Goal: Information Seeking & Learning: Learn about a topic

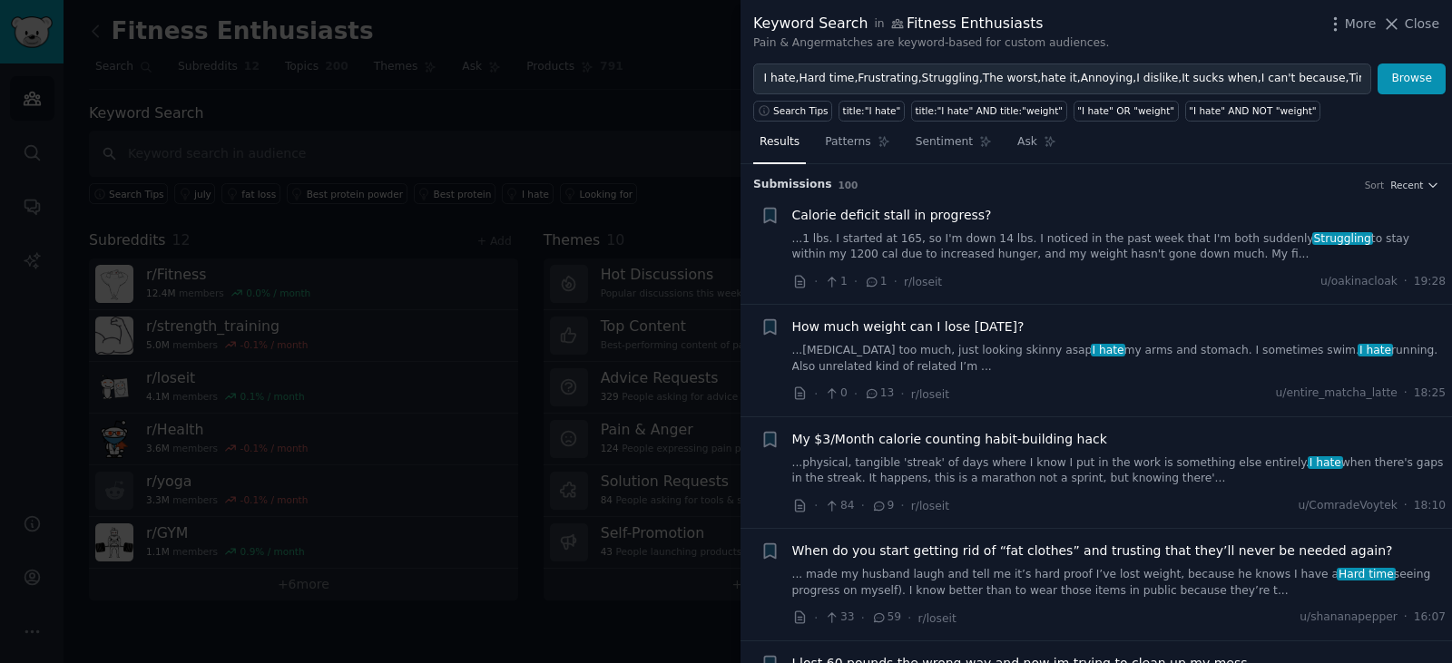
click at [673, 83] on div at bounding box center [726, 331] width 1452 height 663
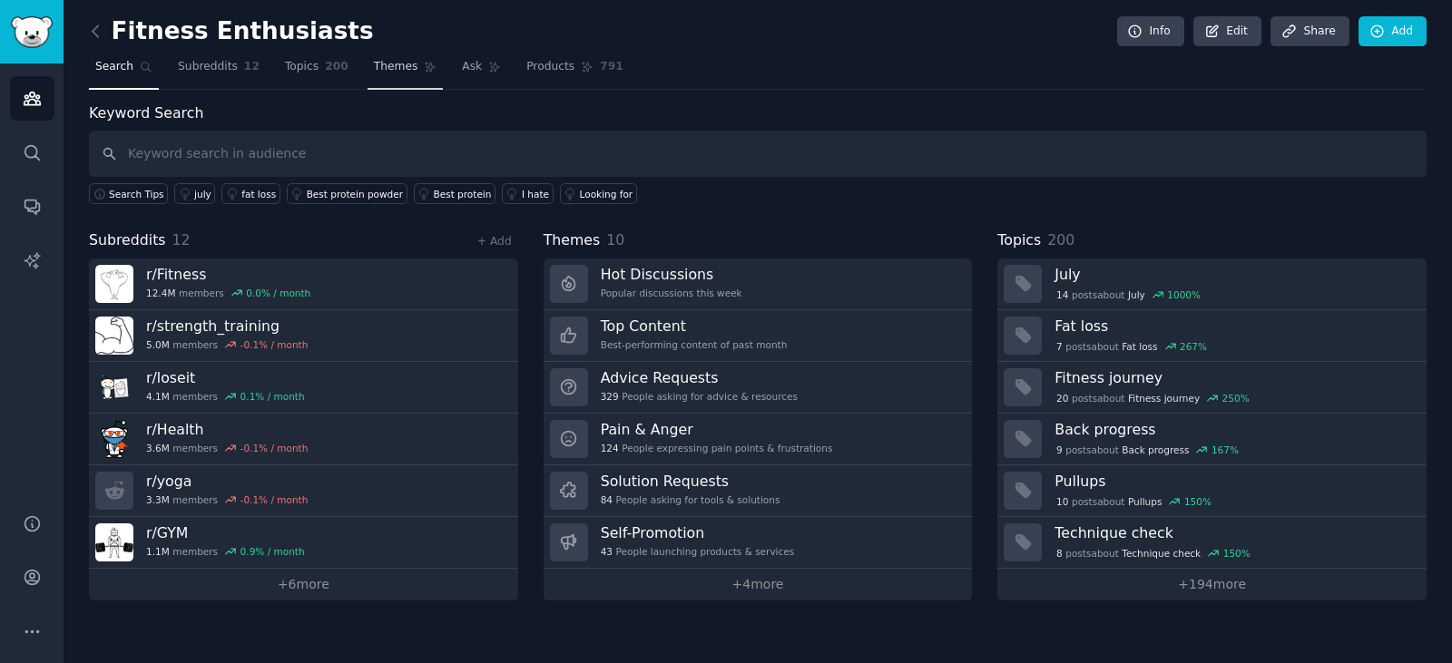
click at [378, 59] on span "Themes" at bounding box center [396, 67] width 44 height 16
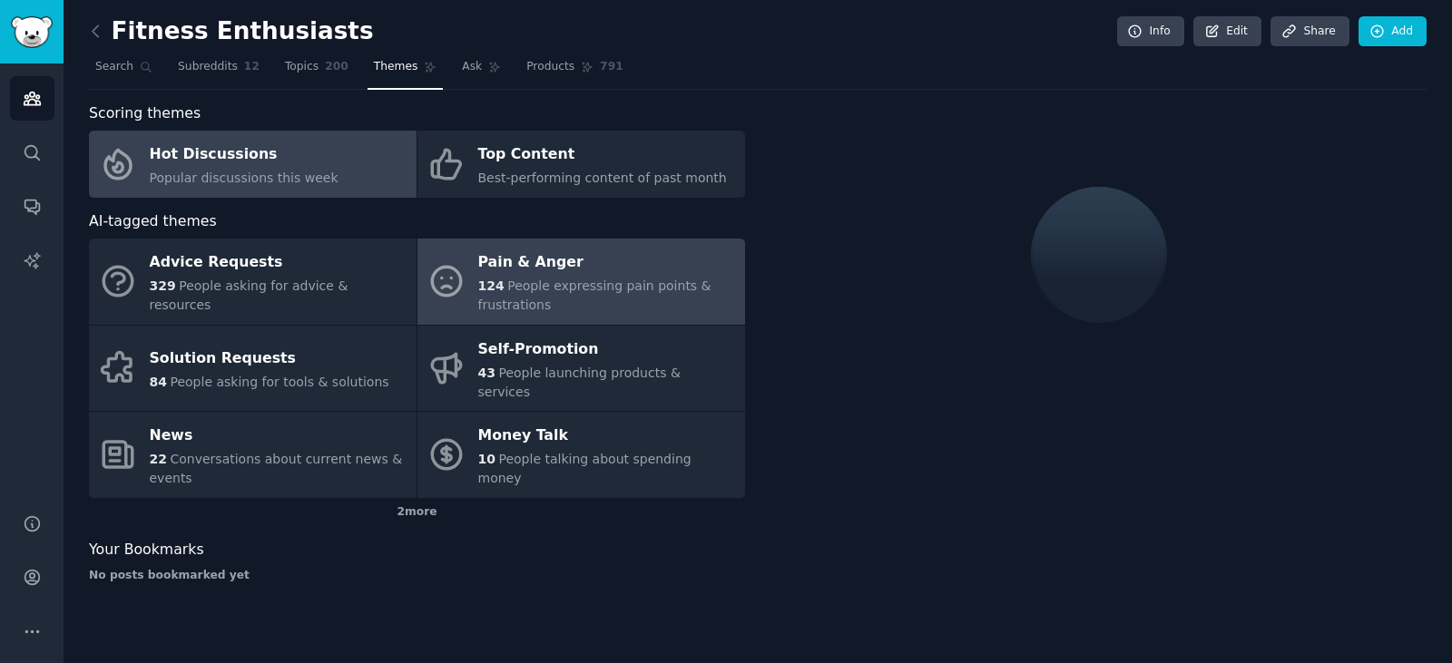
click at [592, 301] on div "124 People expressing pain points & frustrations" at bounding box center [607, 296] width 258 height 38
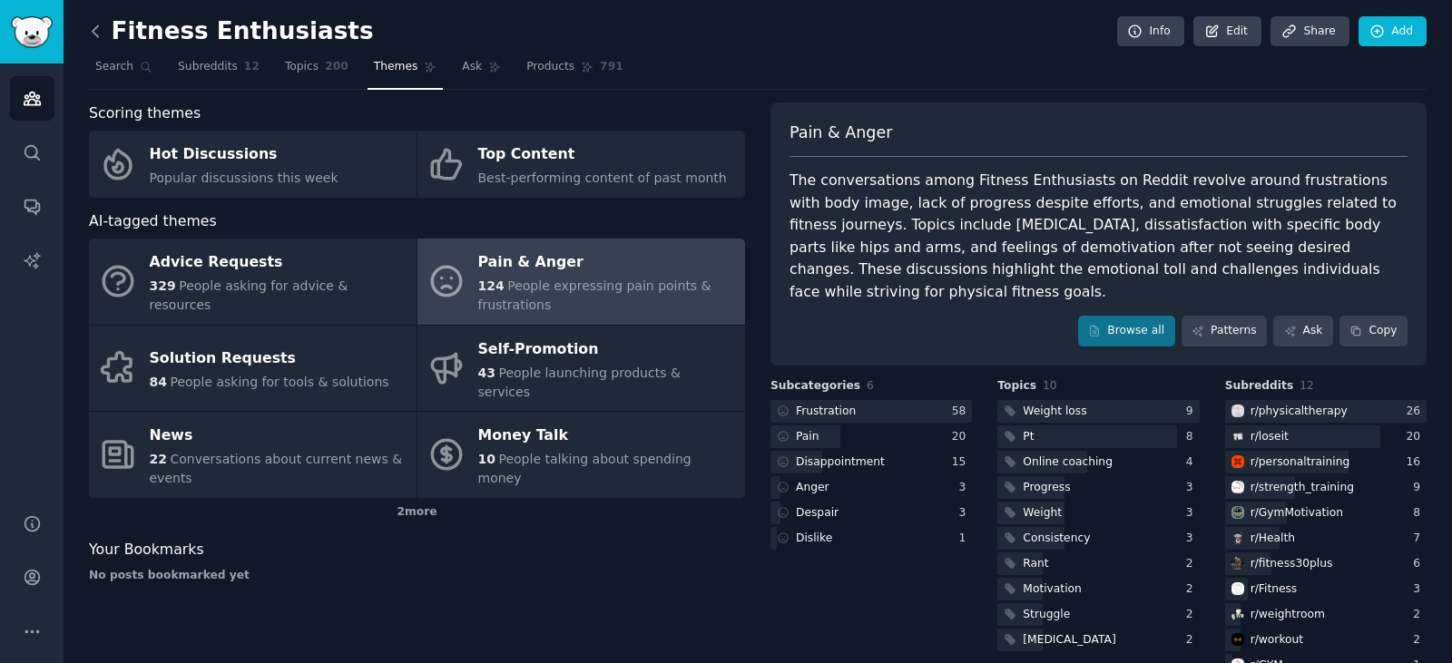
click at [96, 32] on icon at bounding box center [95, 31] width 19 height 19
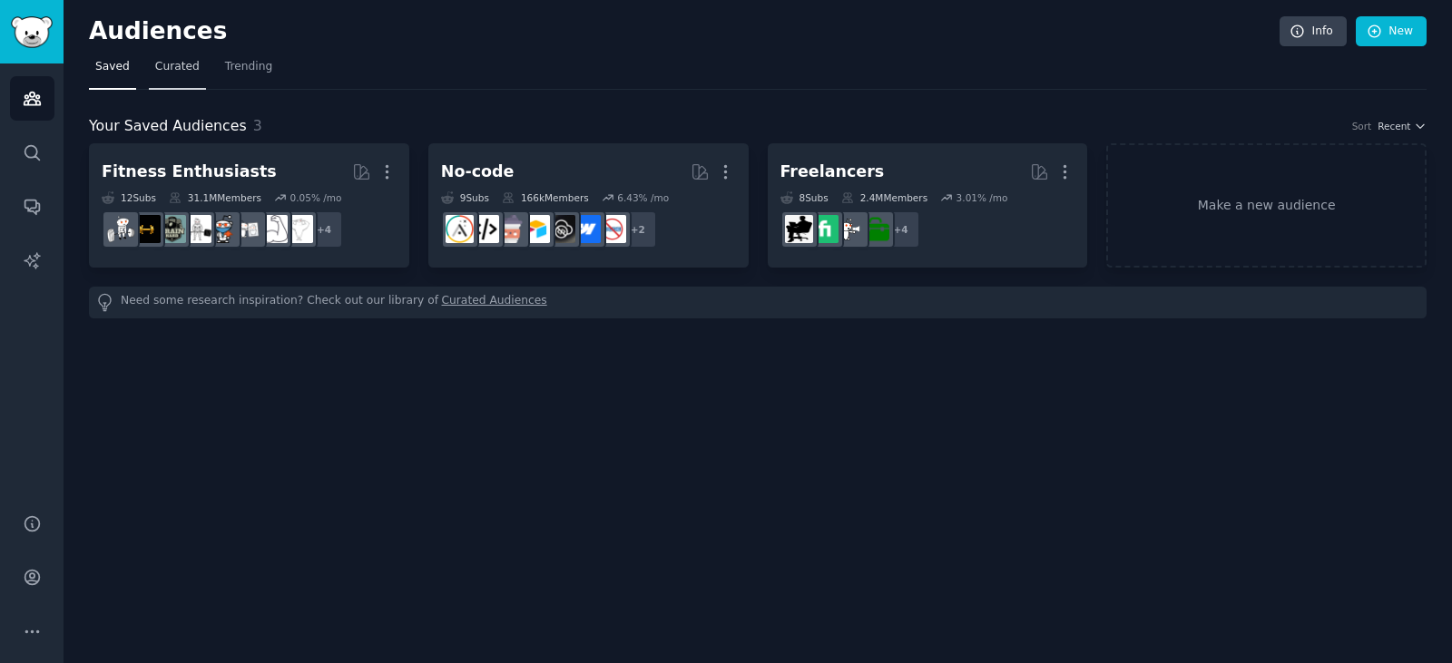
click at [177, 67] on span "Curated" at bounding box center [177, 67] width 44 height 16
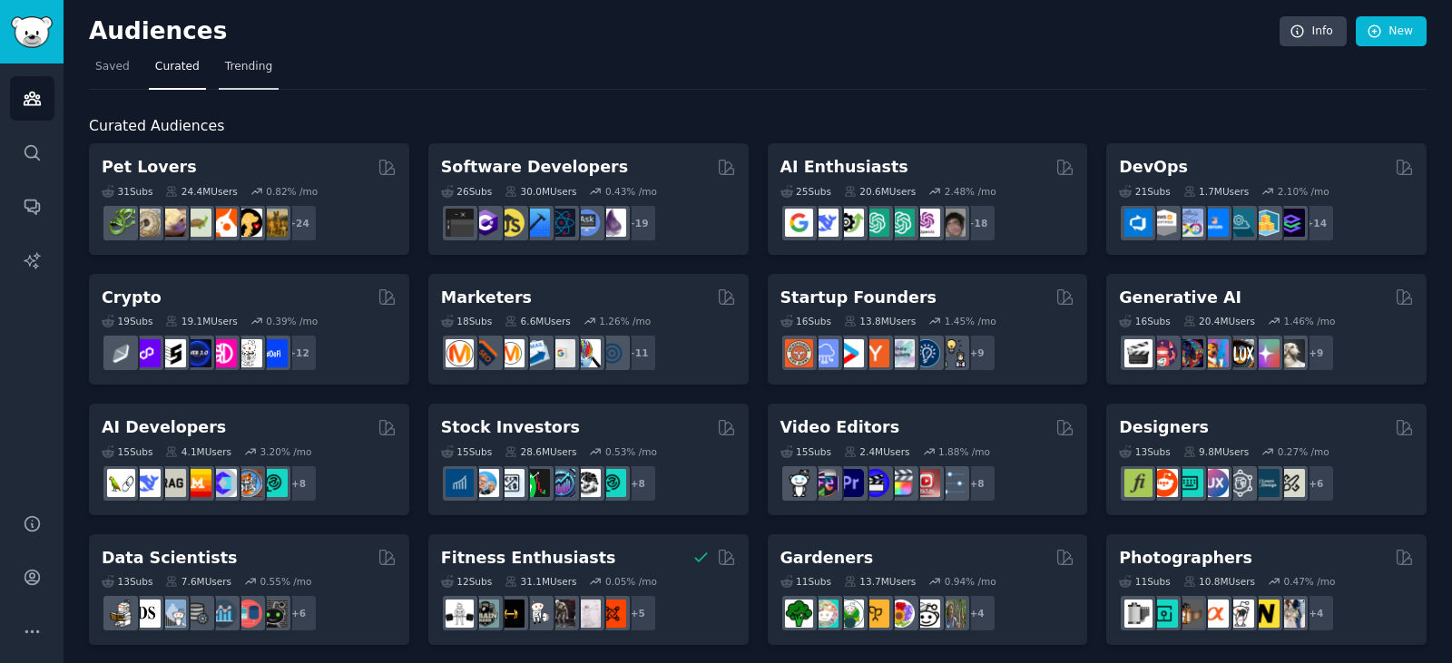
click at [242, 70] on span "Trending" at bounding box center [248, 67] width 47 height 16
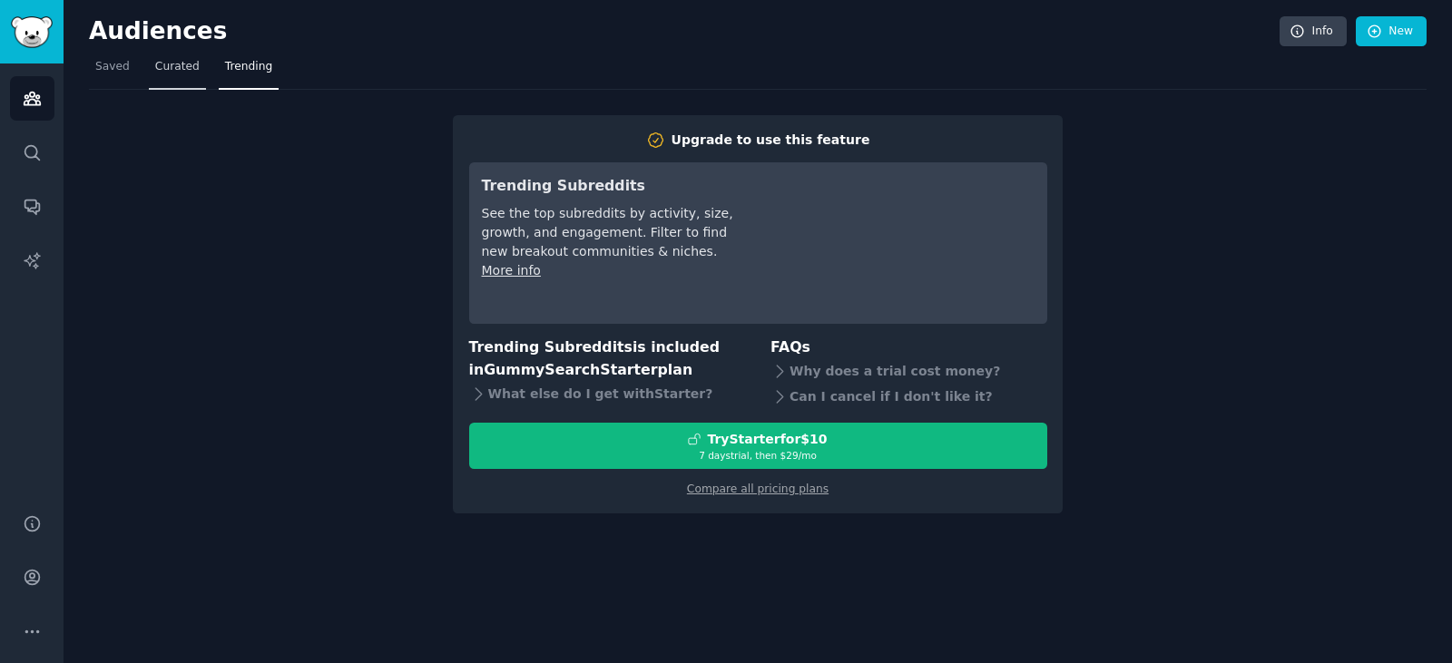
click at [173, 70] on span "Curated" at bounding box center [177, 67] width 44 height 16
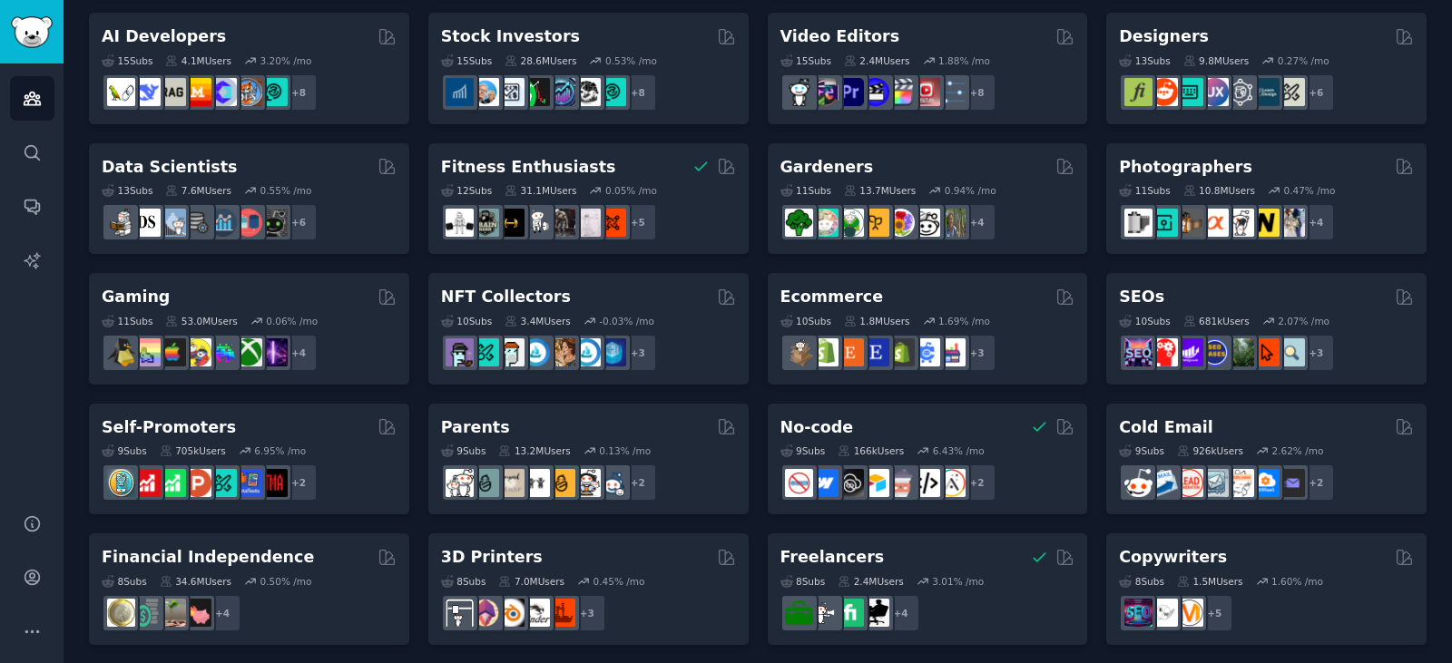
scroll to position [392, 0]
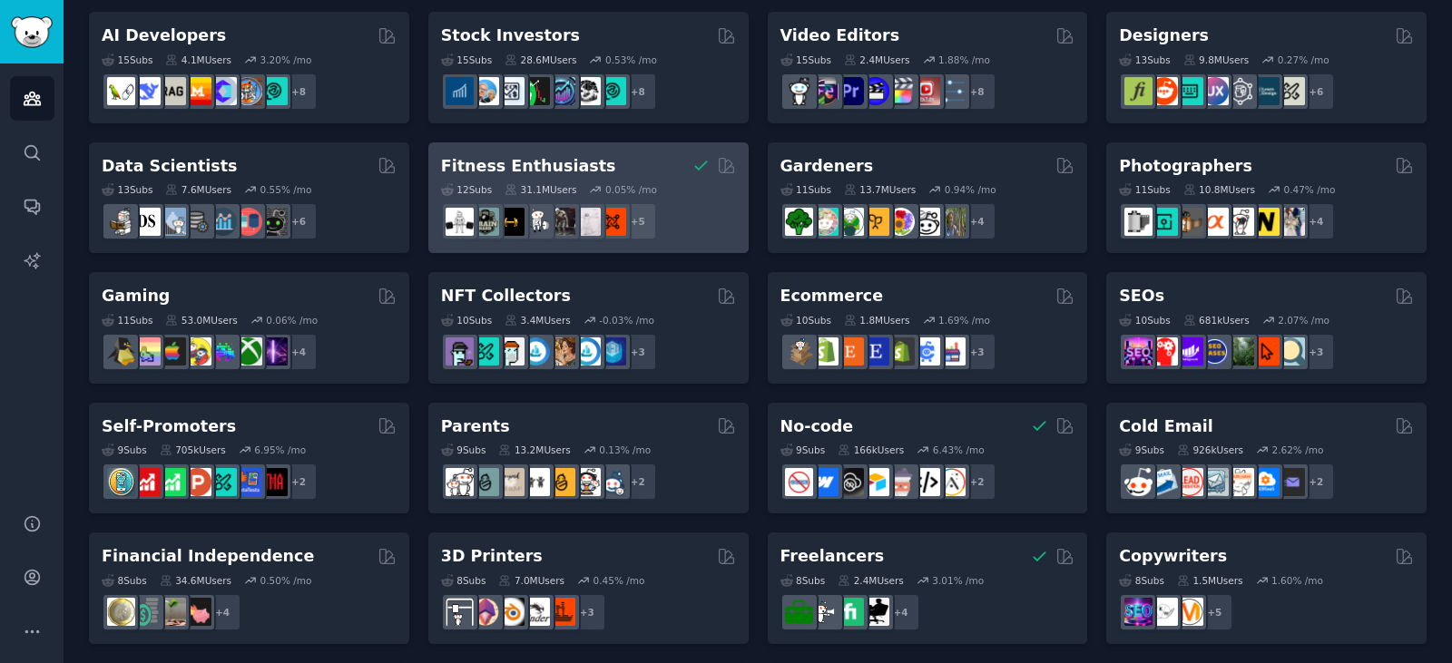
click at [594, 178] on div "12 Sub s 31.1M Users 0.05 % /mo + 5" at bounding box center [588, 209] width 295 height 64
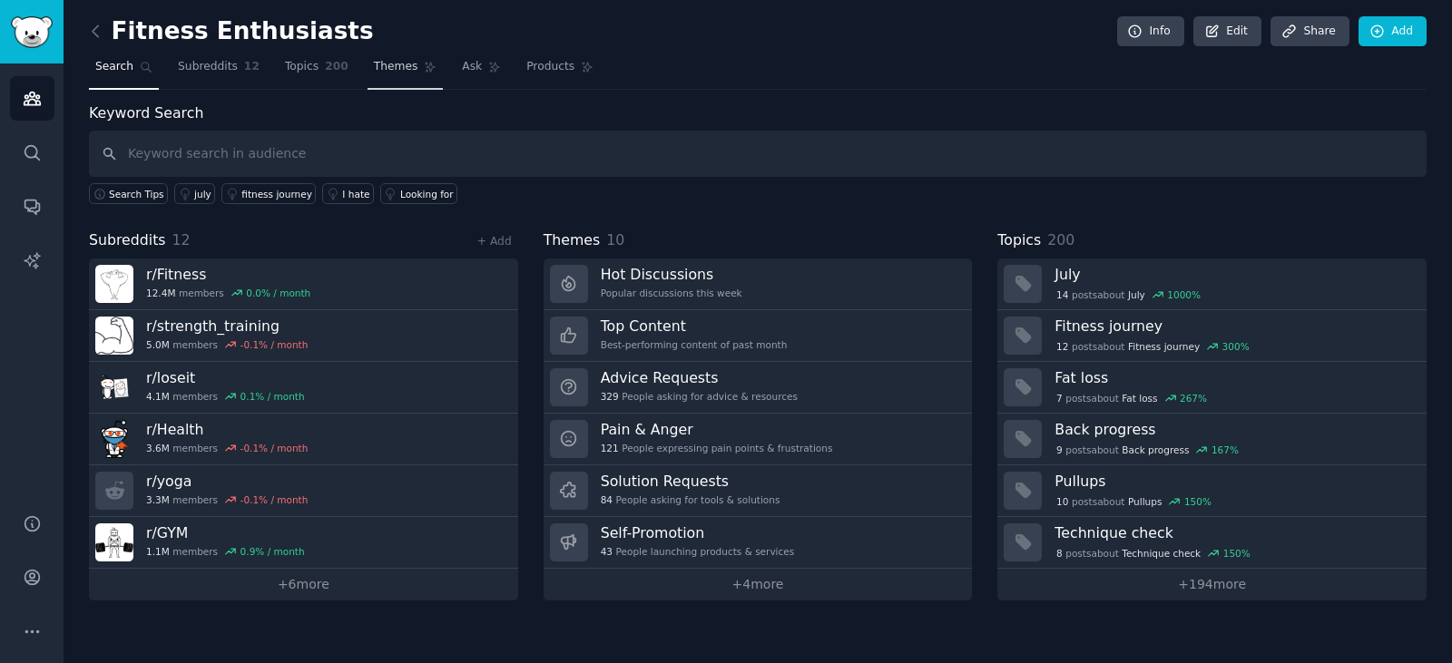
click at [374, 71] on span "Themes" at bounding box center [396, 67] width 44 height 16
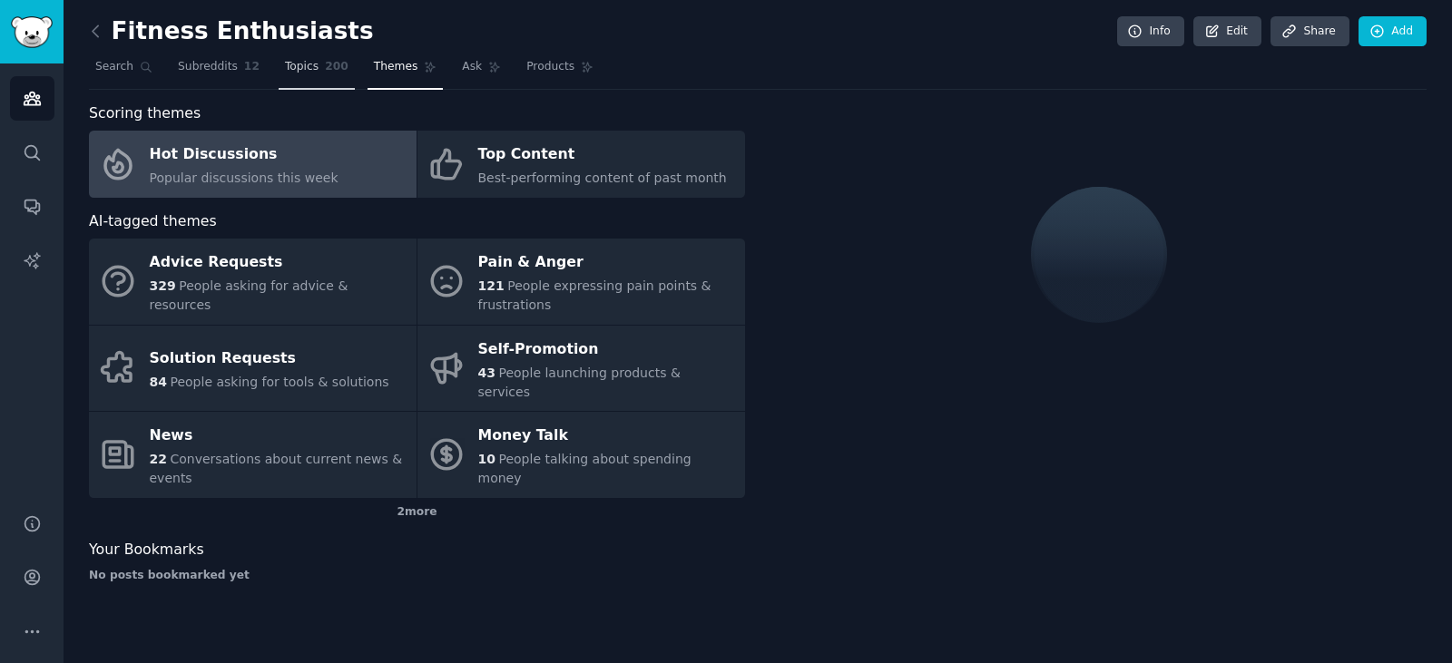
click at [287, 66] on span "Topics" at bounding box center [302, 67] width 34 height 16
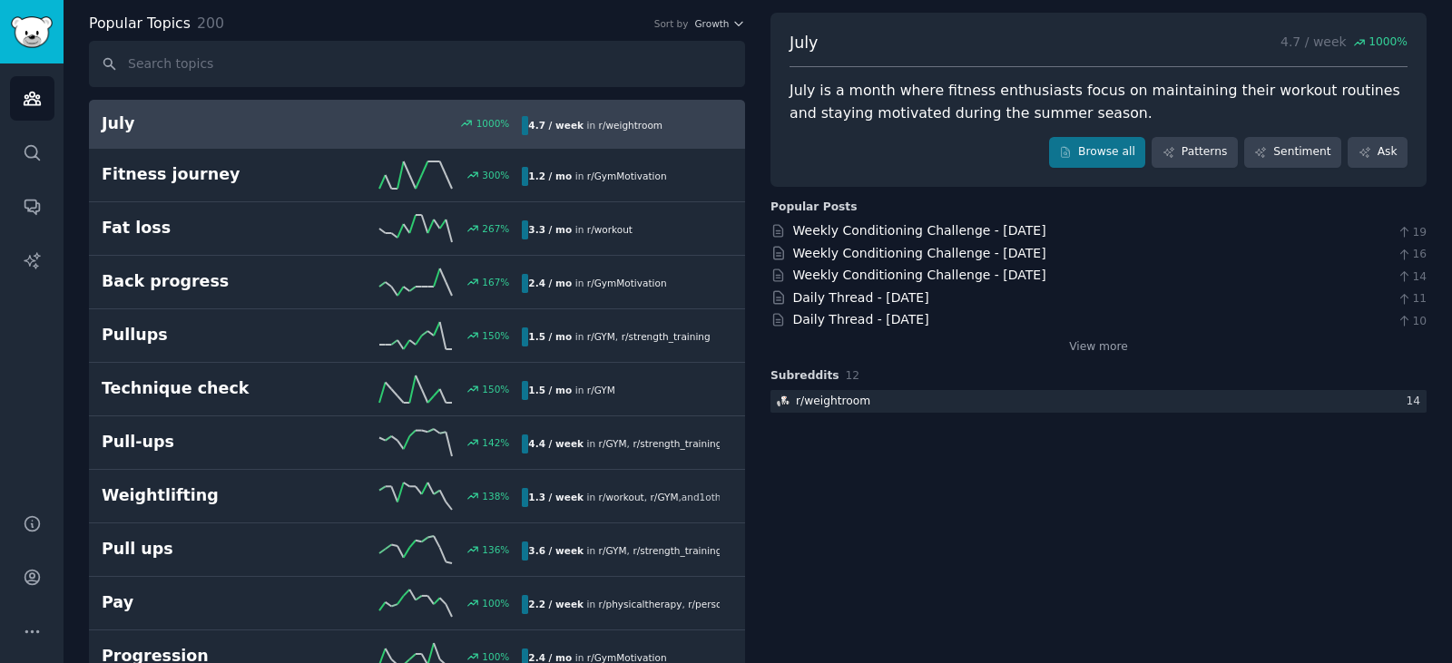
scroll to position [91, 0]
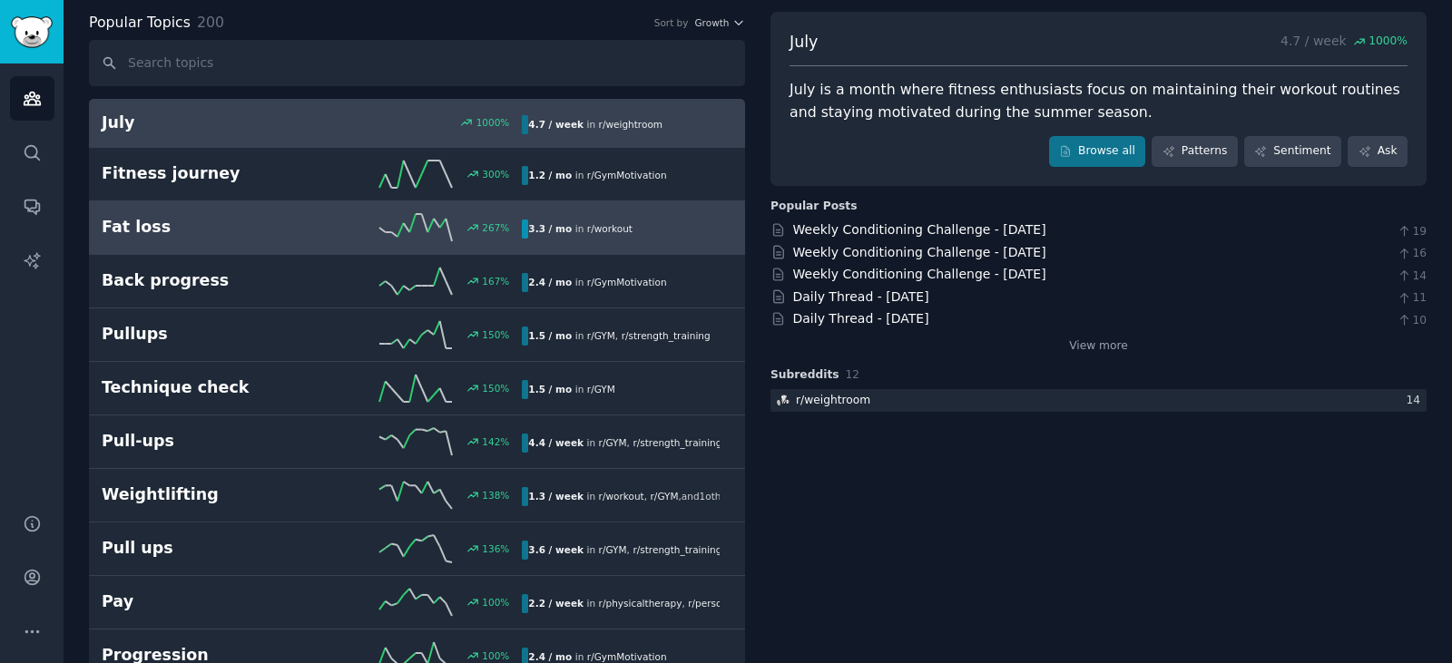
click at [257, 232] on h2 "Fat loss" at bounding box center [207, 227] width 211 height 23
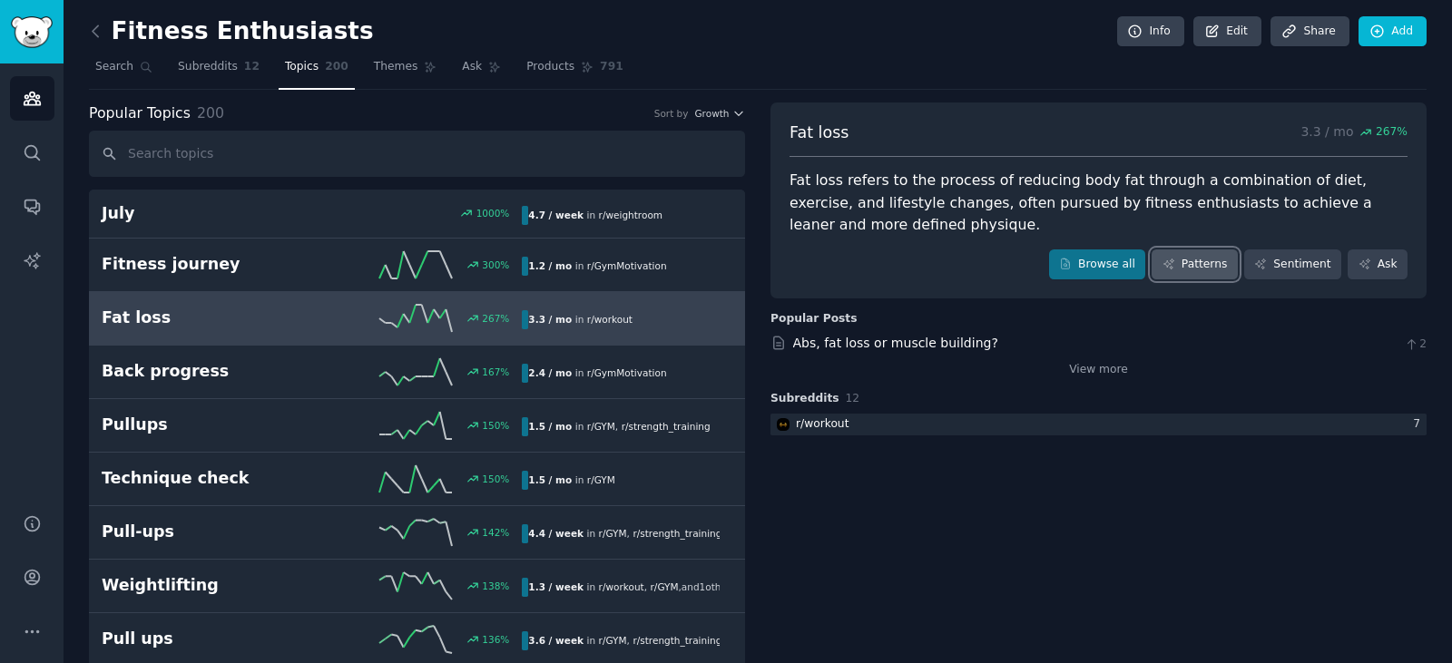
click at [1192, 265] on link "Patterns" at bounding box center [1194, 265] width 85 height 31
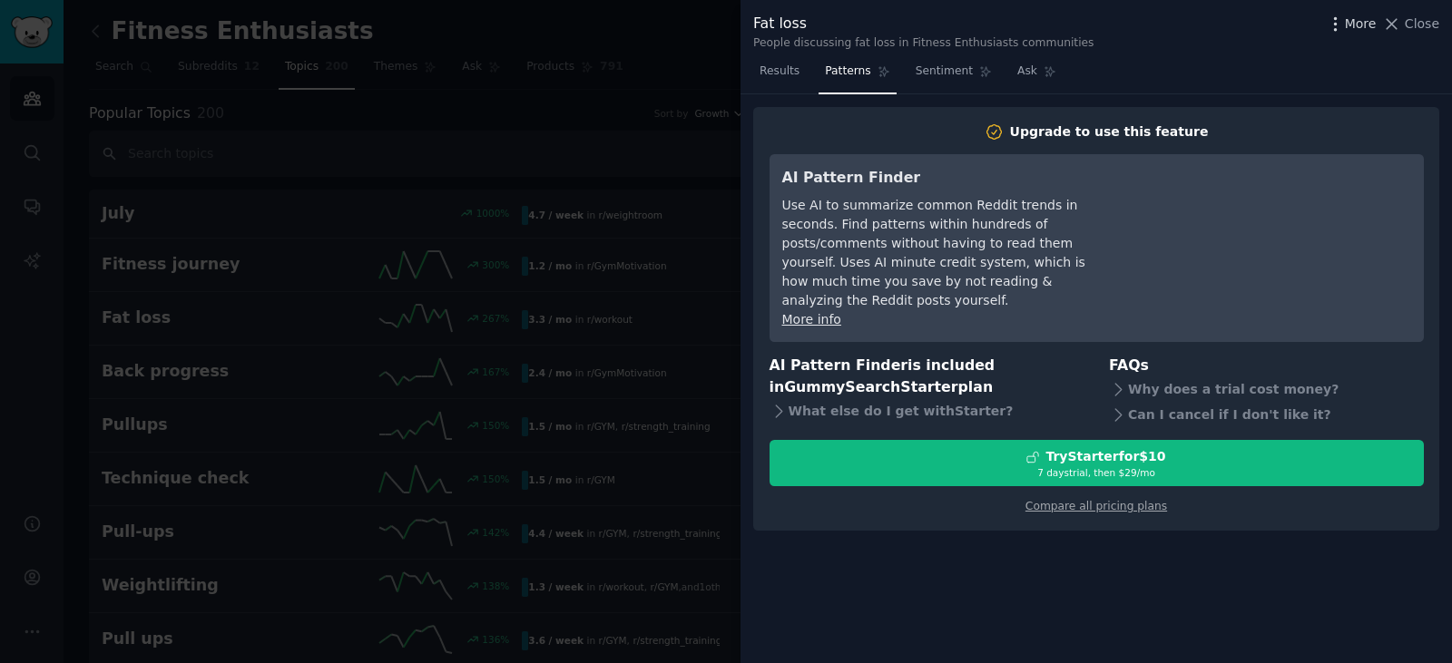
click at [1362, 19] on span "More" at bounding box center [1361, 24] width 32 height 19
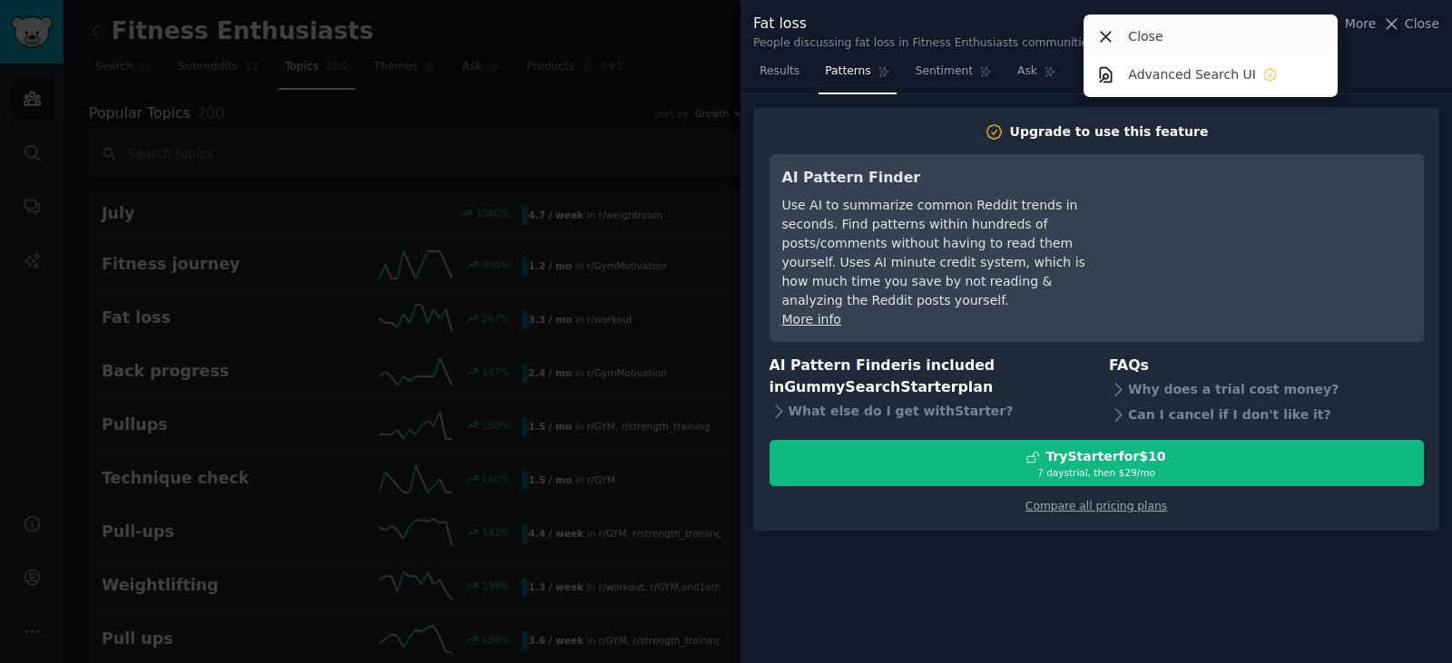
click at [1109, 36] on icon at bounding box center [1107, 37] width 10 height 10
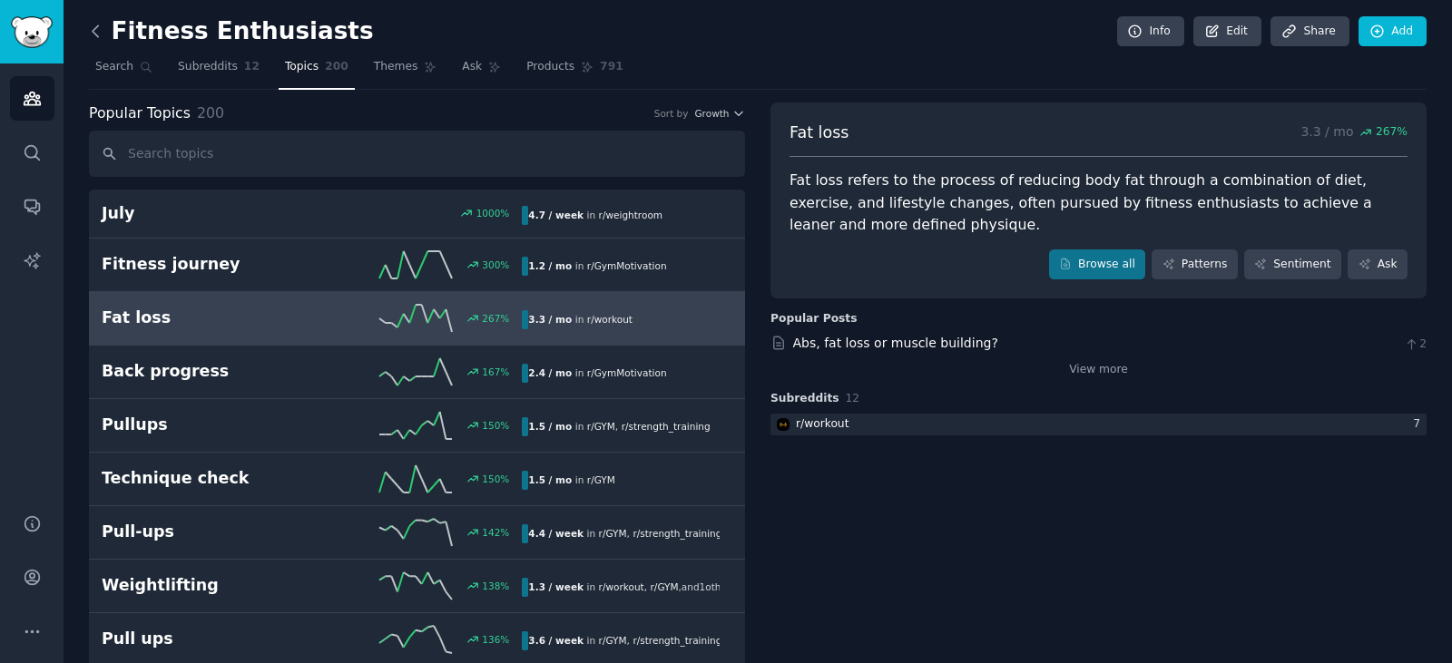
click at [97, 36] on icon at bounding box center [95, 30] width 5 height 11
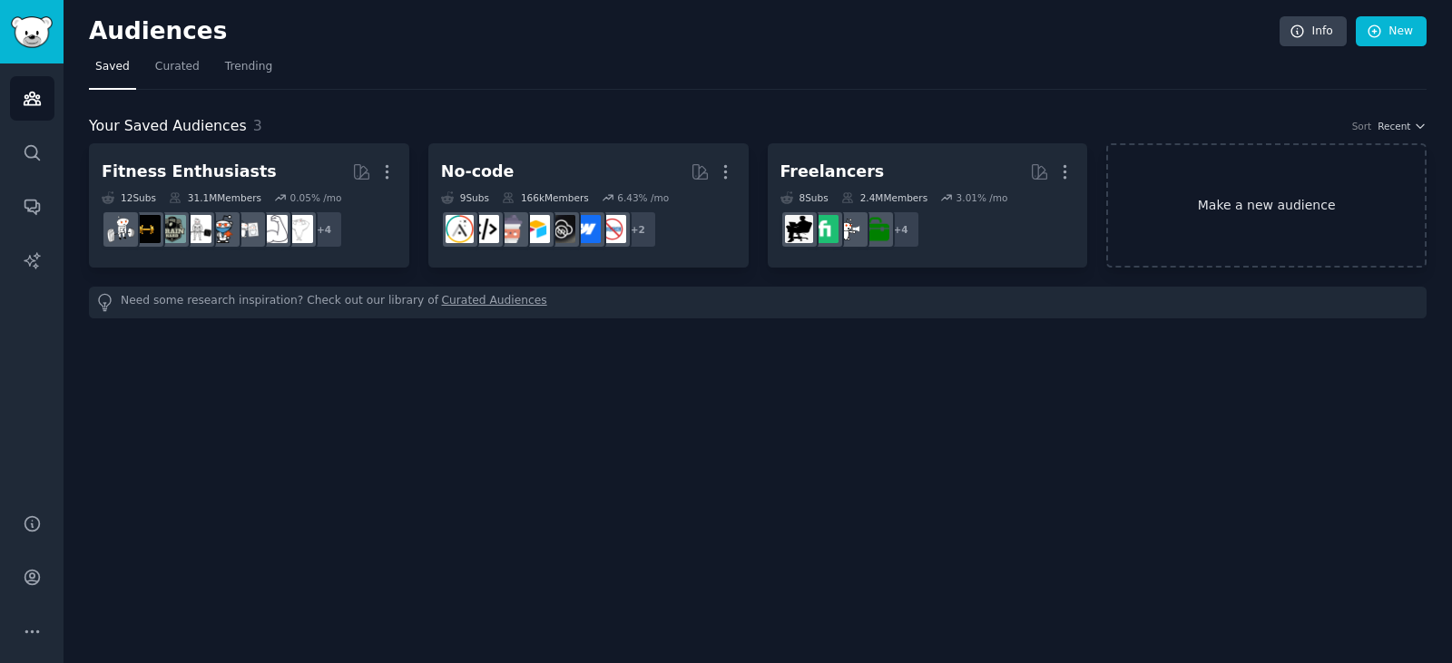
click at [1202, 203] on link "Make a new audience" at bounding box center [1266, 205] width 320 height 124
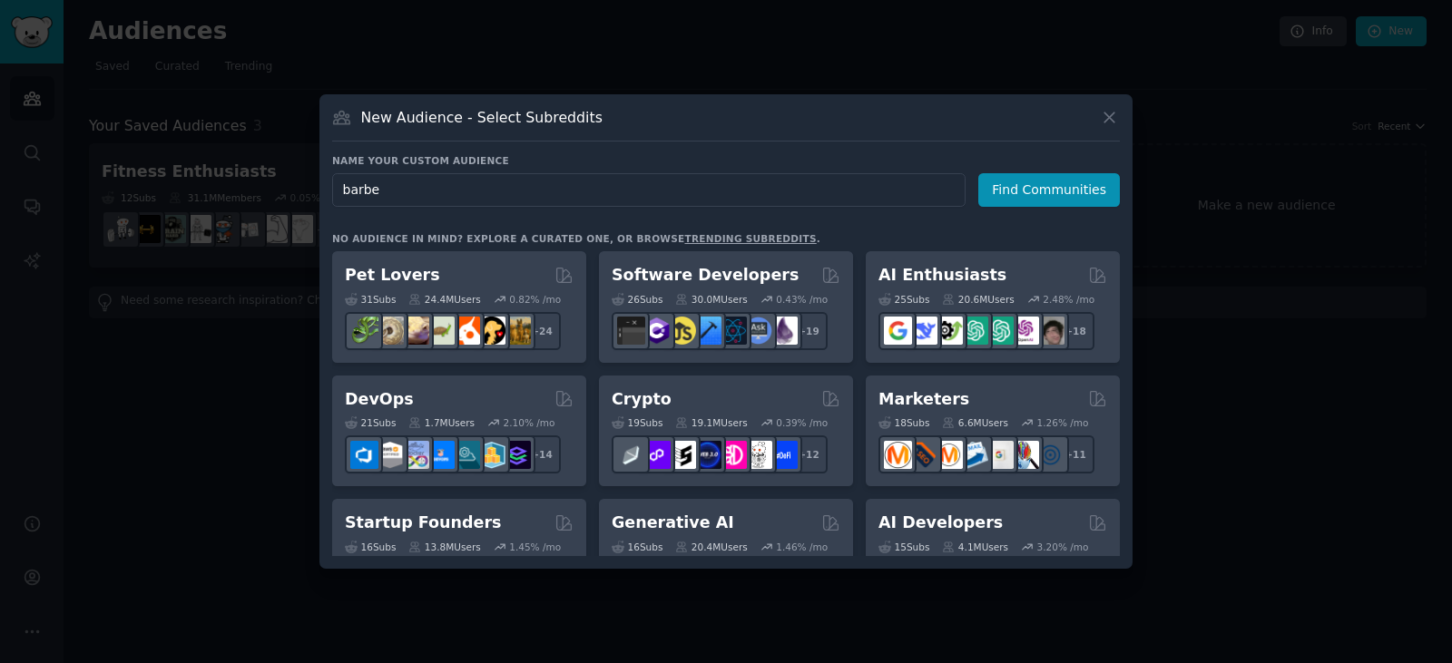
type input "[PERSON_NAME]"
click button "Find Communities" at bounding box center [1049, 190] width 142 height 34
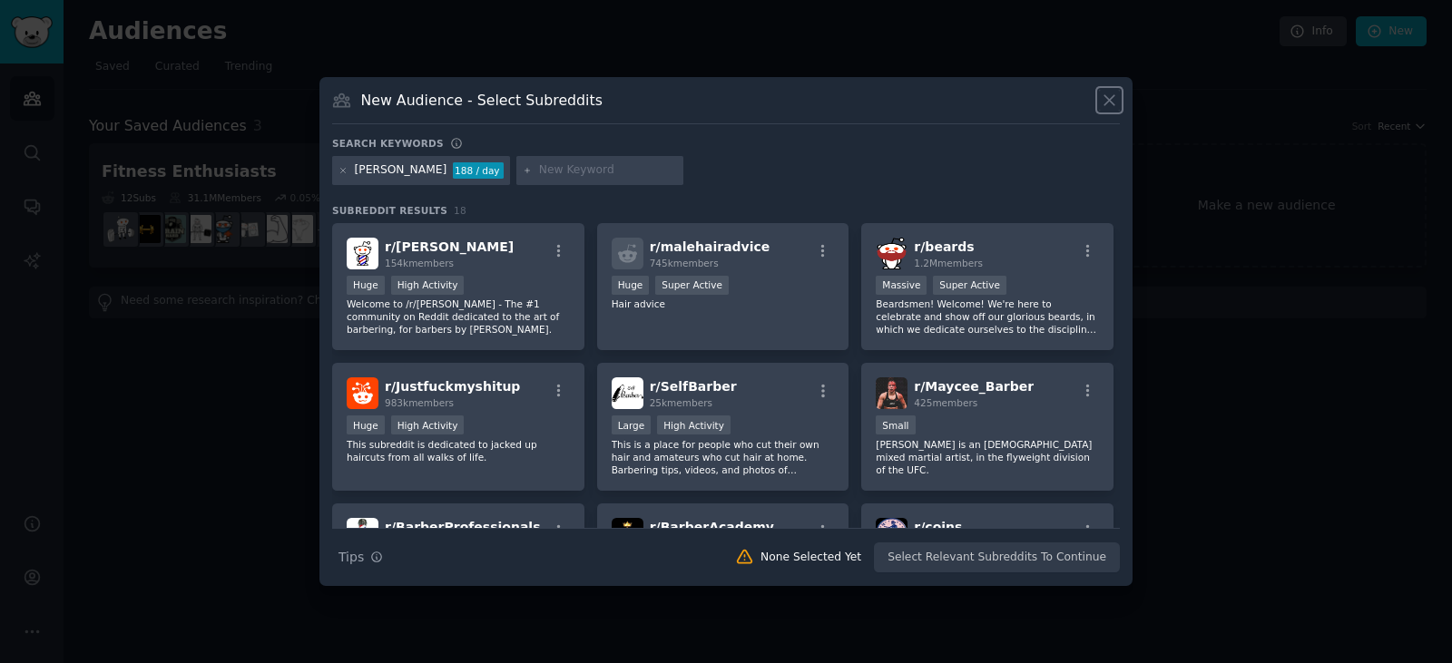
click at [1105, 103] on icon at bounding box center [1109, 100] width 19 height 19
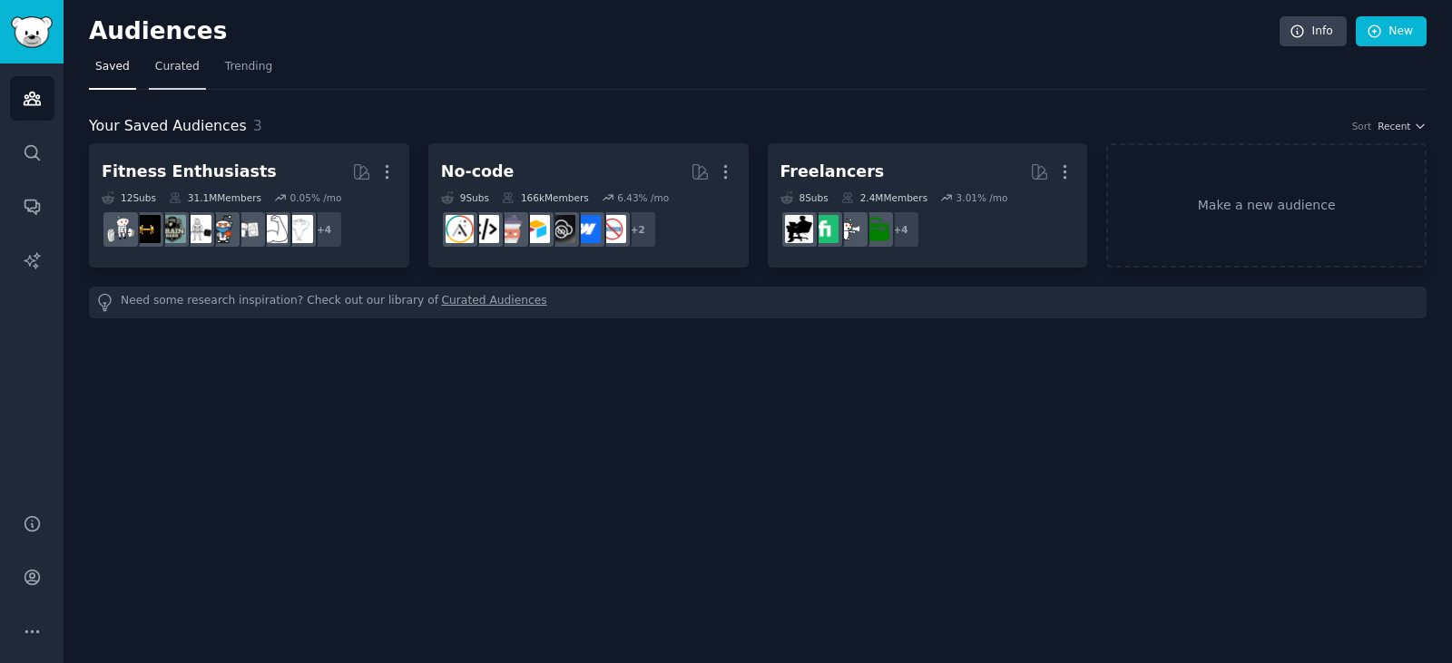
click at [167, 69] on span "Curated" at bounding box center [177, 67] width 44 height 16
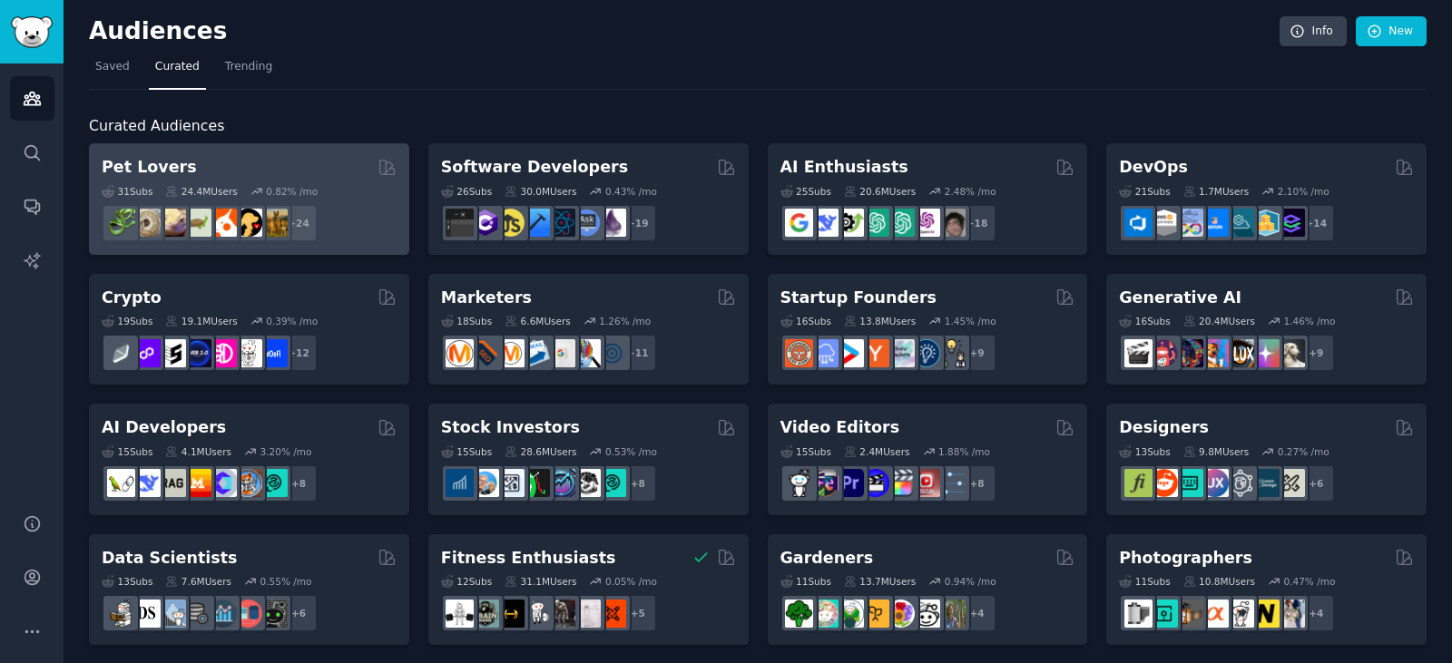
click at [337, 192] on div "31 Sub s 24.4M Users 0.82 % /mo" at bounding box center [249, 191] width 295 height 13
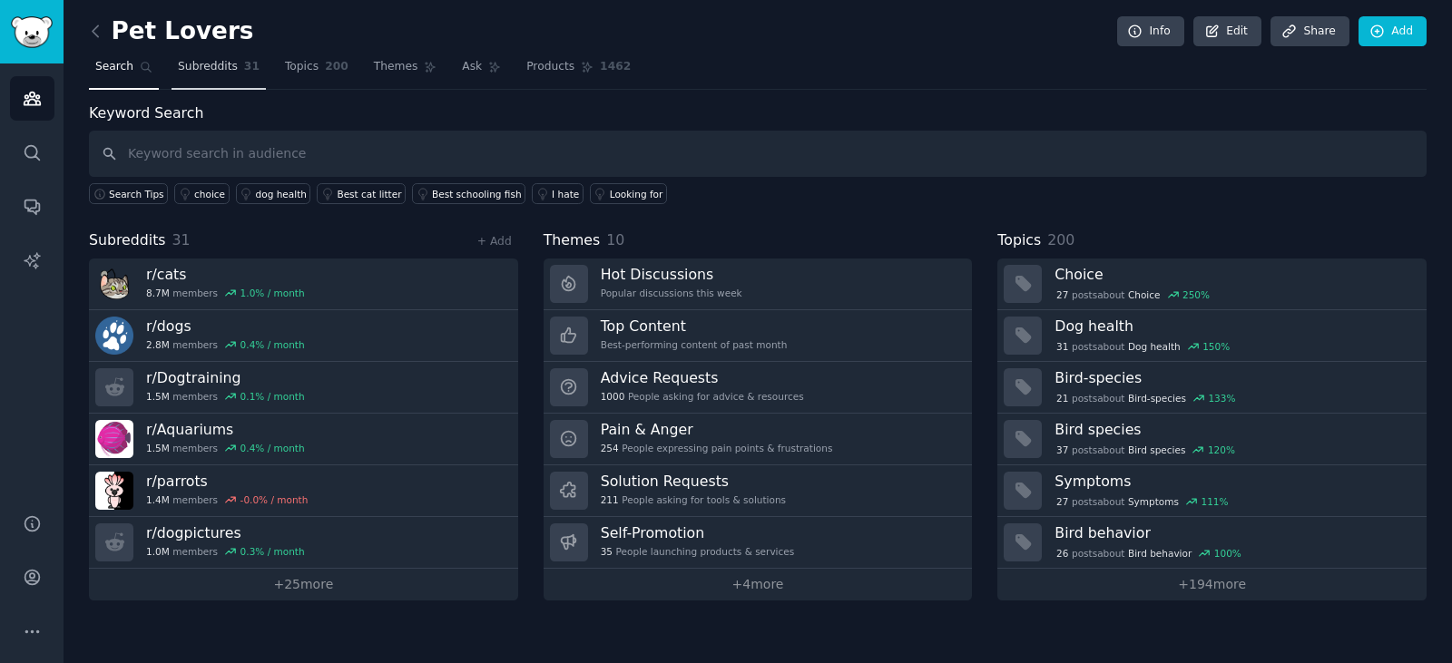
drag, startPoint x: 185, startPoint y: 72, endPoint x: 231, endPoint y: 83, distance: 47.8
click at [185, 72] on span "Subreddits" at bounding box center [208, 67] width 60 height 16
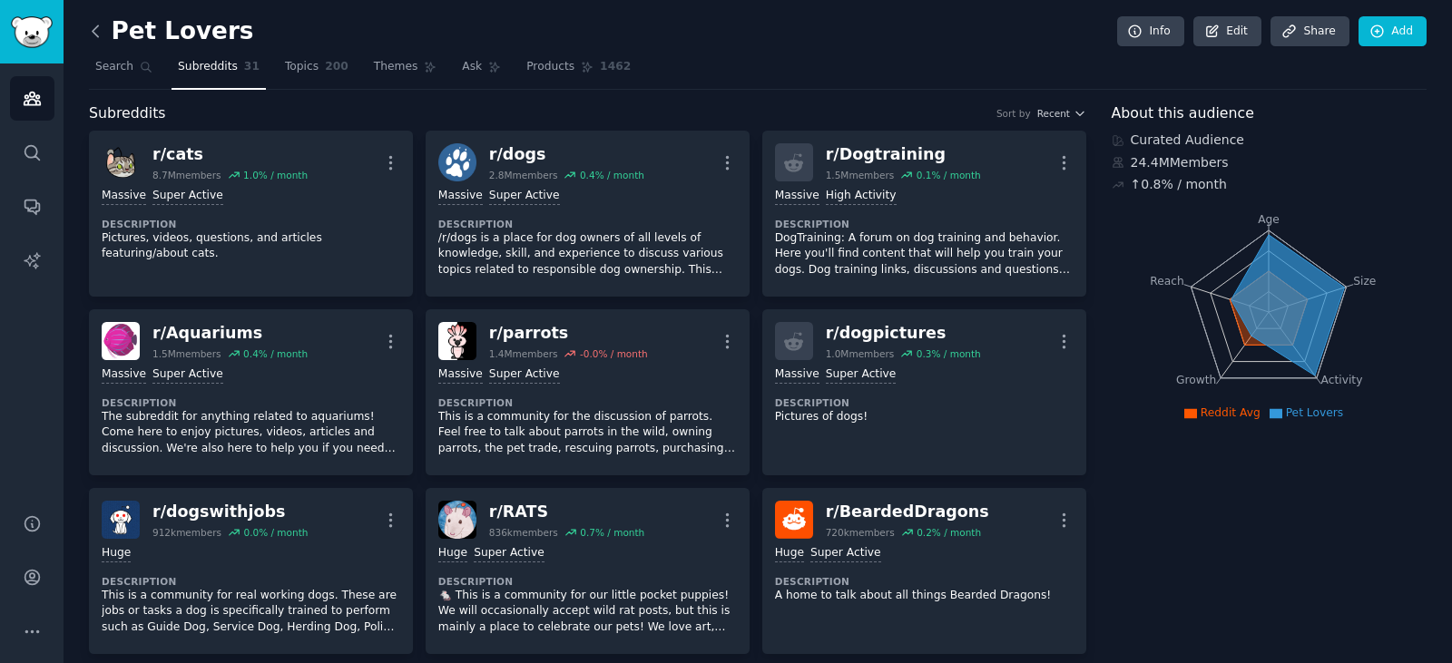
click at [93, 30] on icon at bounding box center [95, 30] width 5 height 11
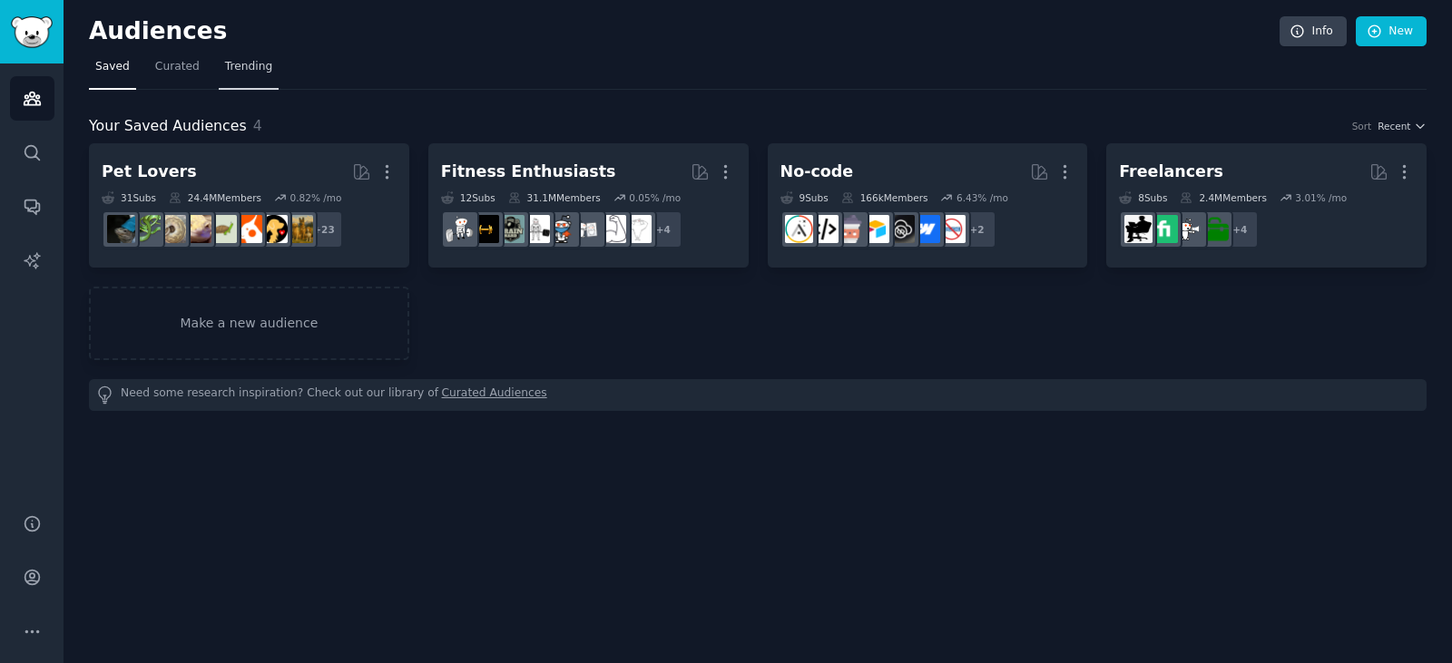
click at [246, 67] on span "Trending" at bounding box center [248, 67] width 47 height 16
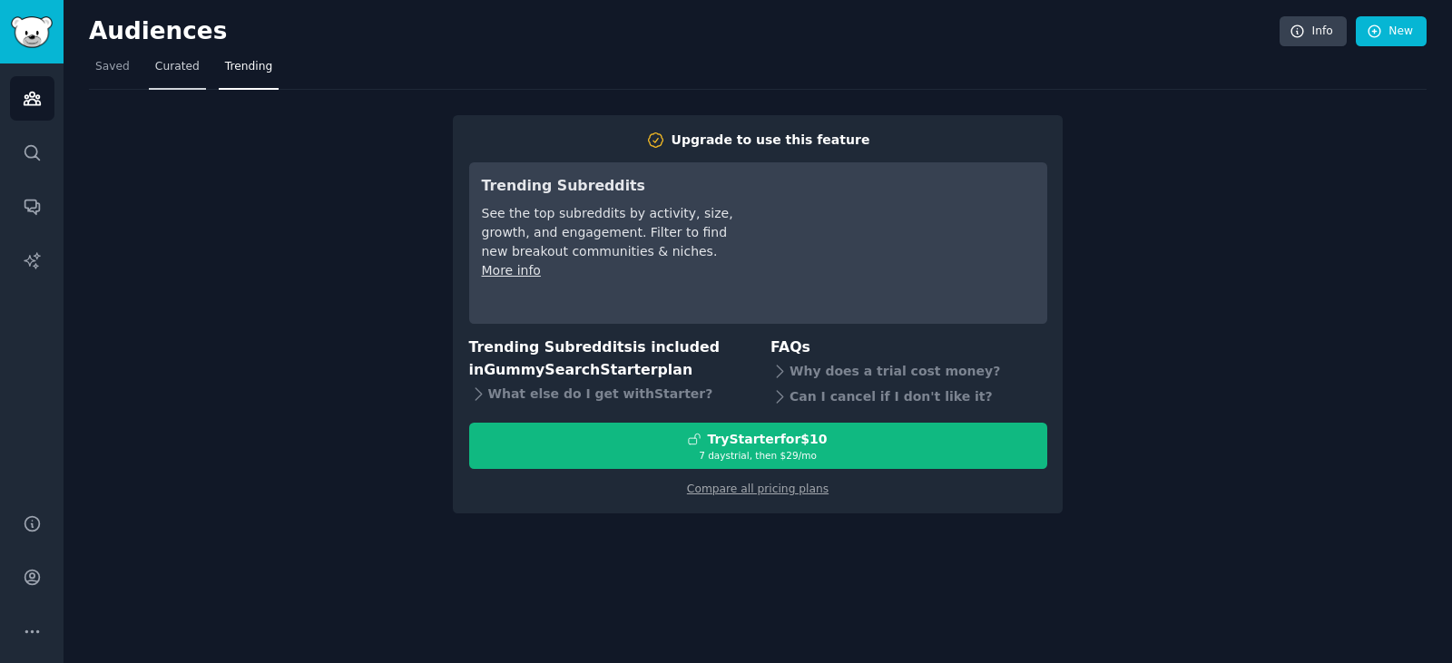
click at [182, 68] on span "Curated" at bounding box center [177, 67] width 44 height 16
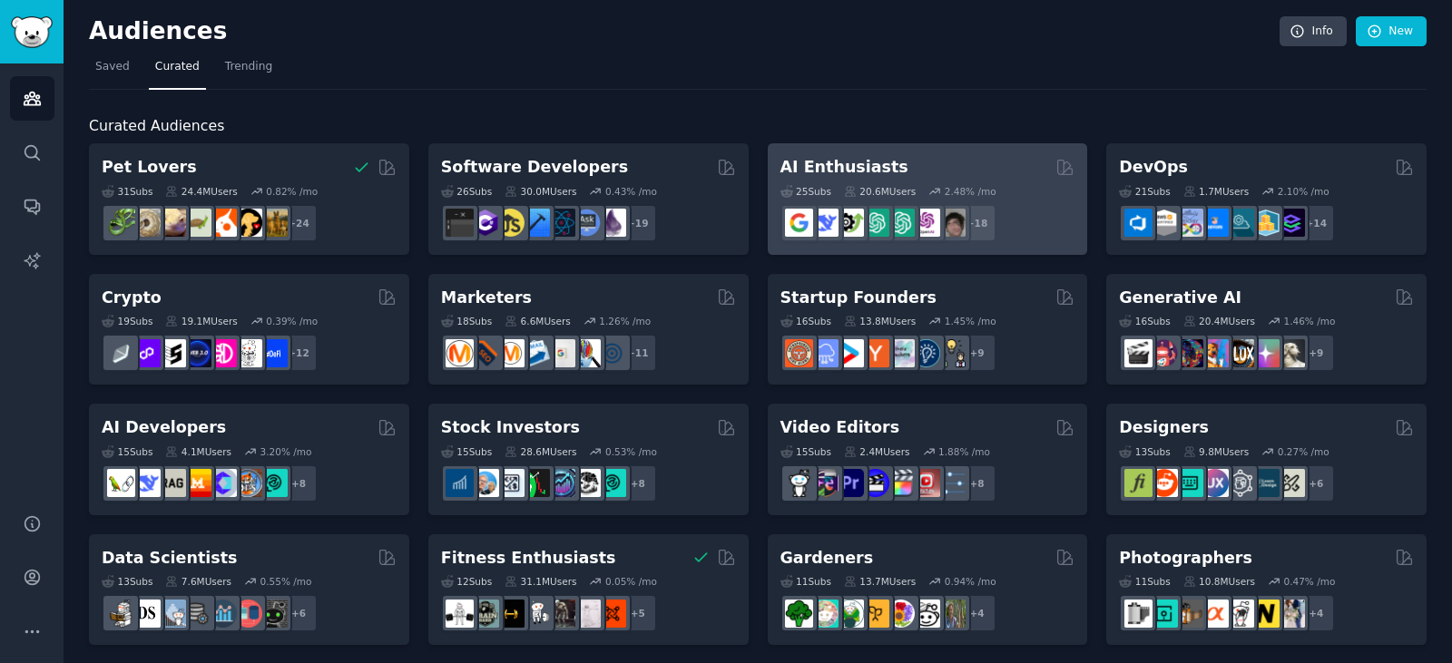
click at [1023, 198] on div "25 Sub s 20.6M Users 2.48 % /mo r/cursor, r/Bard, r/perplexity_ai, r/GeminiAI, …" at bounding box center [928, 211] width 295 height 64
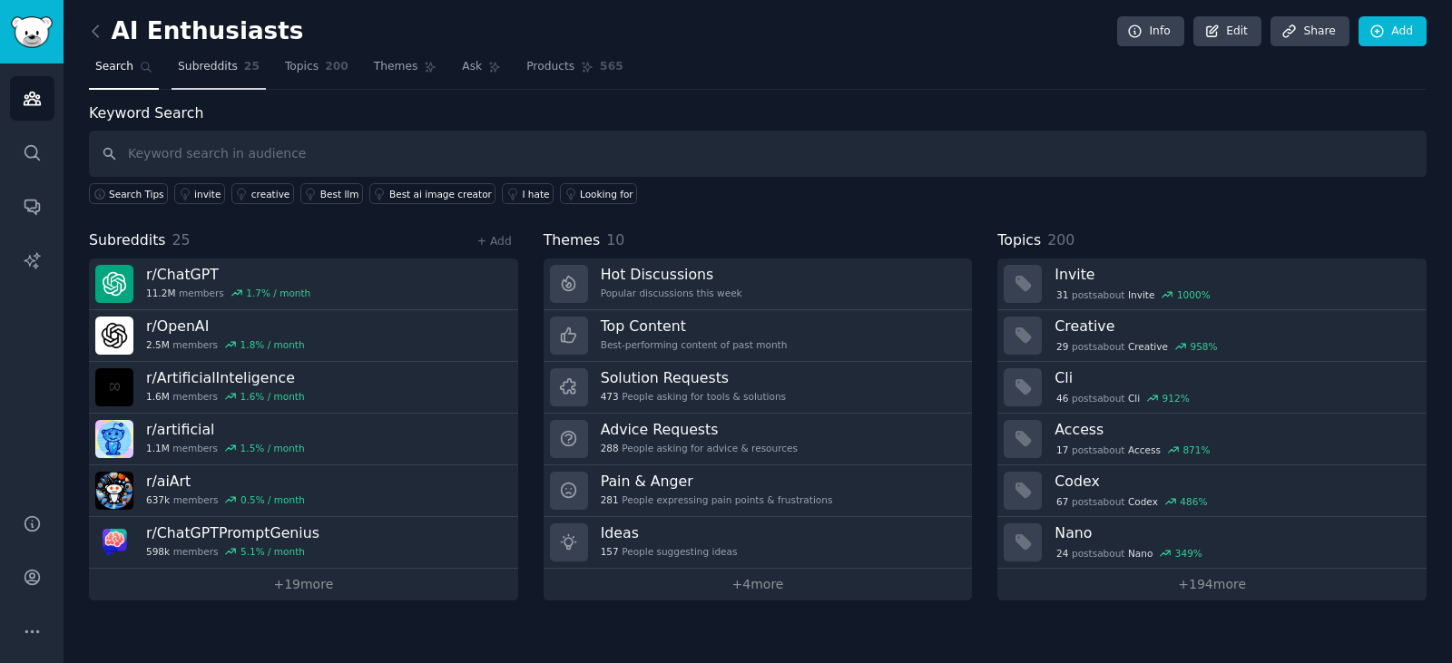
click at [183, 65] on span "Subreddits" at bounding box center [208, 67] width 60 height 16
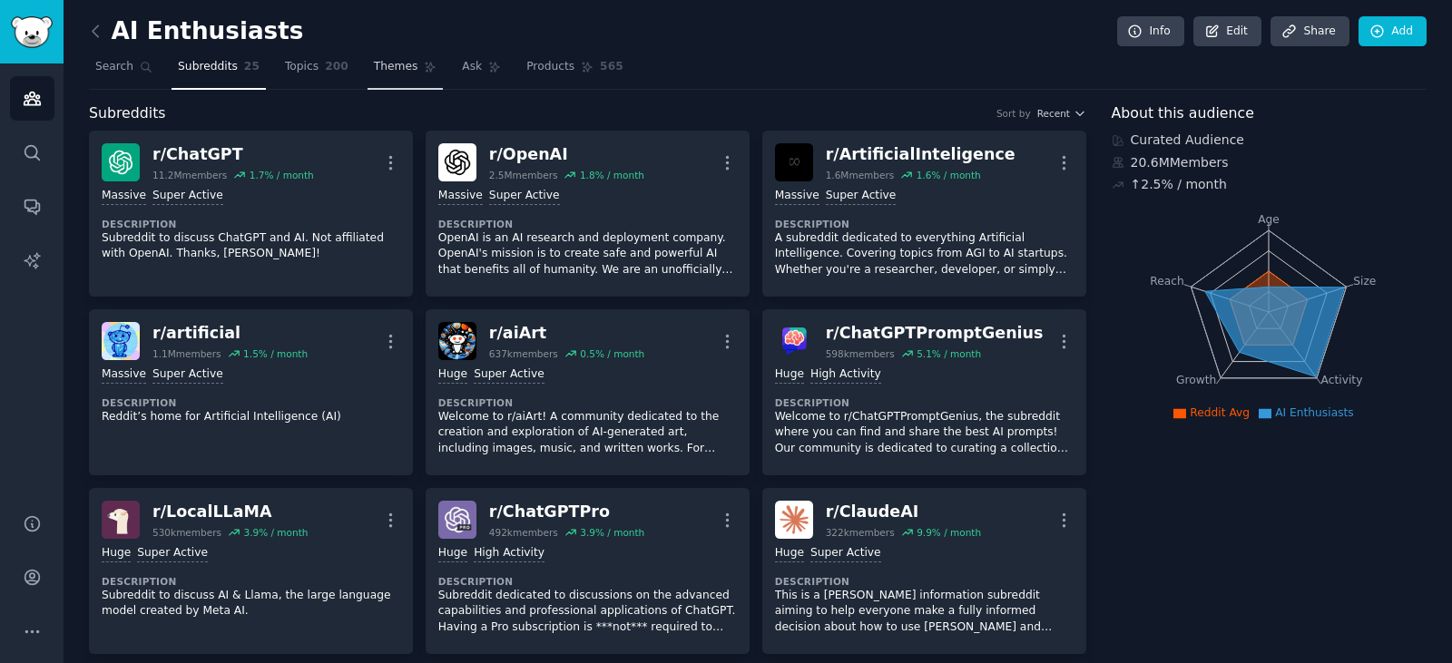
click at [397, 64] on link "Themes" at bounding box center [406, 71] width 76 height 37
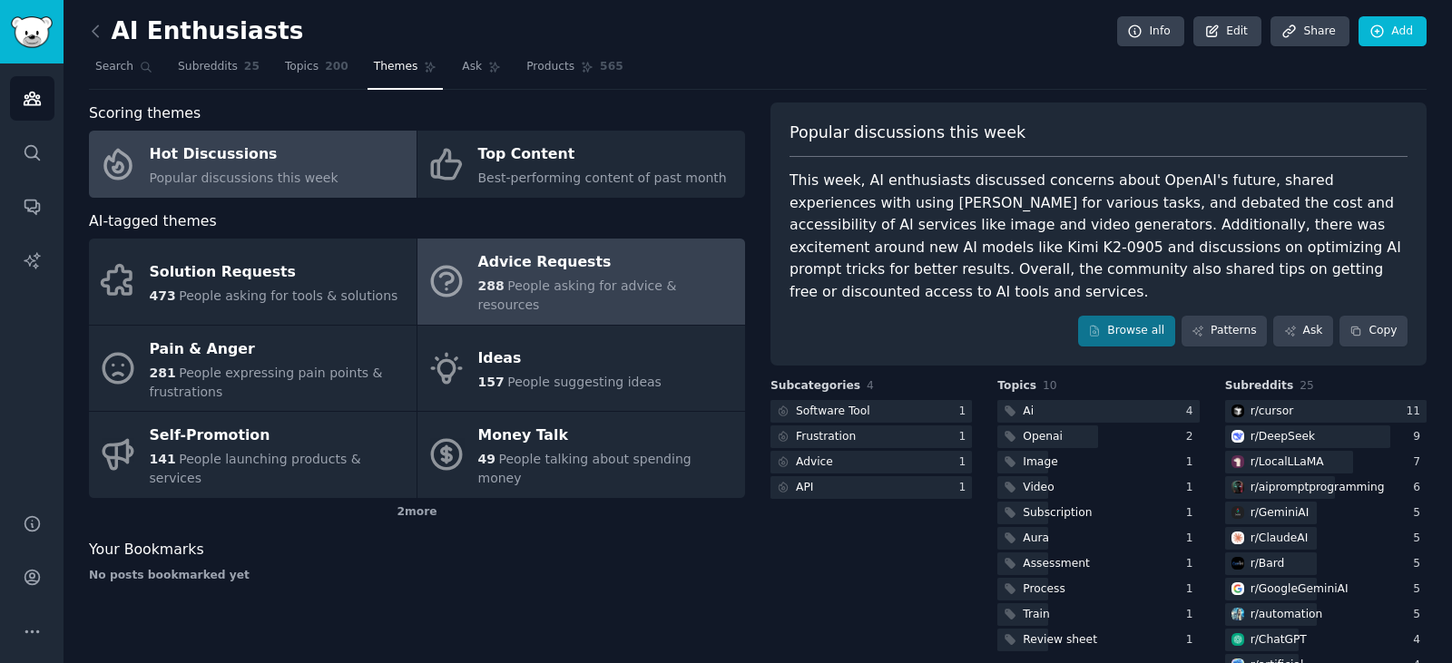
click at [615, 269] on div "Advice Requests" at bounding box center [607, 263] width 258 height 29
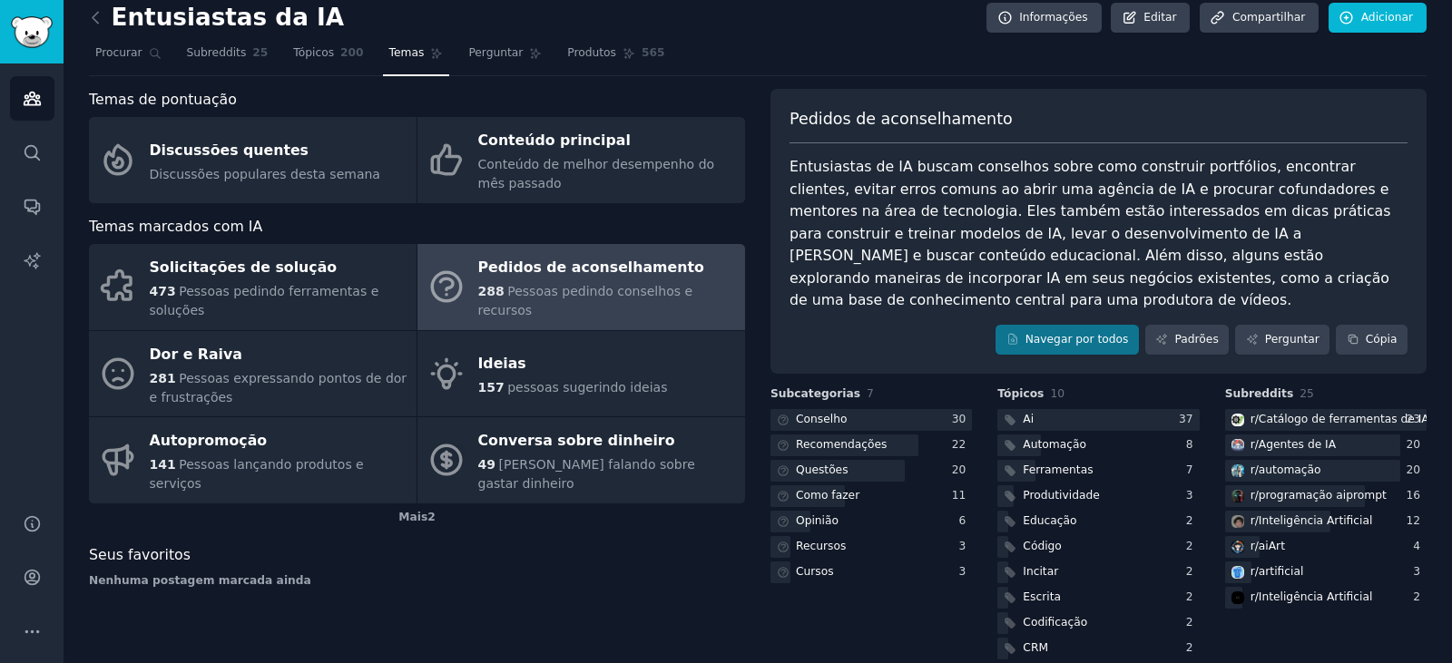
scroll to position [16, 0]
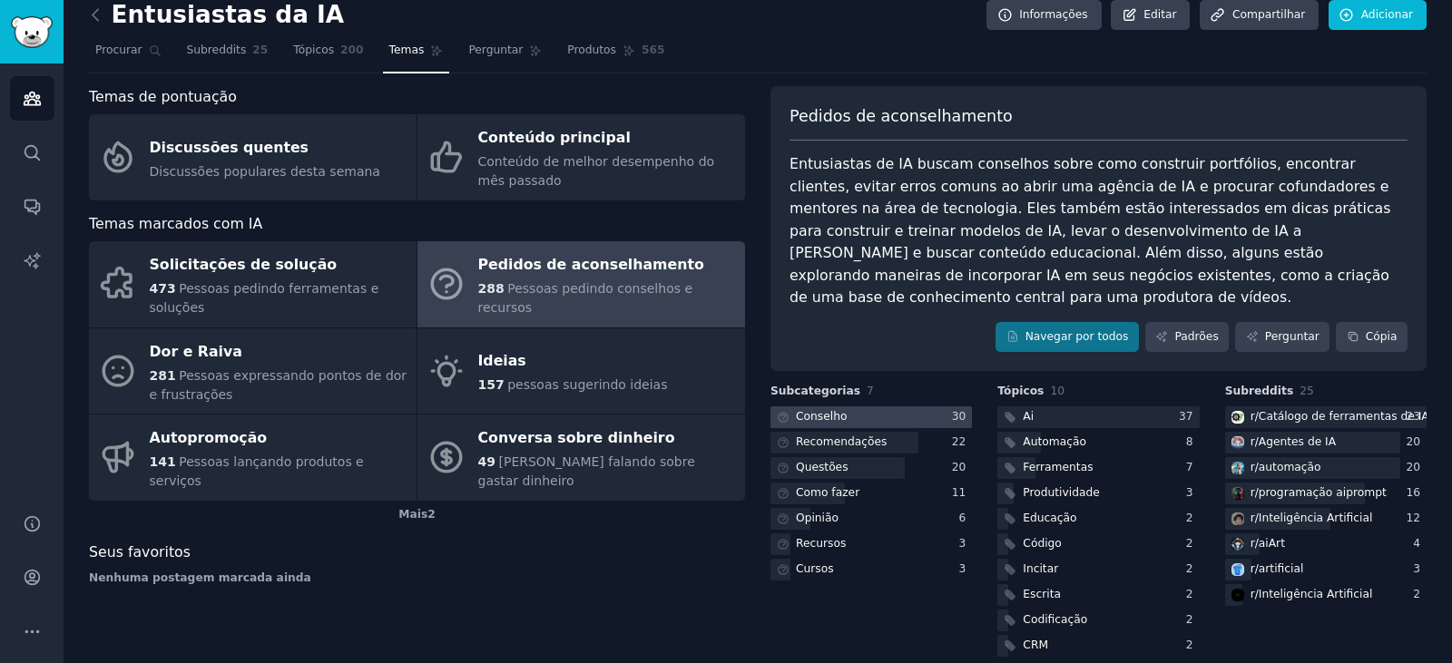
click at [850, 407] on div at bounding box center [871, 418] width 201 height 23
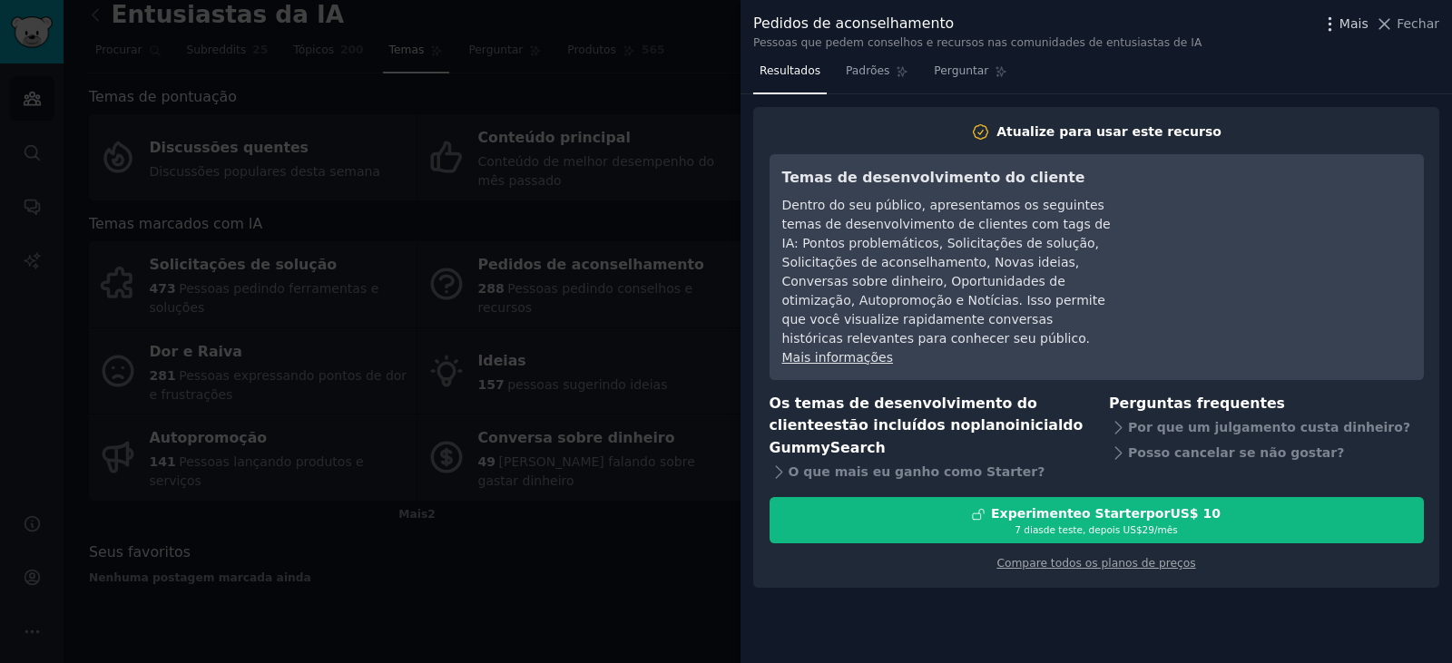
click at [1360, 19] on font "Mais" at bounding box center [1354, 23] width 29 height 15
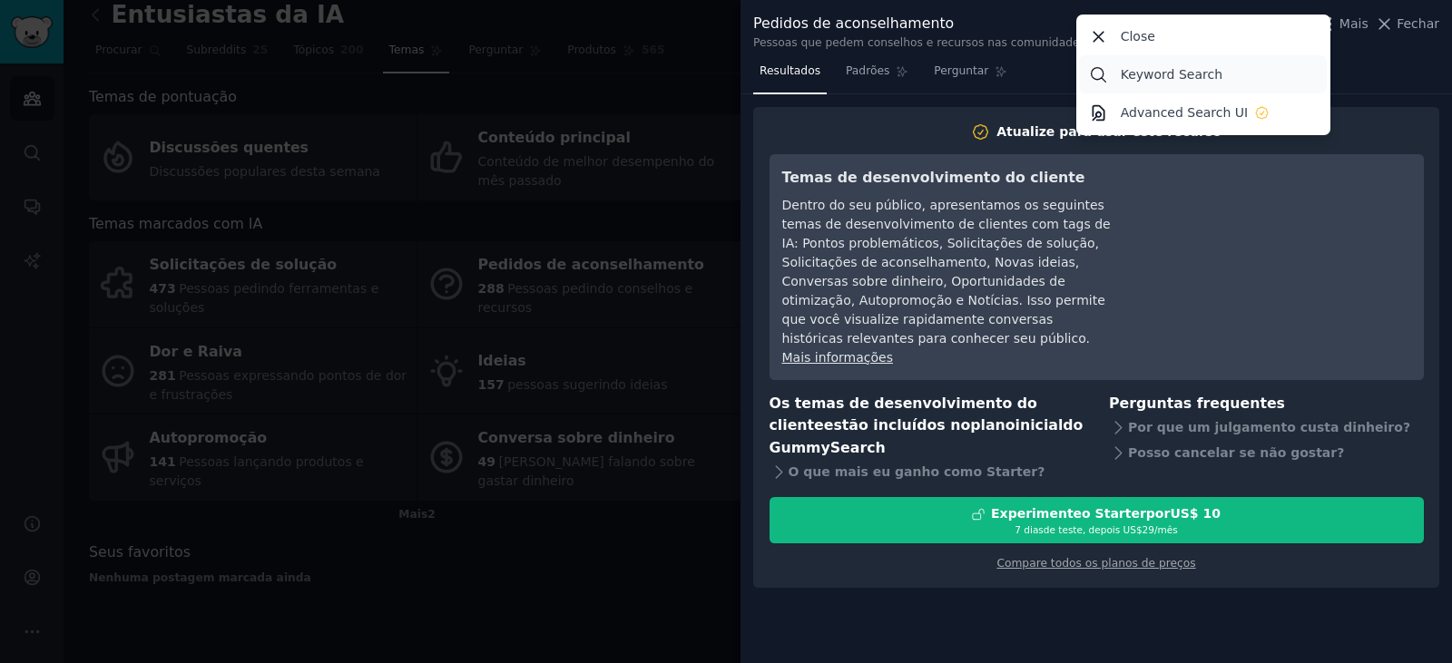
click at [1158, 77] on p "Keyword Search" at bounding box center [1172, 74] width 102 height 19
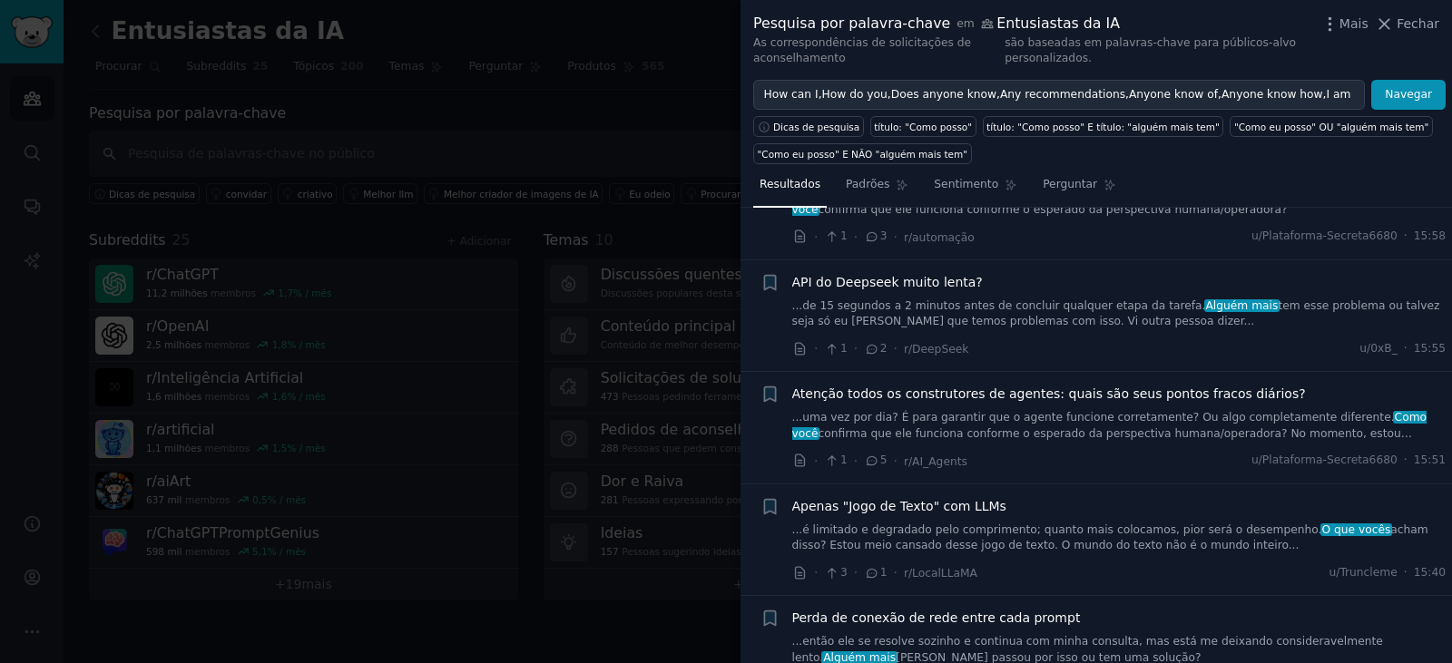
scroll to position [3266, 0]
click at [666, 105] on div at bounding box center [726, 331] width 1452 height 663
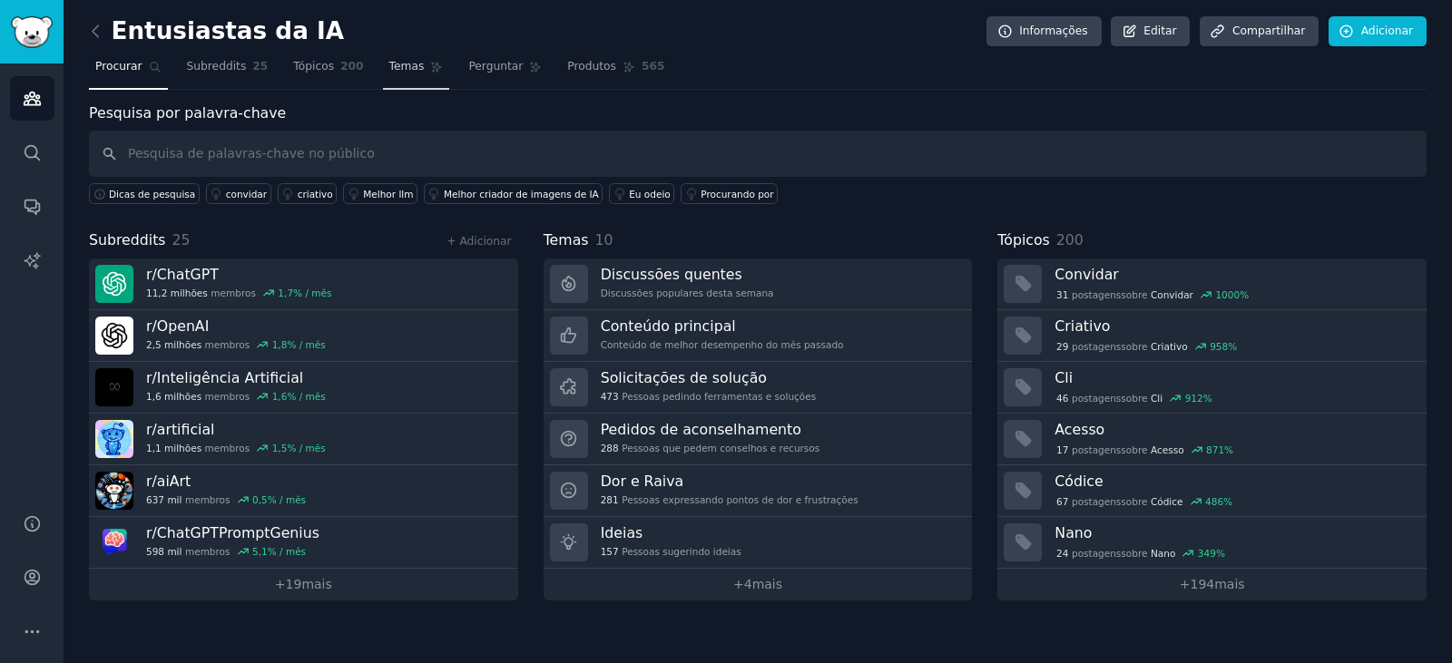
click at [389, 66] on font "Temas" at bounding box center [406, 66] width 35 height 13
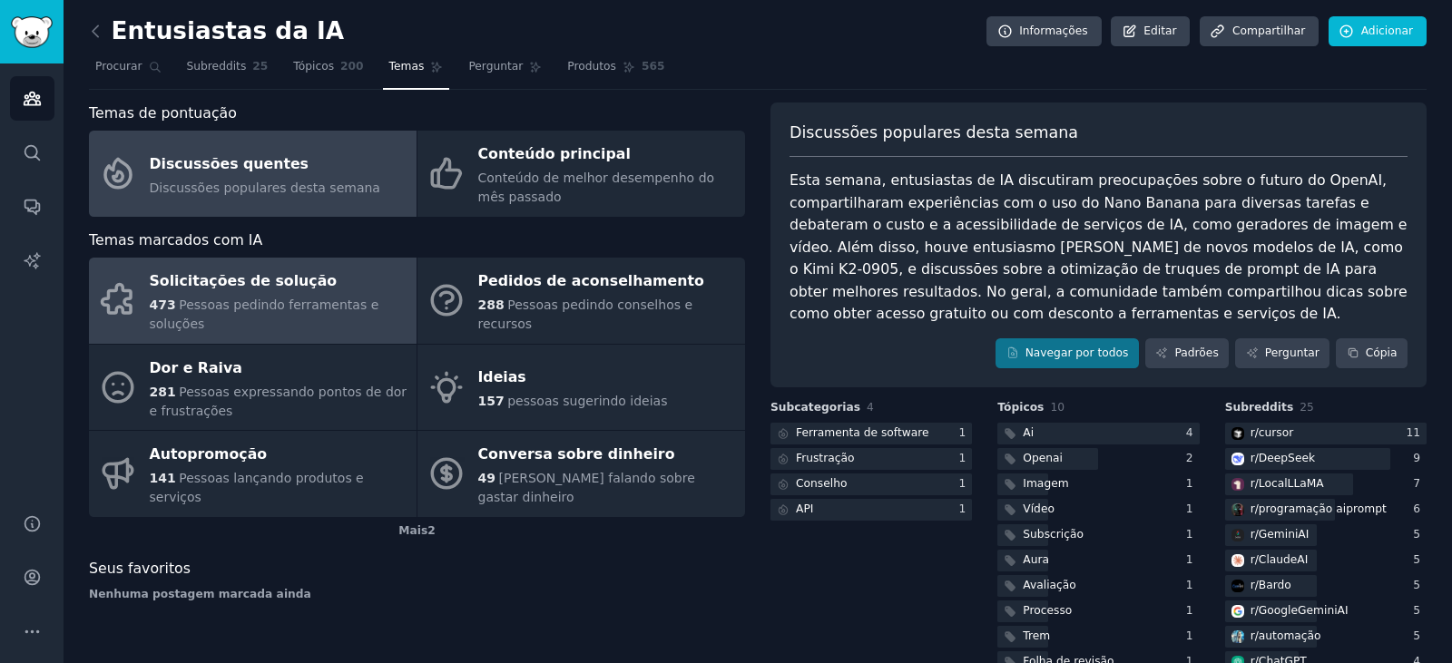
click at [261, 294] on div "Solicitações de solução" at bounding box center [279, 282] width 258 height 29
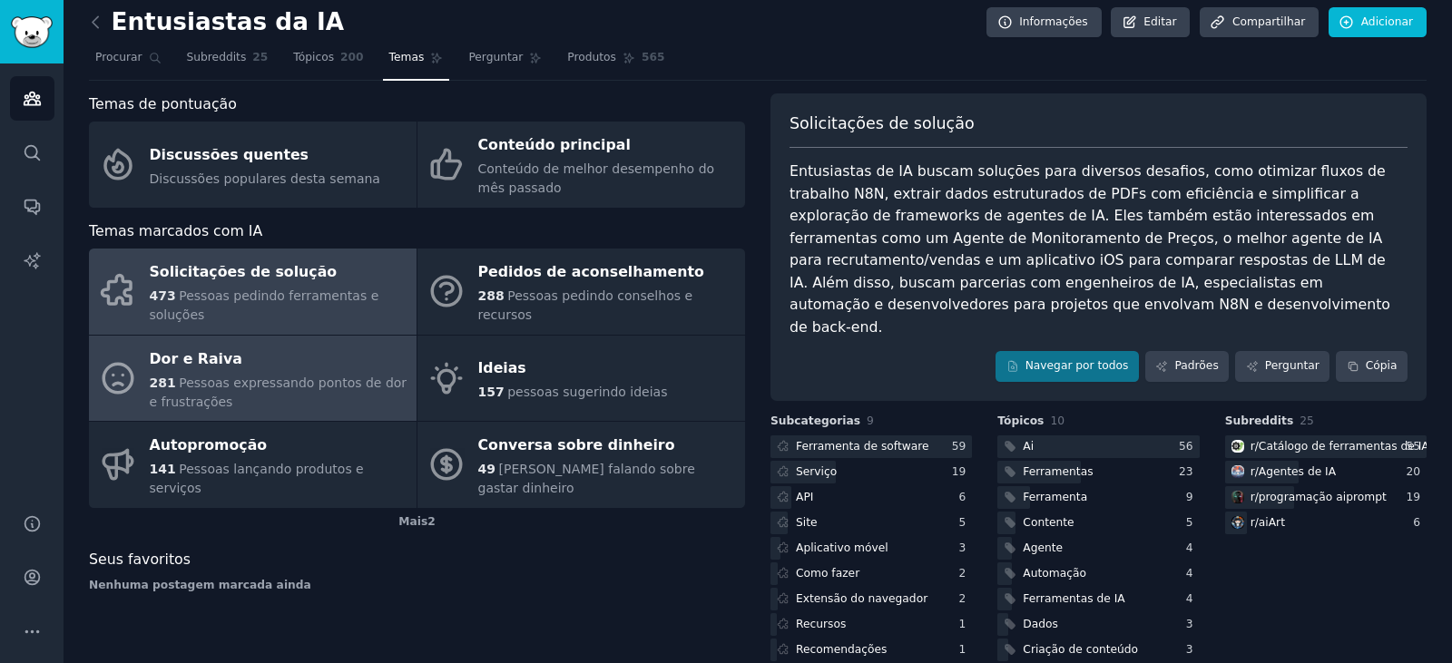
click at [319, 376] on font "Pessoas expressando pontos de dor e frustrações" at bounding box center [279, 393] width 258 height 34
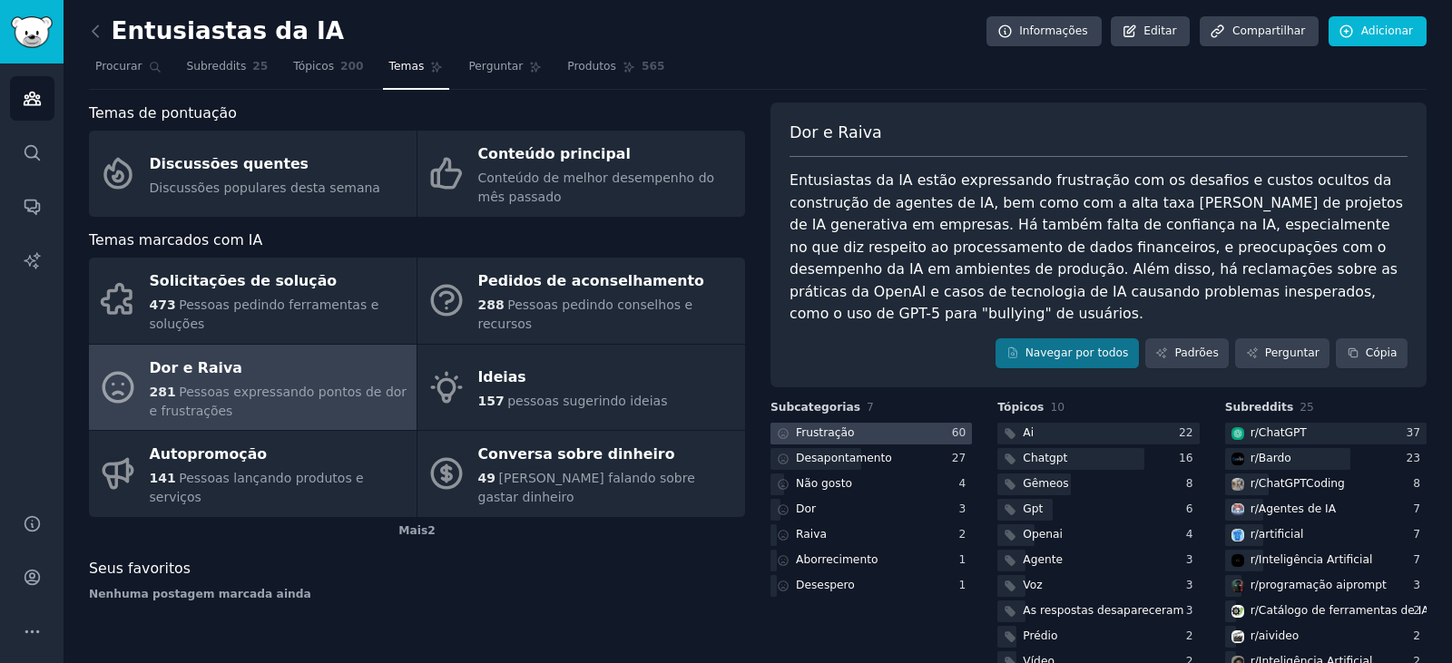
click at [858, 423] on div at bounding box center [871, 434] width 201 height 23
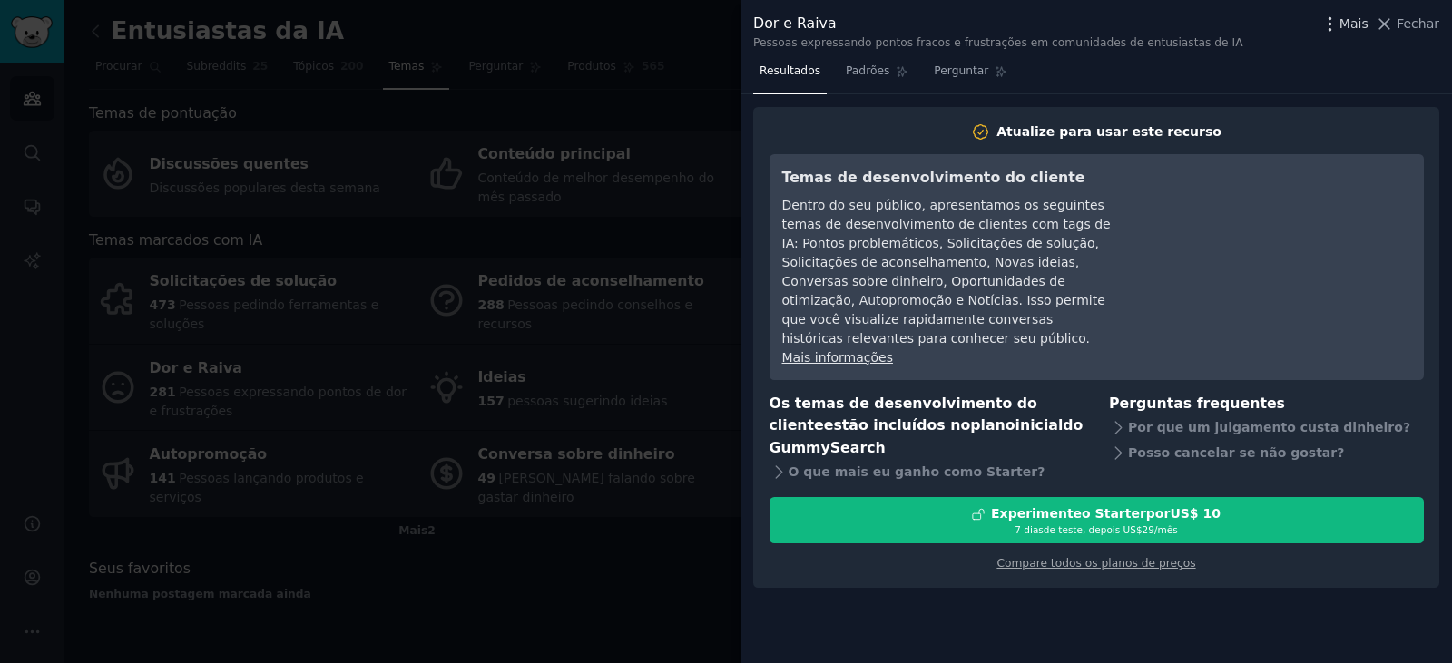
click at [1340, 24] on icon "button" at bounding box center [1330, 24] width 19 height 19
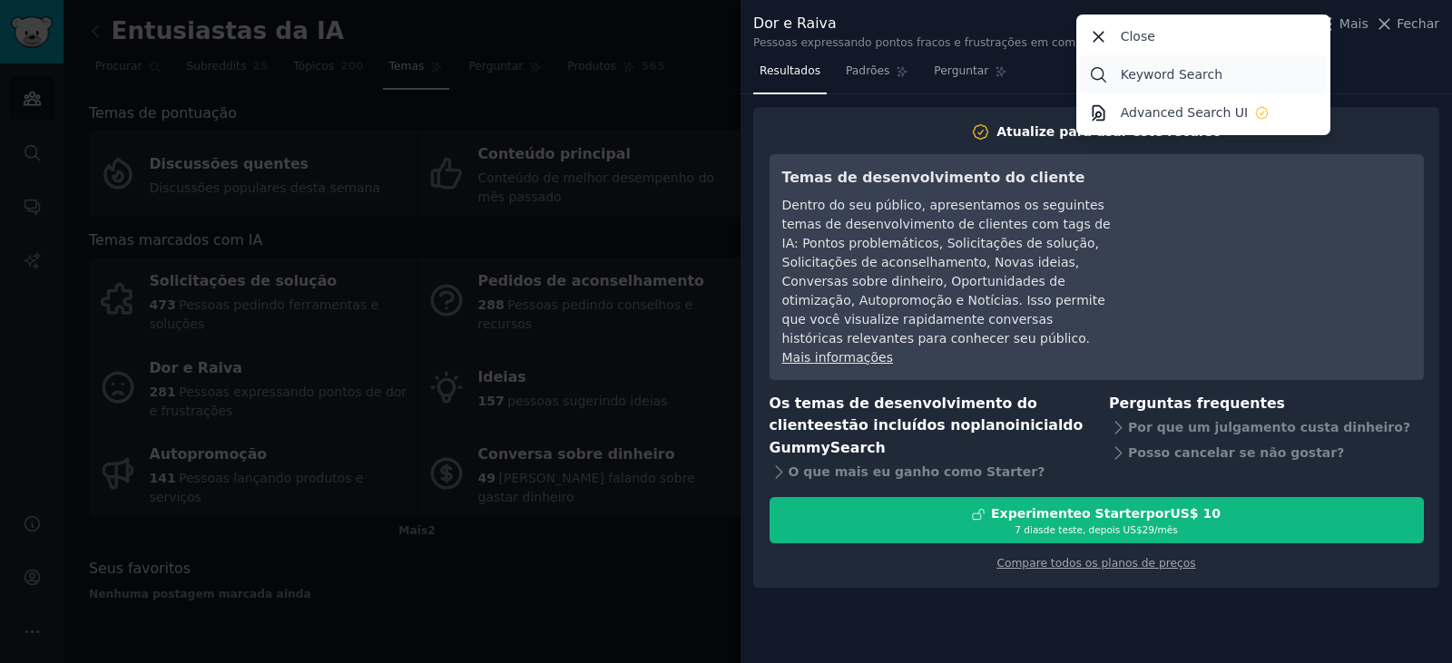
click at [1192, 81] on p "Keyword Search" at bounding box center [1172, 74] width 102 height 19
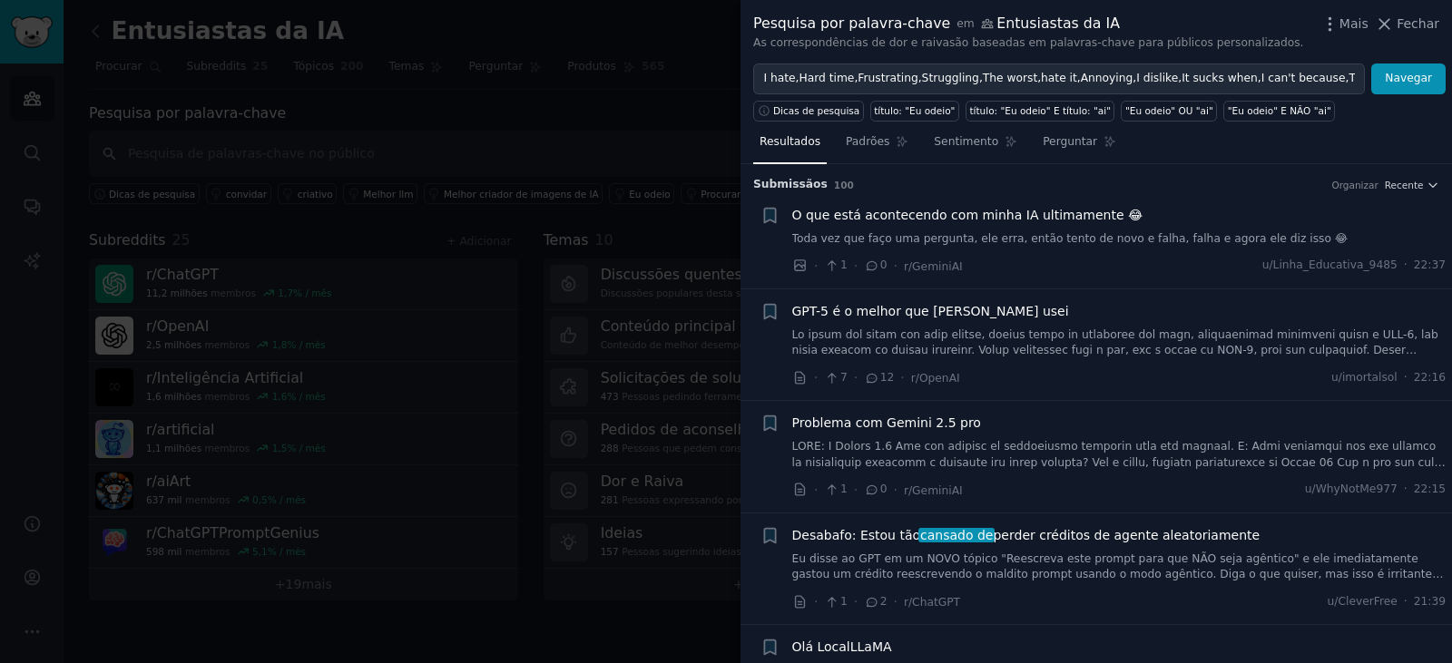
click at [701, 34] on div at bounding box center [726, 331] width 1452 height 663
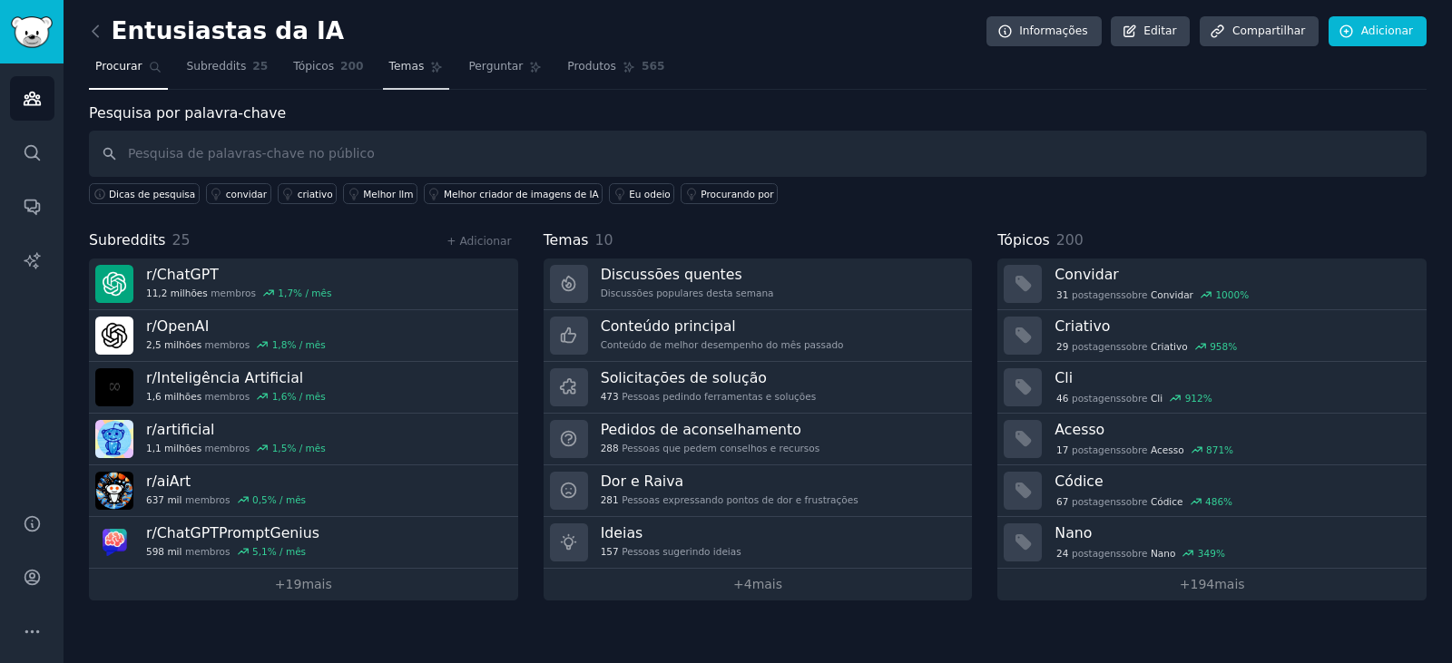
click at [389, 70] on font "Temas" at bounding box center [406, 66] width 35 height 13
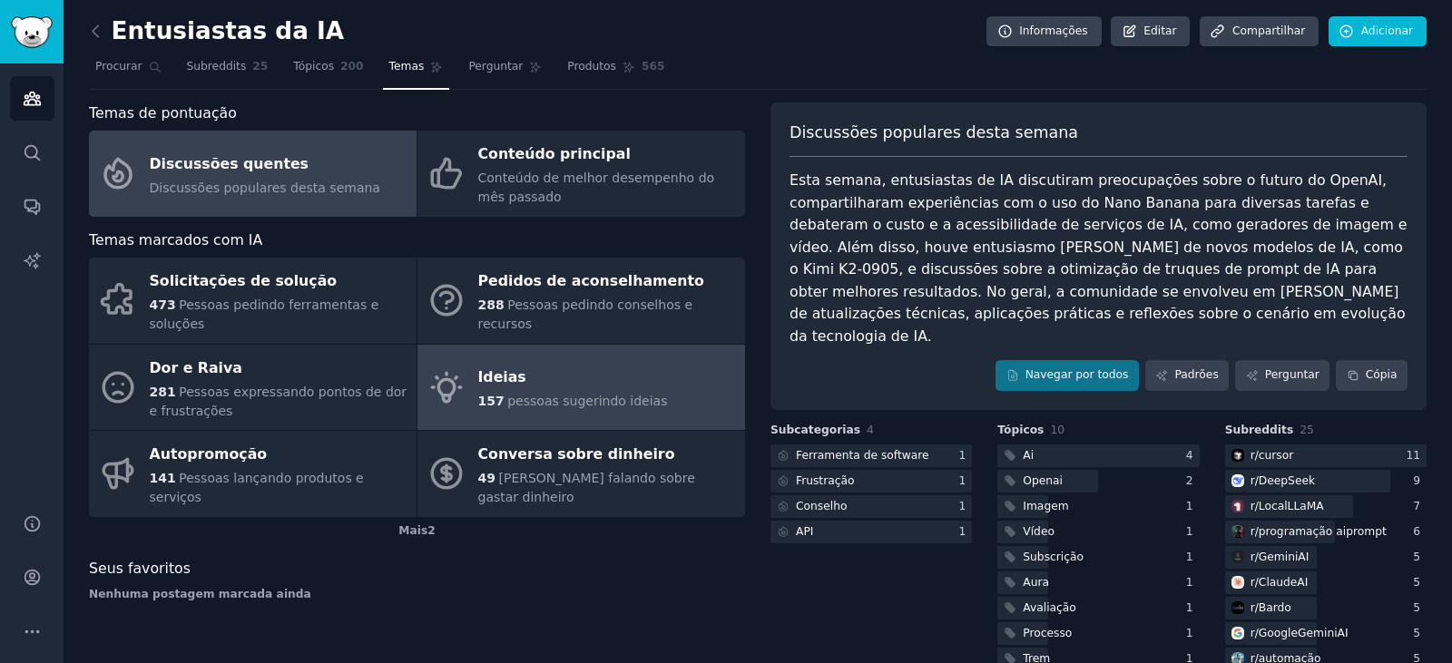
click at [541, 394] on font "pessoas sugerindo ideias" at bounding box center [587, 401] width 160 height 15
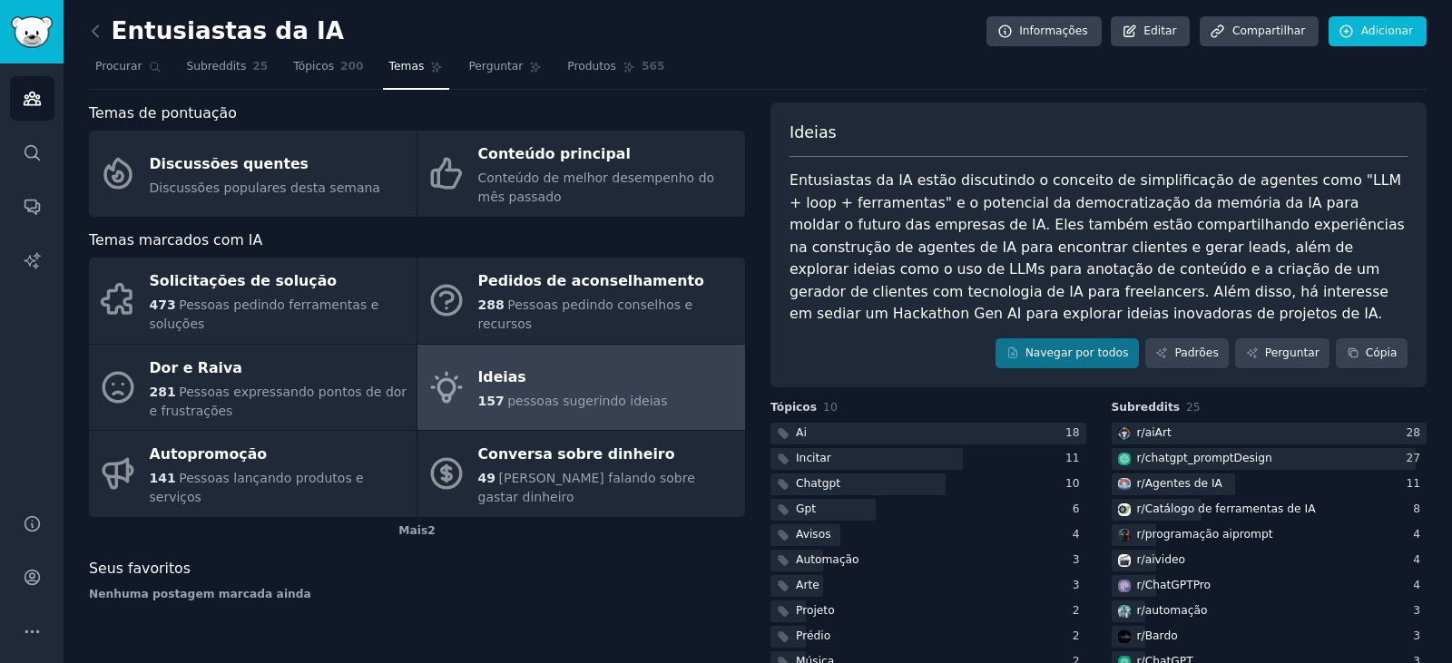
click at [99, 43] on link at bounding box center [100, 31] width 23 height 29
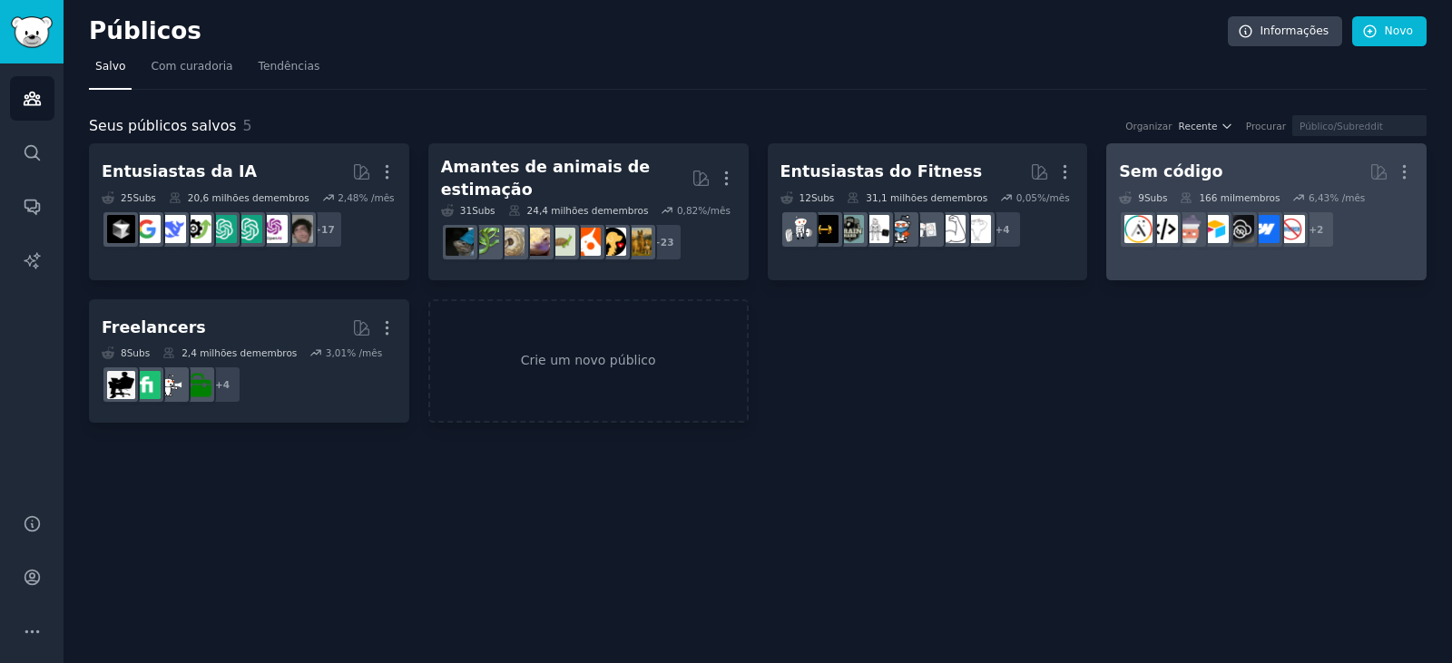
click at [1309, 172] on h2 "Sem código Mais" at bounding box center [1266, 172] width 295 height 32
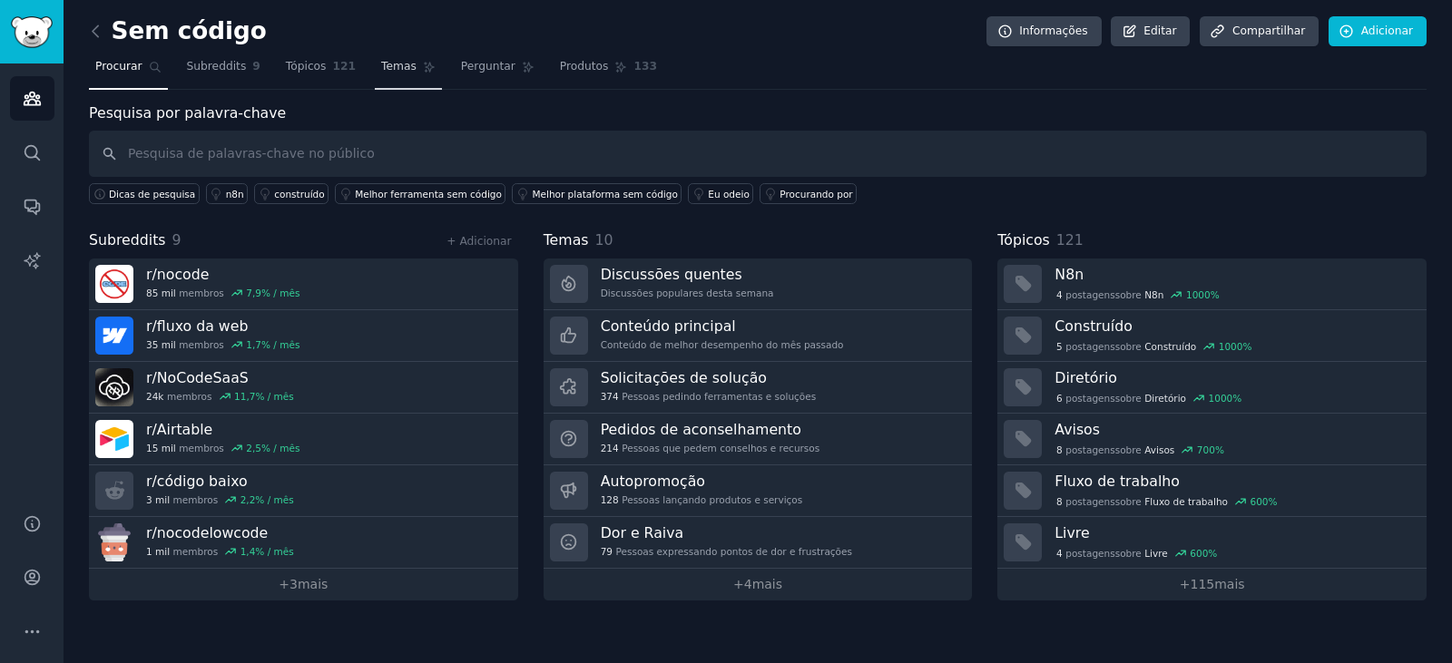
click at [381, 71] on font "Temas" at bounding box center [398, 66] width 35 height 13
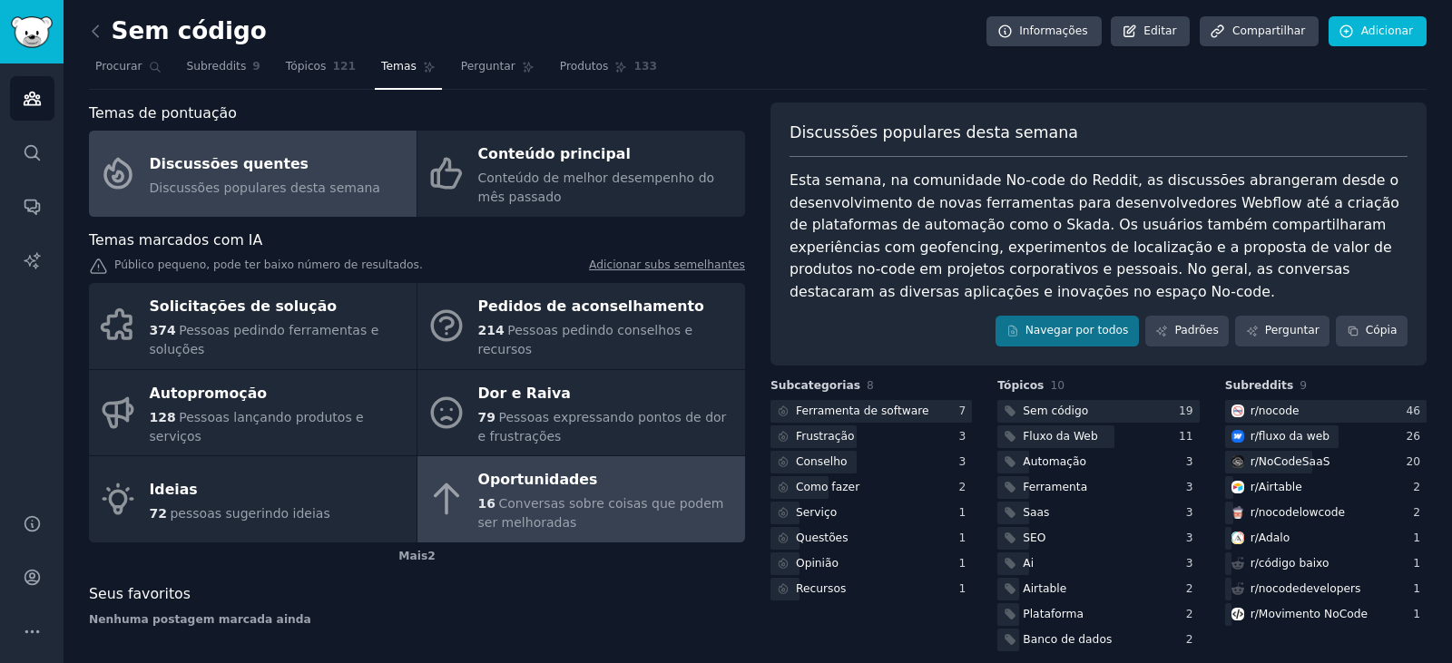
click at [594, 496] on font "Conversas sobre coisas que podem ser melhoradas" at bounding box center [601, 513] width 246 height 34
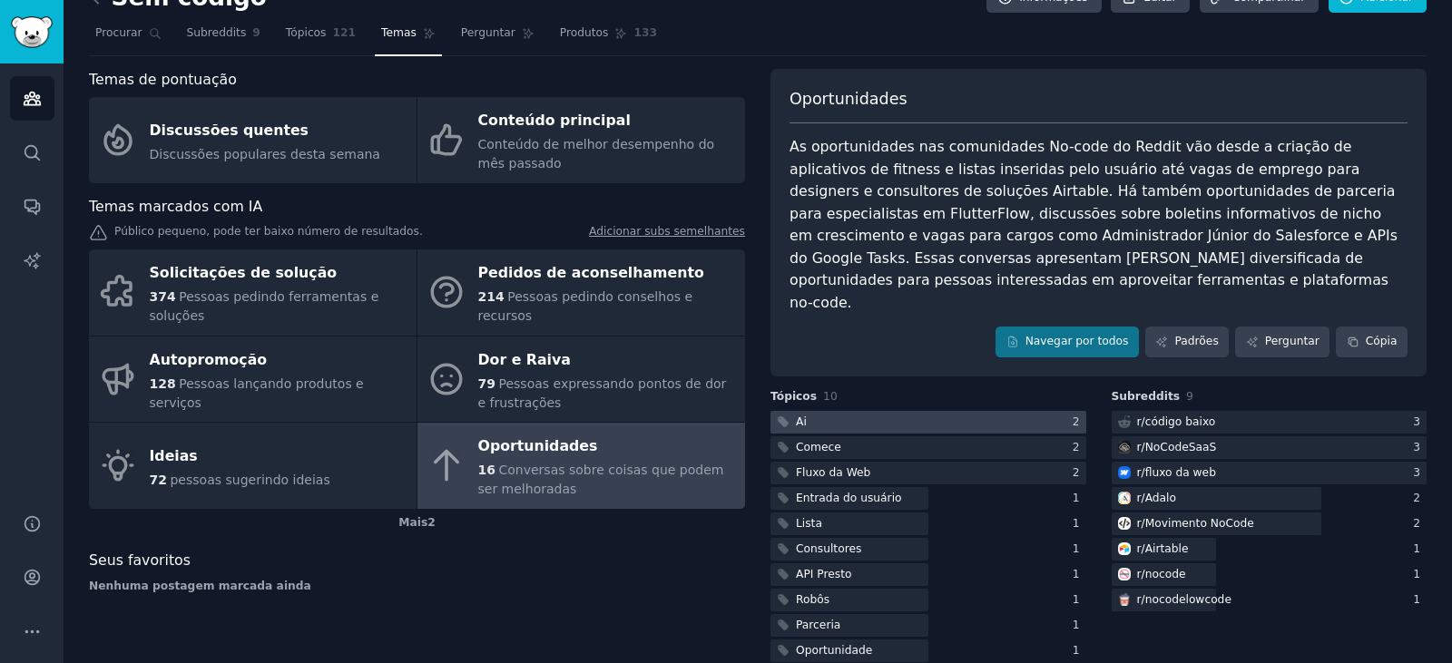
scroll to position [39, 0]
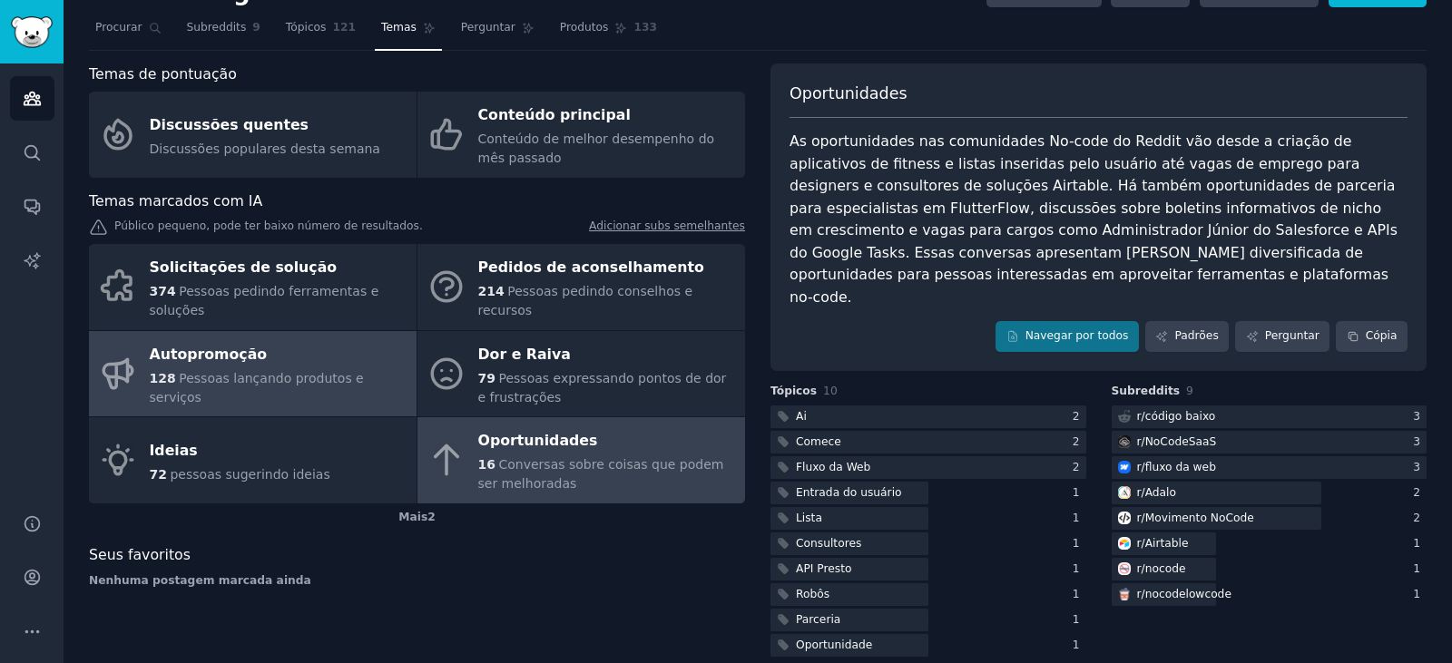
click at [295, 371] on font "Pessoas lançando produtos e serviços" at bounding box center [257, 388] width 214 height 34
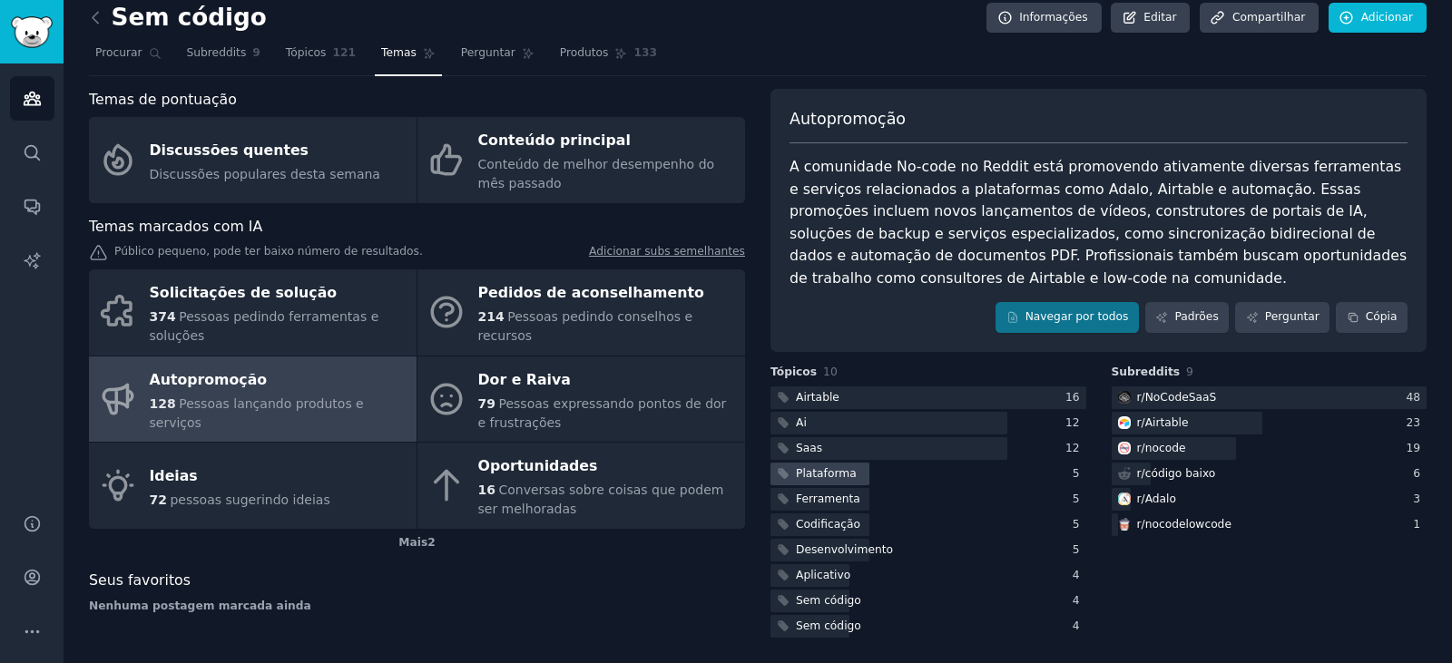
scroll to position [16, 0]
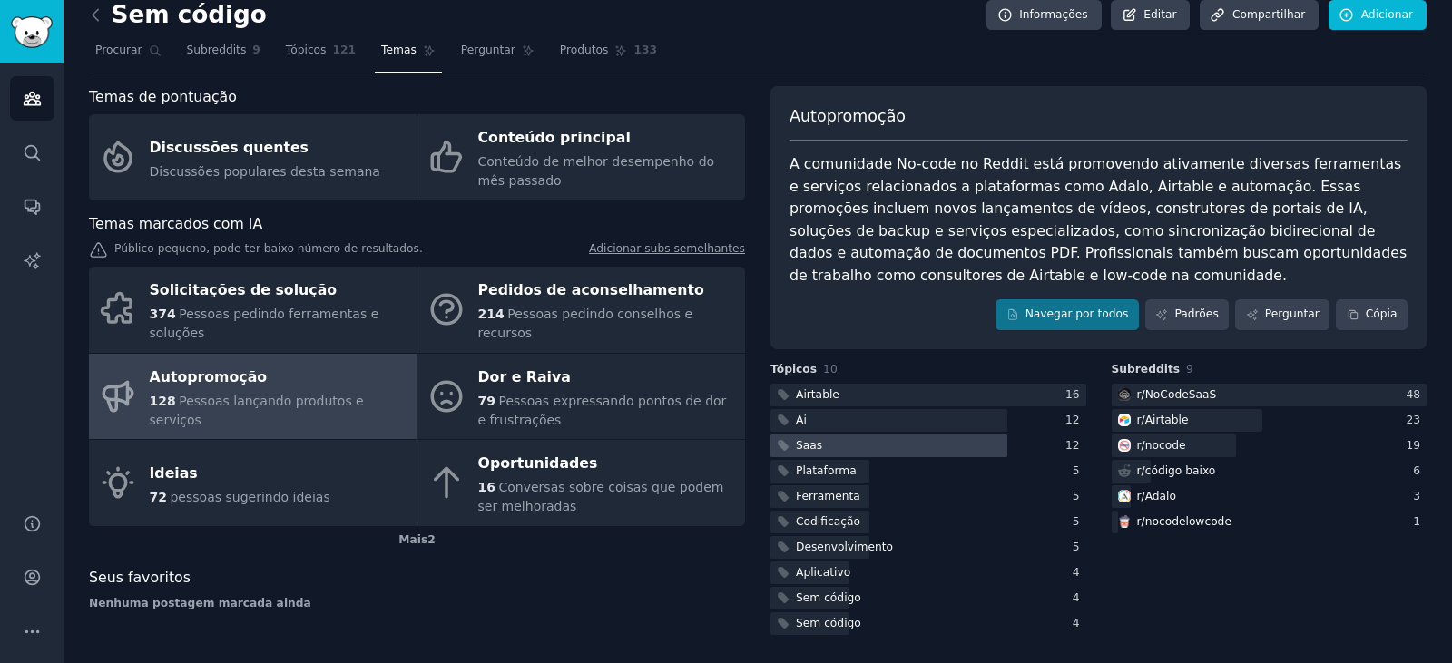
click at [958, 448] on div at bounding box center [889, 446] width 237 height 23
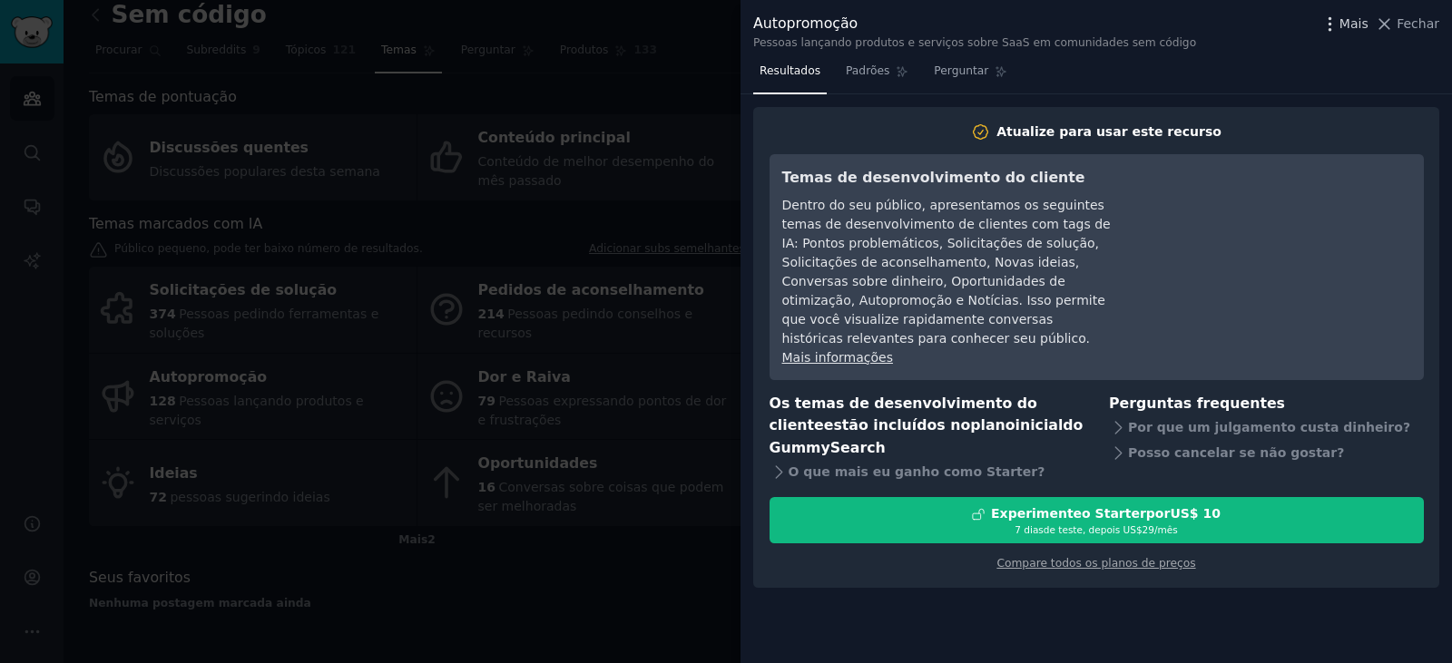
click at [1368, 19] on font "Mais" at bounding box center [1354, 23] width 29 height 15
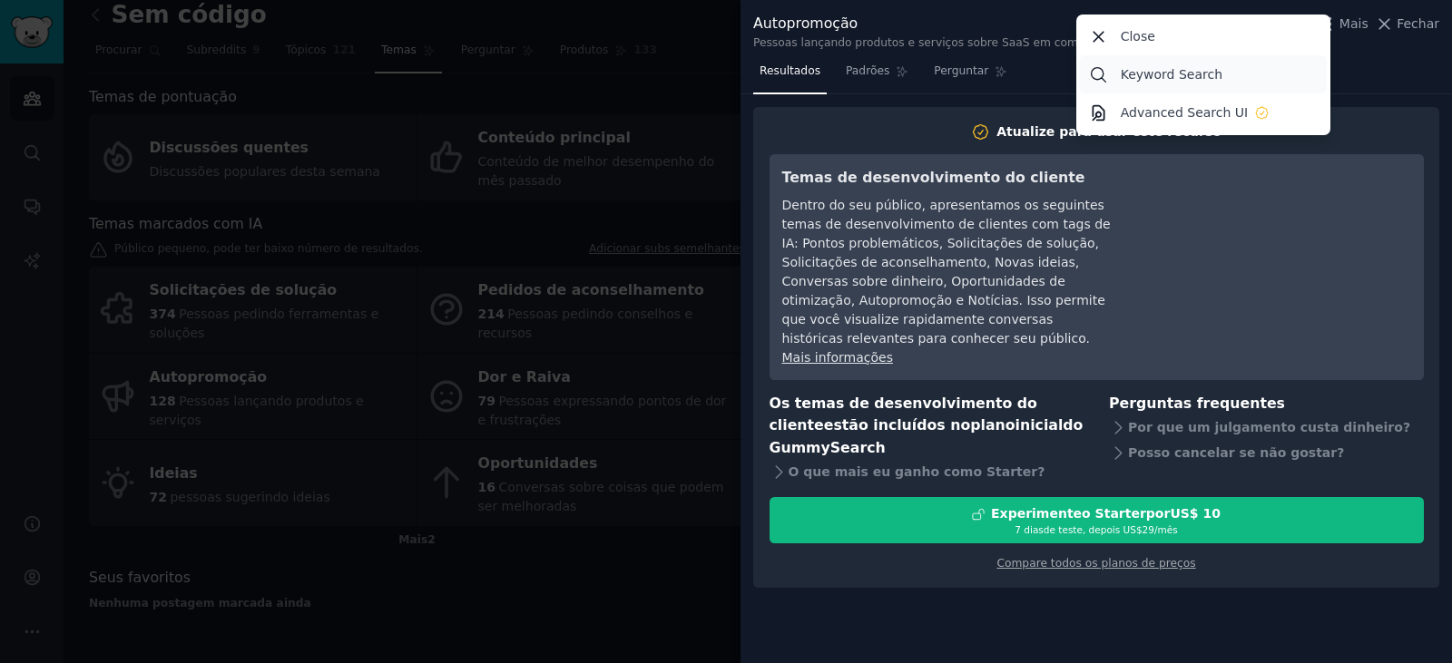
click at [1191, 78] on p "Keyword Search" at bounding box center [1172, 74] width 102 height 19
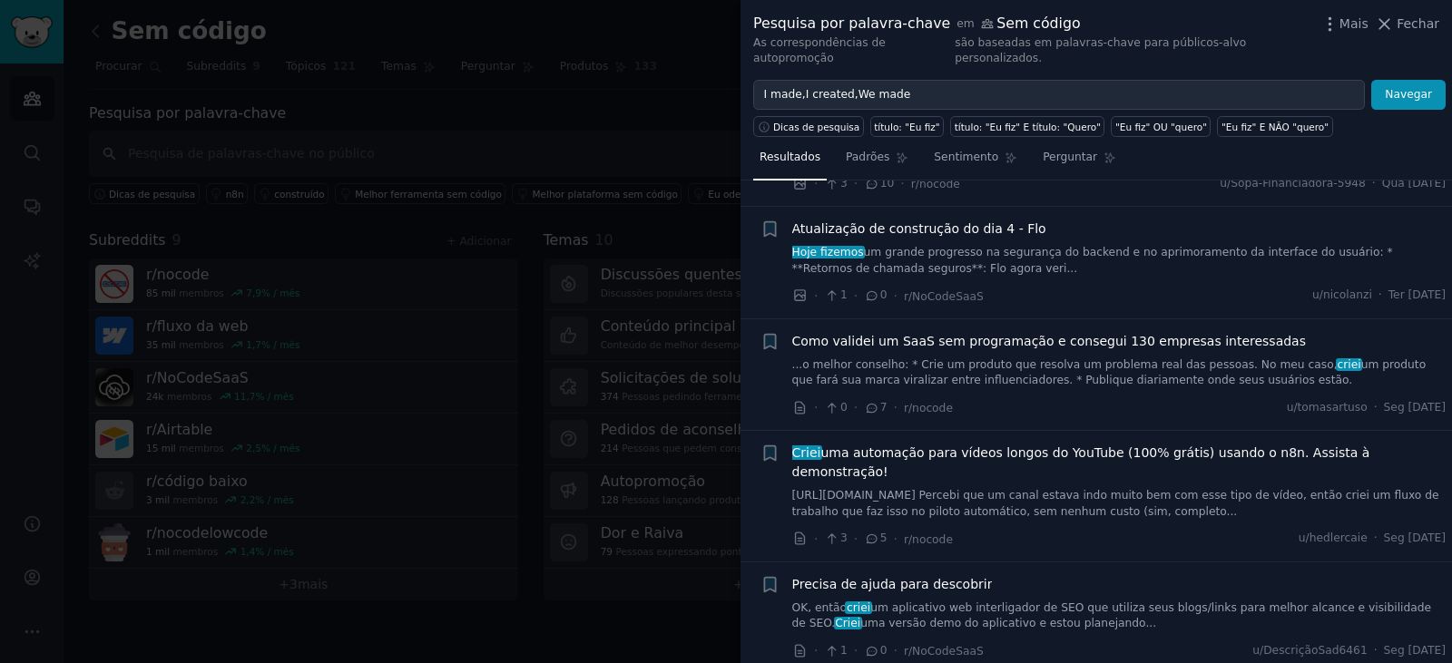
scroll to position [2238, 0]
click at [1083, 358] on font "um produto que fará sua marca viralizar entre influenciadores. * Publique diari…" at bounding box center [1109, 372] width 634 height 29
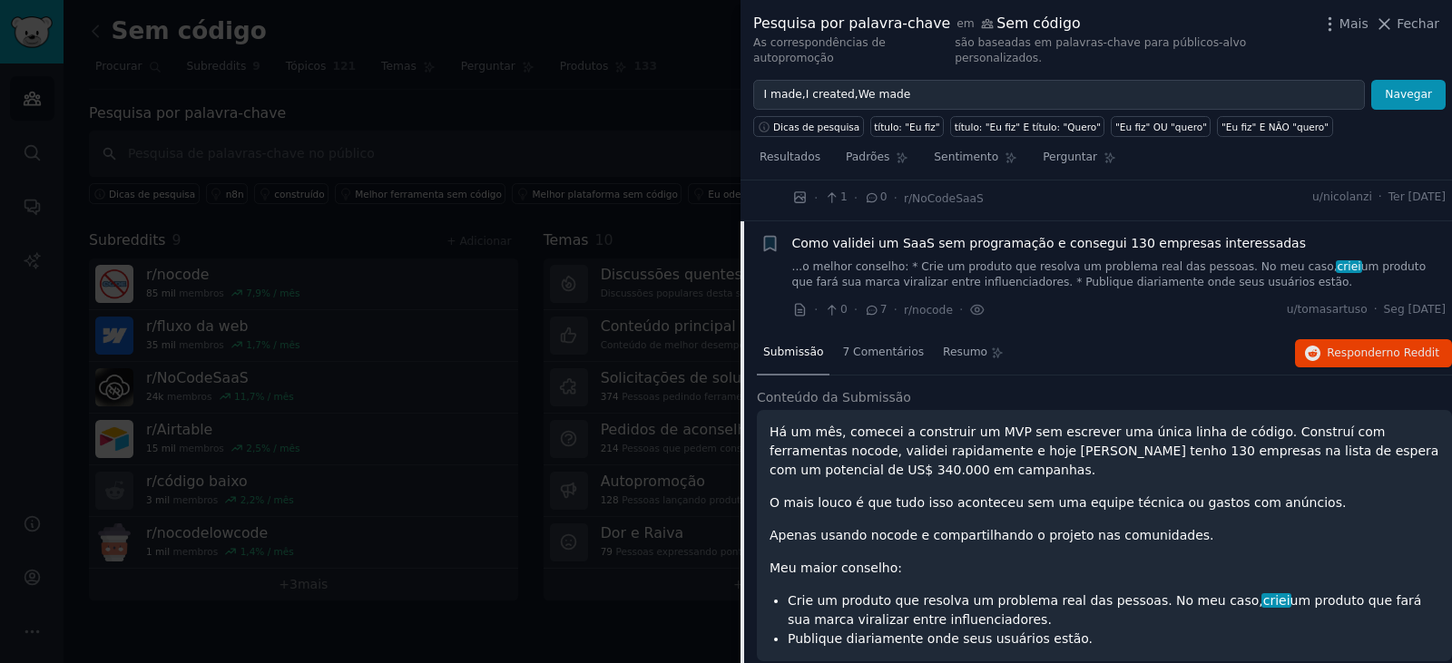
scroll to position [2336, 0]
click at [1059, 462] on div "Há um mês, comecei a construir um MVP sem escrever uma única linha de código. C…" at bounding box center [1105, 535] width 670 height 226
click at [1119, 435] on div "Há um mês, comecei a construir um MVP sem escrever uma única linha de código. C…" at bounding box center [1105, 535] width 670 height 226
click at [1140, 424] on font "Há um mês, comecei a construir um MVP sem escrever uma única linha de código. C…" at bounding box center [1104, 450] width 669 height 53
click at [875, 345] on font "7 Comentários" at bounding box center [883, 351] width 82 height 13
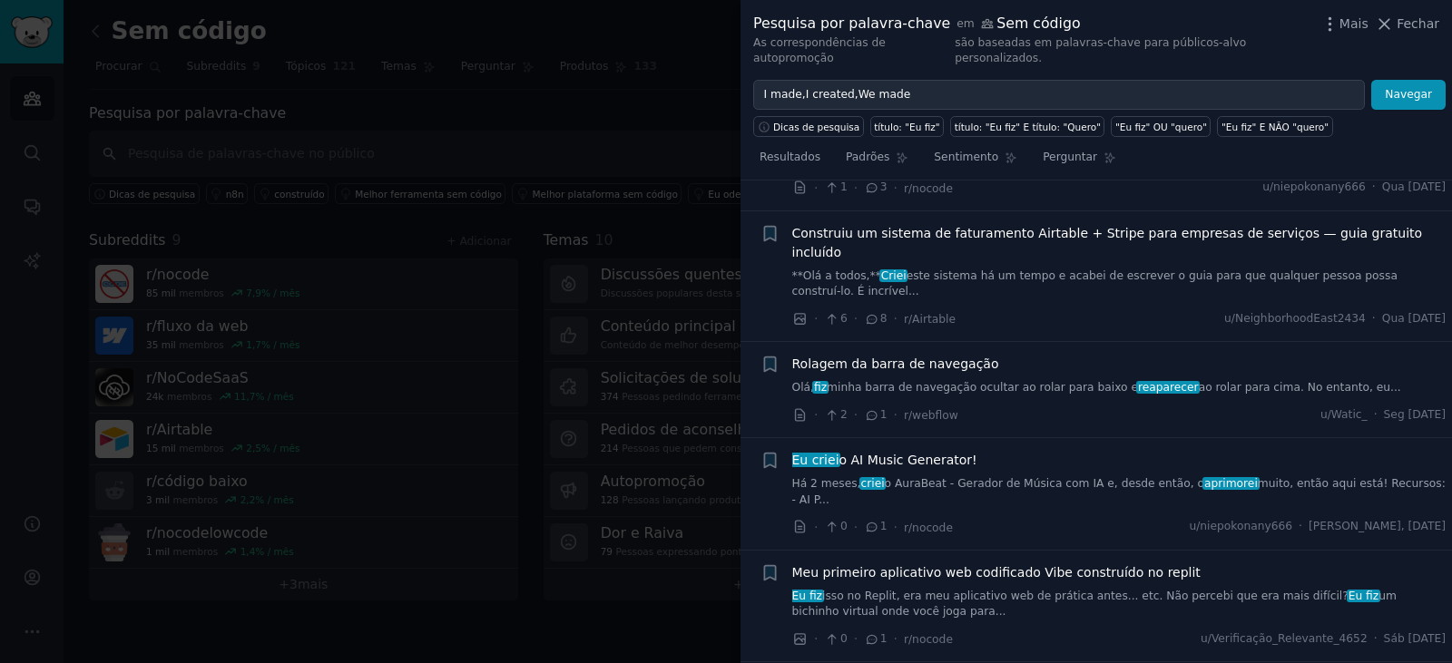
scroll to position [3939, 0]
drag, startPoint x: 688, startPoint y: 102, endPoint x: 717, endPoint y: 99, distance: 29.2
click at [688, 102] on div at bounding box center [726, 331] width 1452 height 663
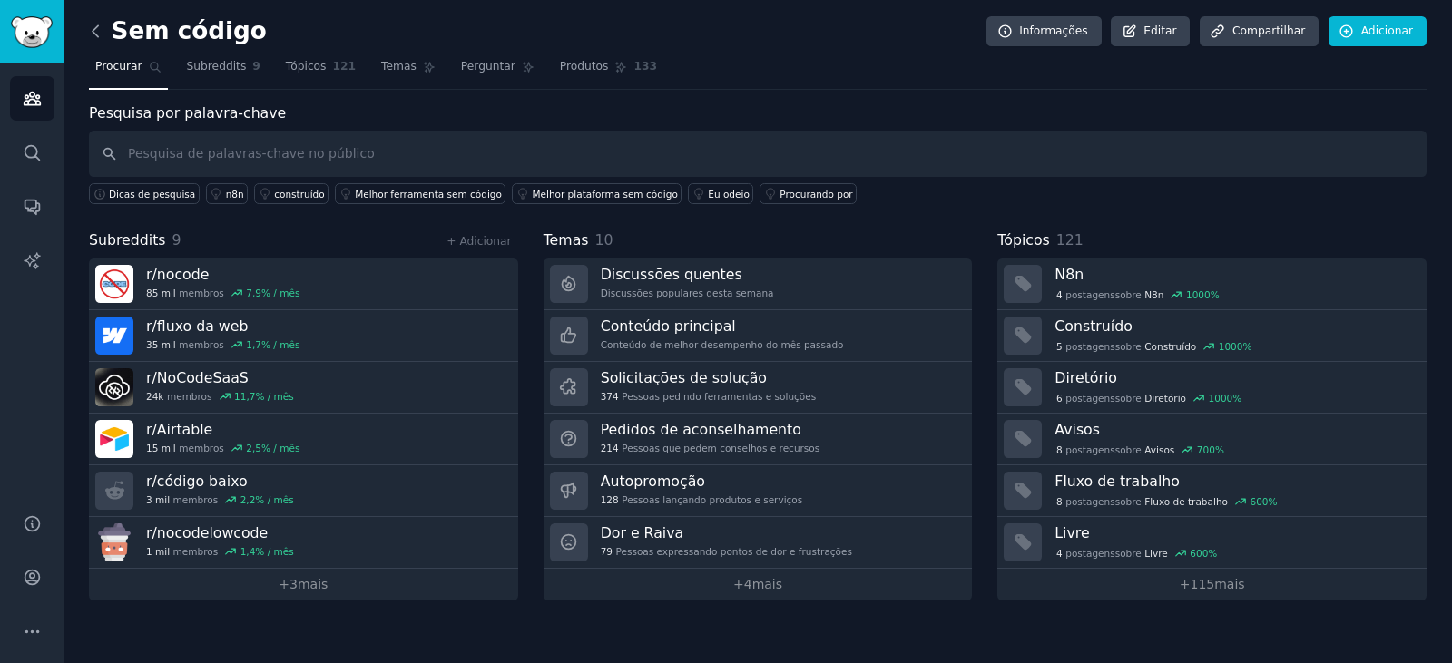
click at [97, 26] on icon at bounding box center [95, 30] width 5 height 11
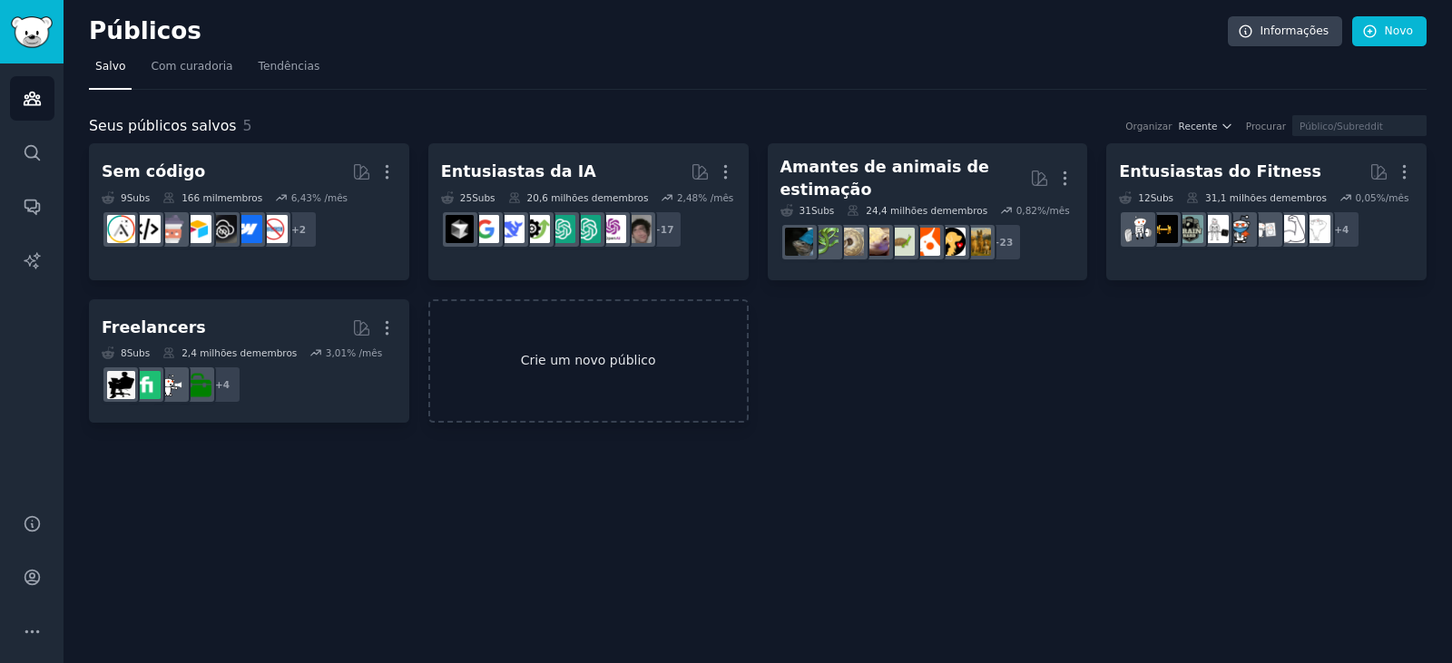
click at [591, 358] on font "Crie um novo público" at bounding box center [588, 360] width 317 height 19
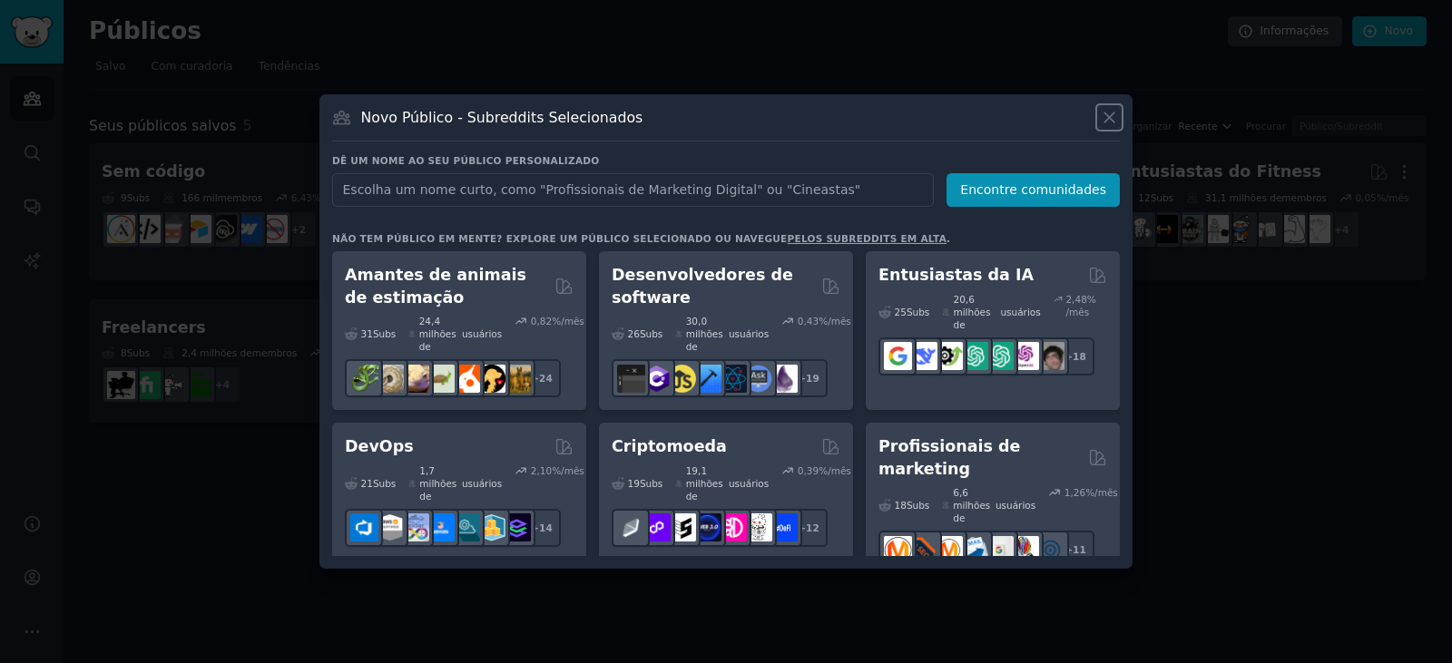
click at [1110, 119] on icon at bounding box center [1110, 118] width 10 height 10
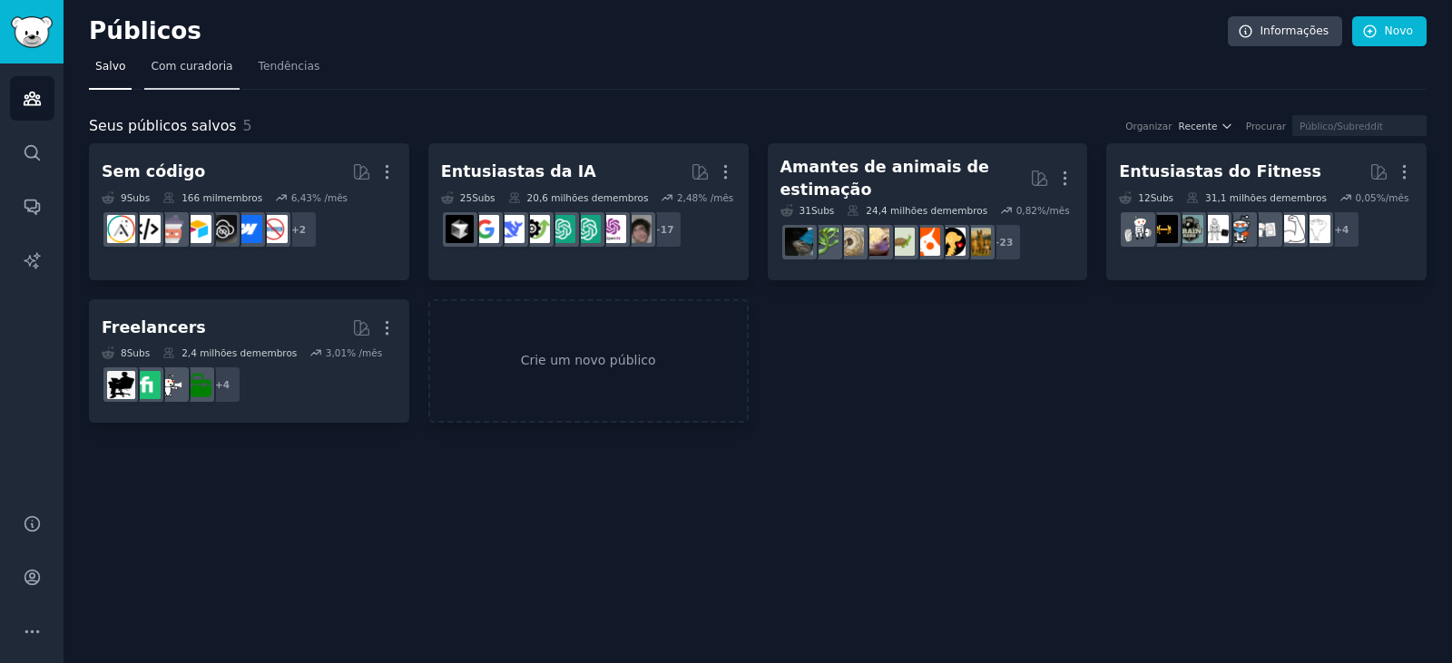
click at [192, 74] on span "Com curadoria" at bounding box center [192, 67] width 82 height 16
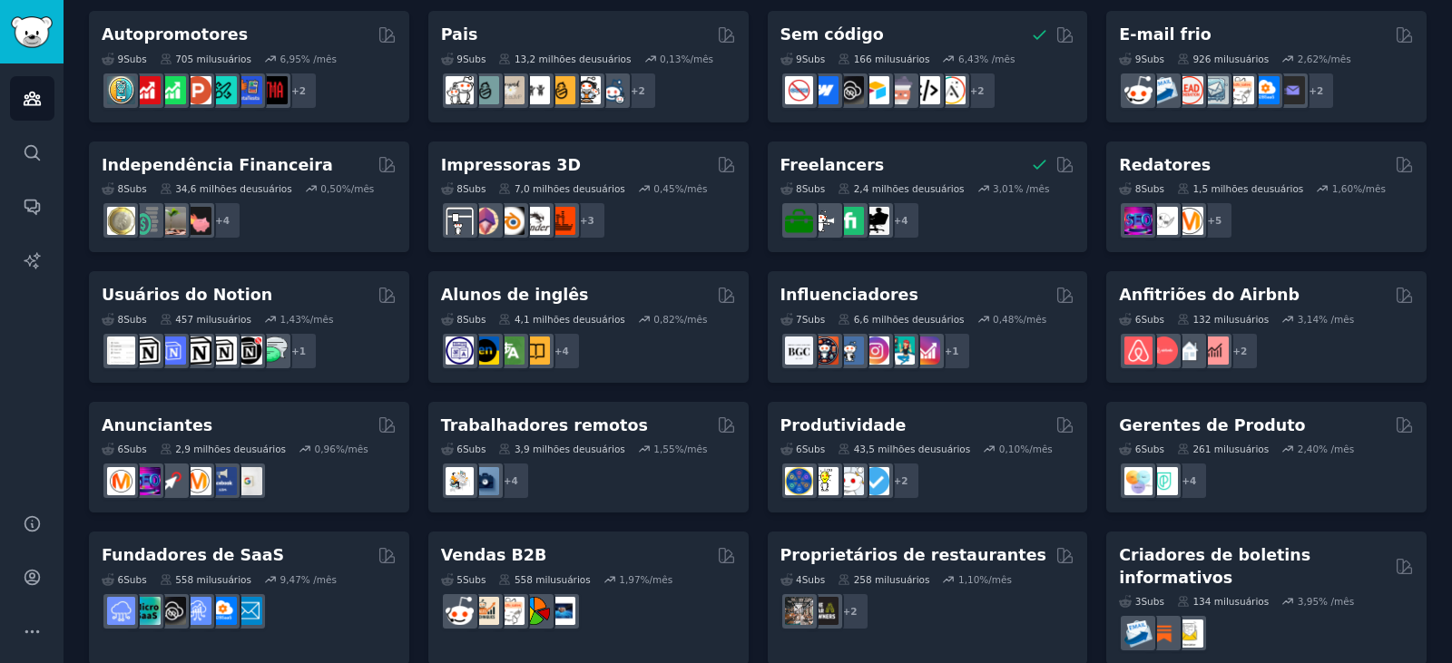
scroll to position [811, 0]
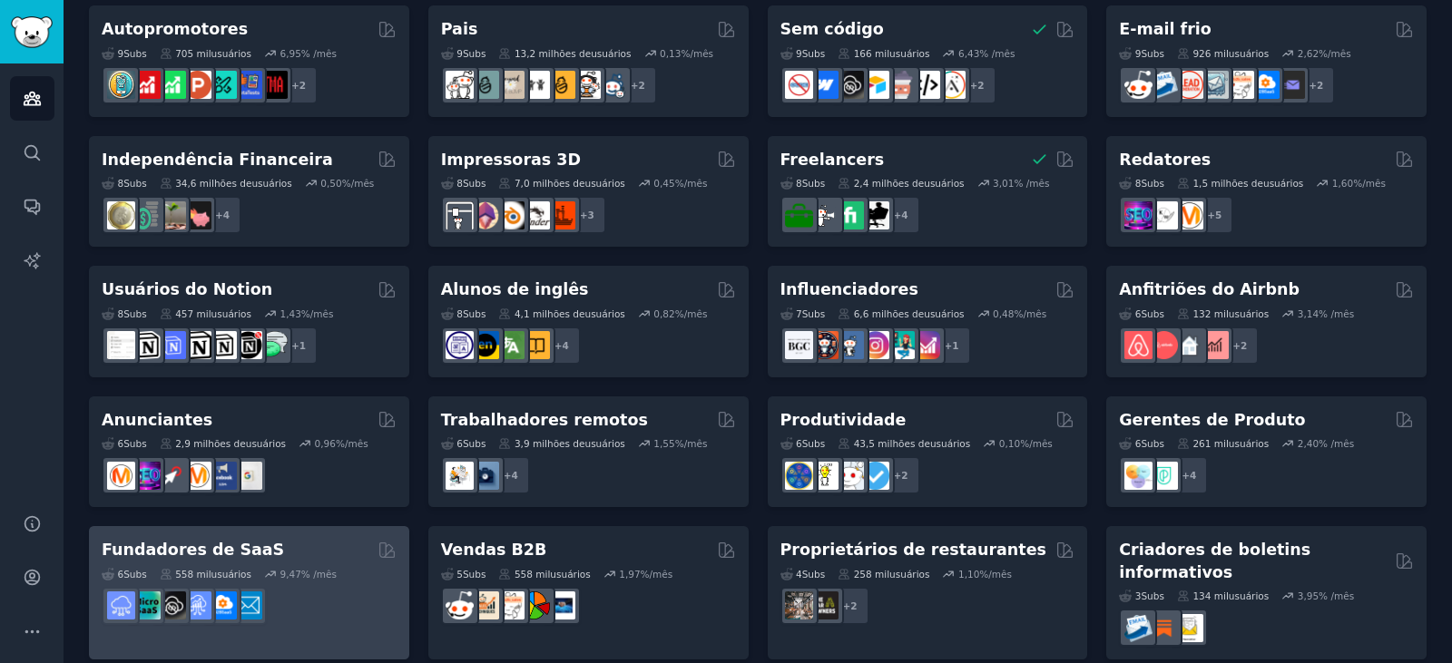
click at [329, 562] on div "6 Subs ​ 558 mil usuários 9,47 % /mês" at bounding box center [249, 594] width 295 height 64
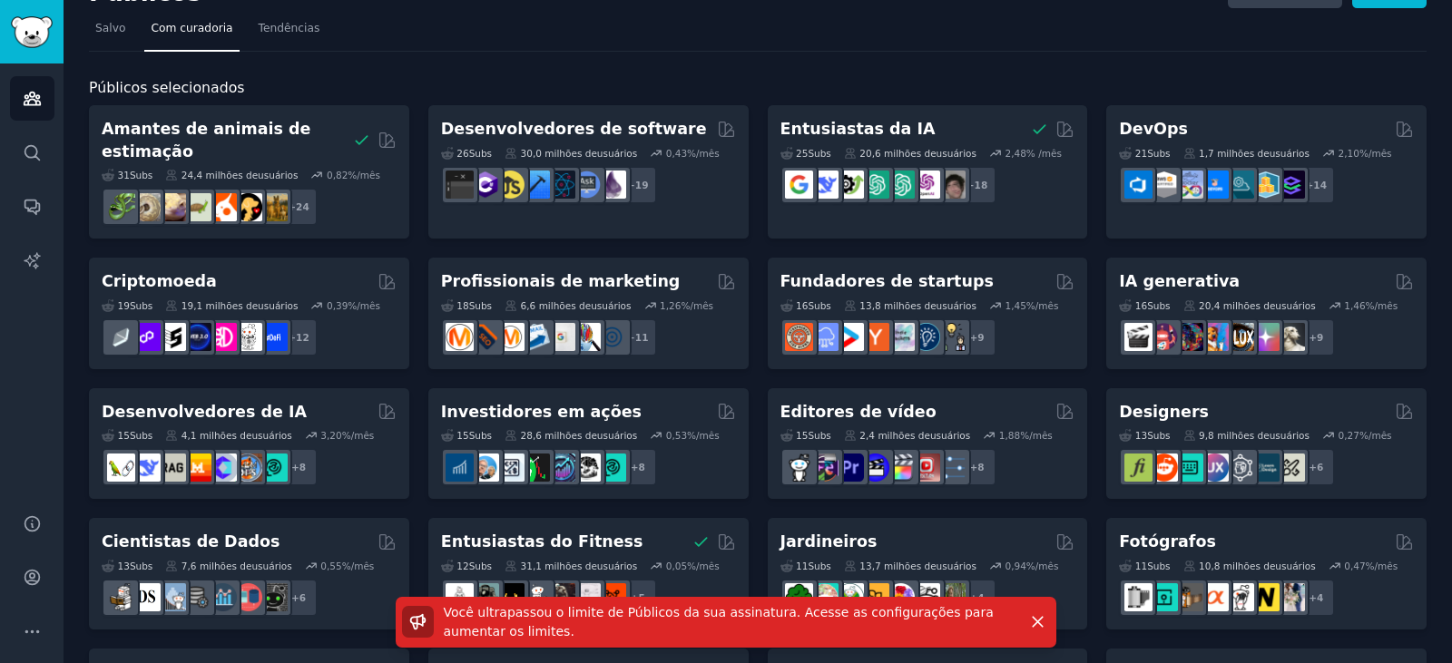
scroll to position [0, 0]
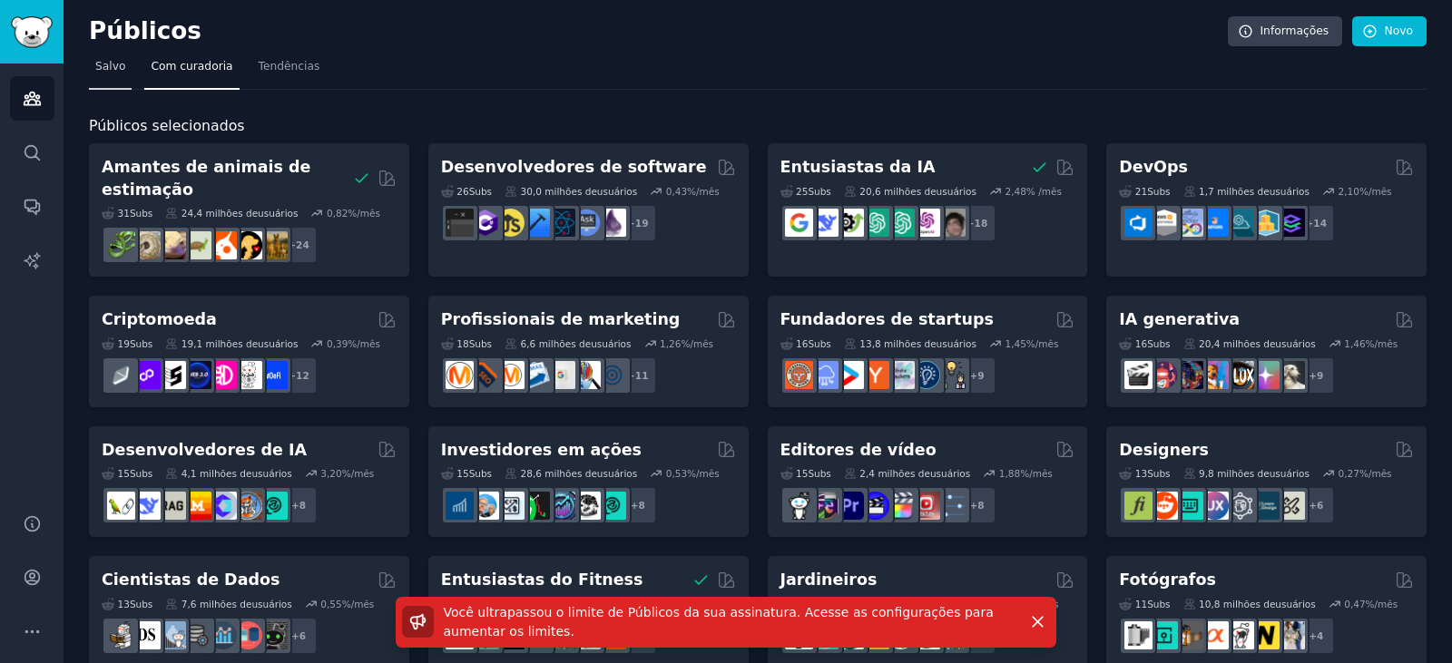
click at [106, 69] on font "Salvo" at bounding box center [110, 66] width 30 height 13
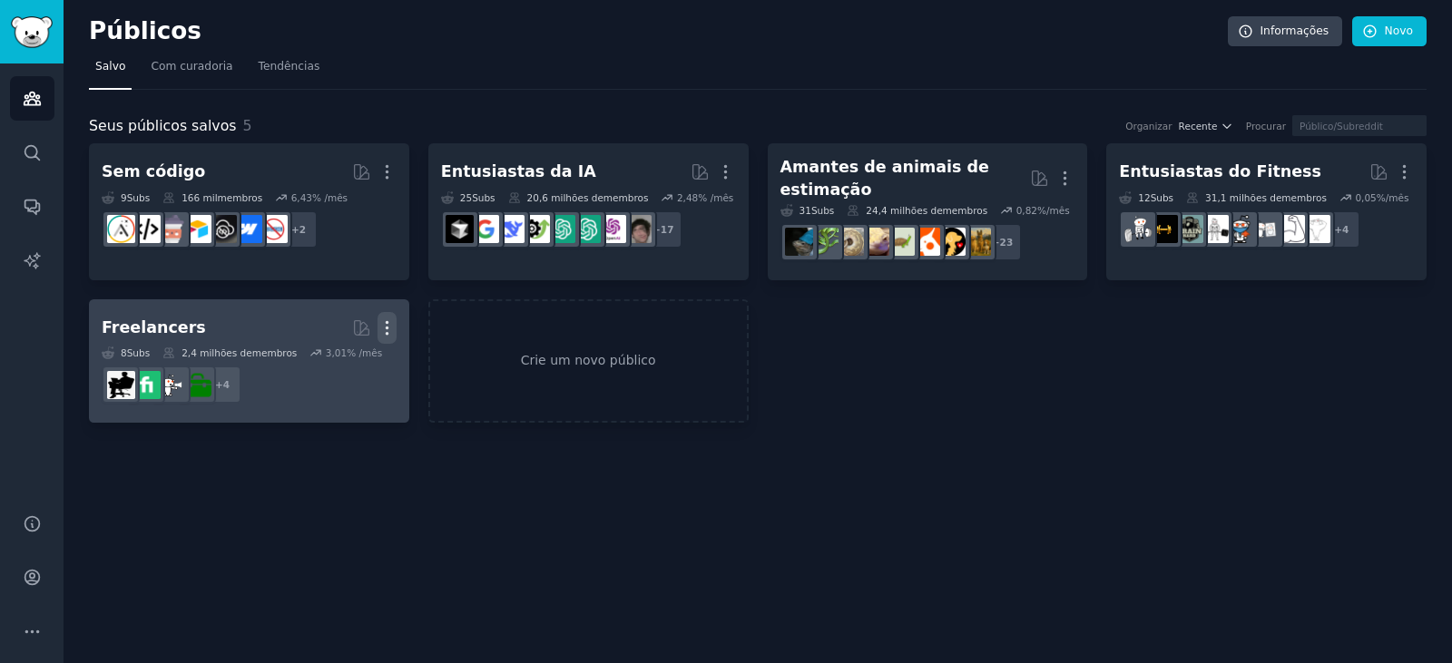
click at [392, 319] on icon "button" at bounding box center [387, 328] width 19 height 19
click at [349, 357] on p "Delete" at bounding box center [338, 366] width 42 height 19
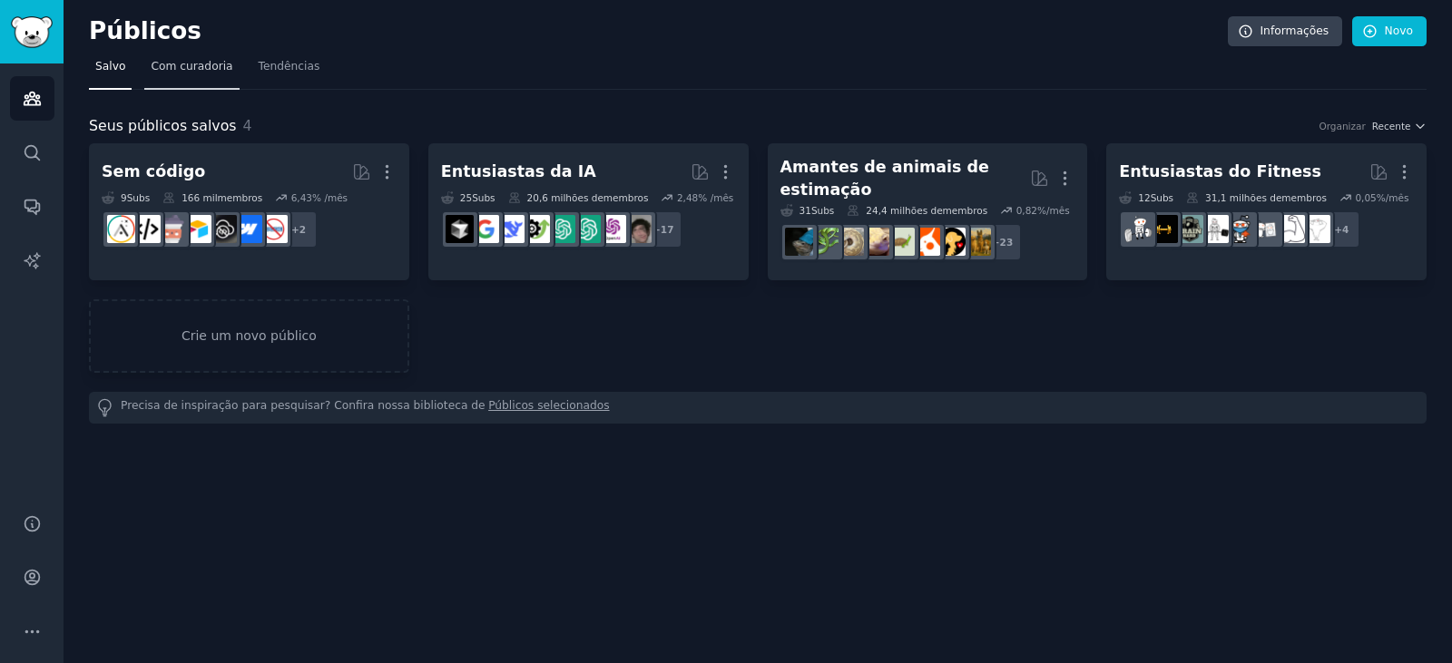
click at [176, 74] on span "Com curadoria" at bounding box center [192, 67] width 82 height 16
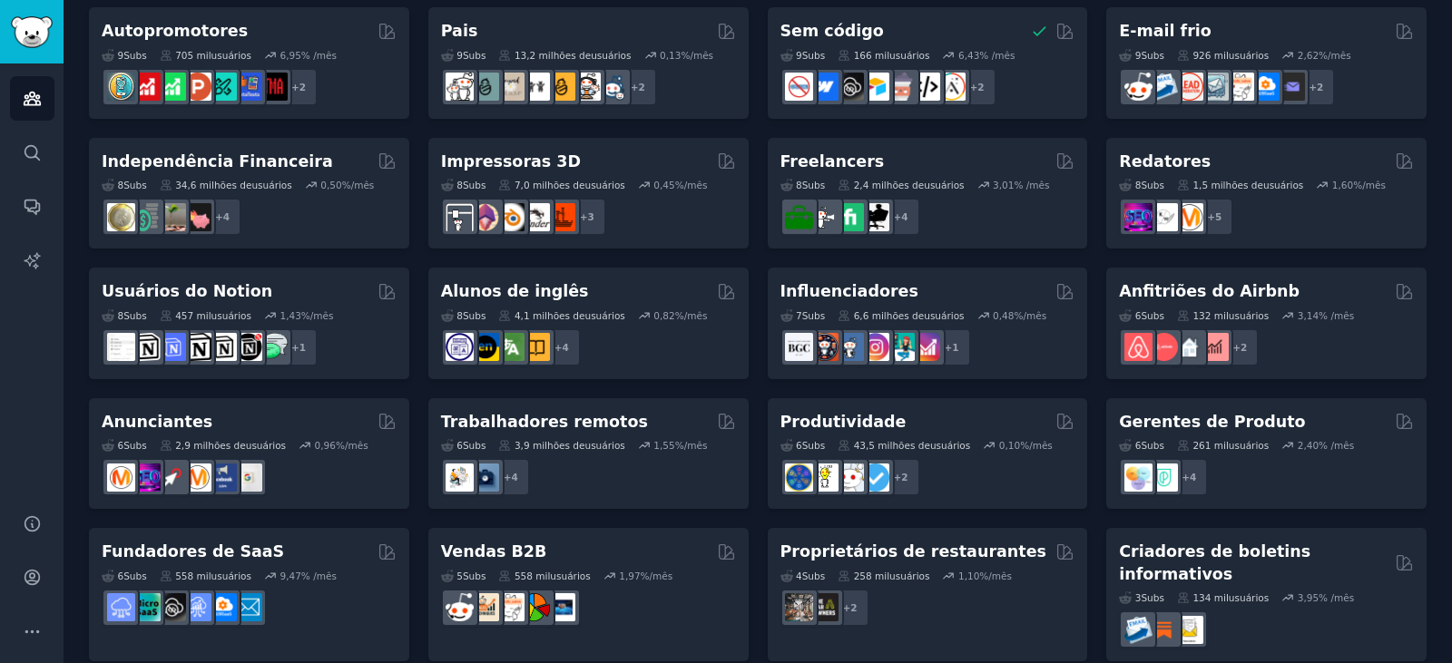
scroll to position [811, 0]
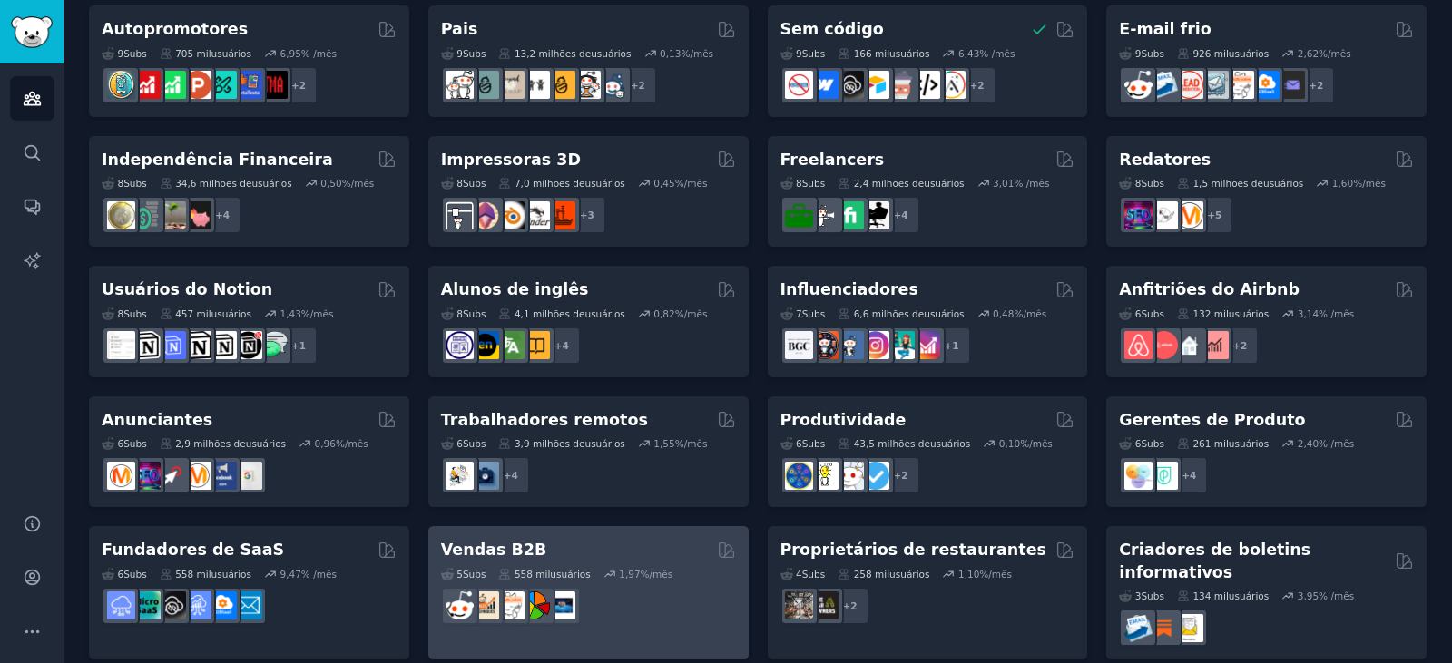
click at [613, 545] on div "Vendas B2B" at bounding box center [588, 550] width 295 height 23
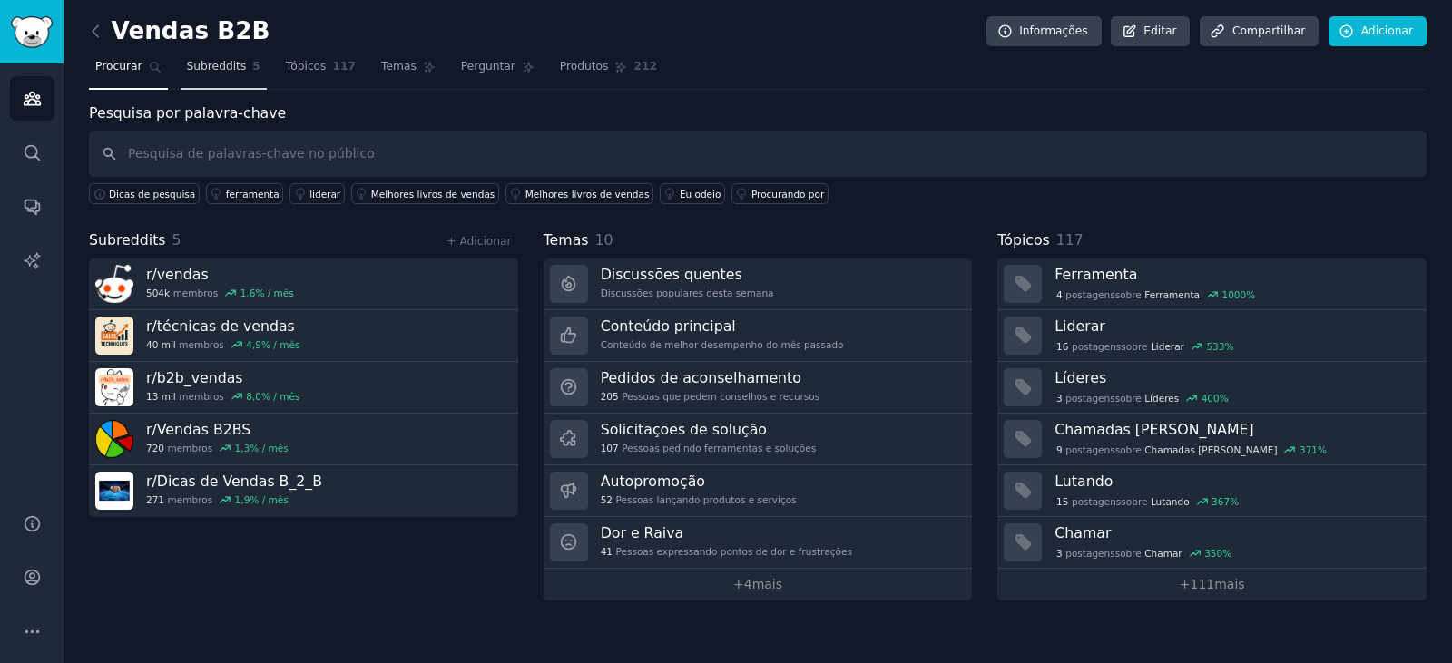
click at [209, 66] on font "Subreddits" at bounding box center [217, 66] width 60 height 13
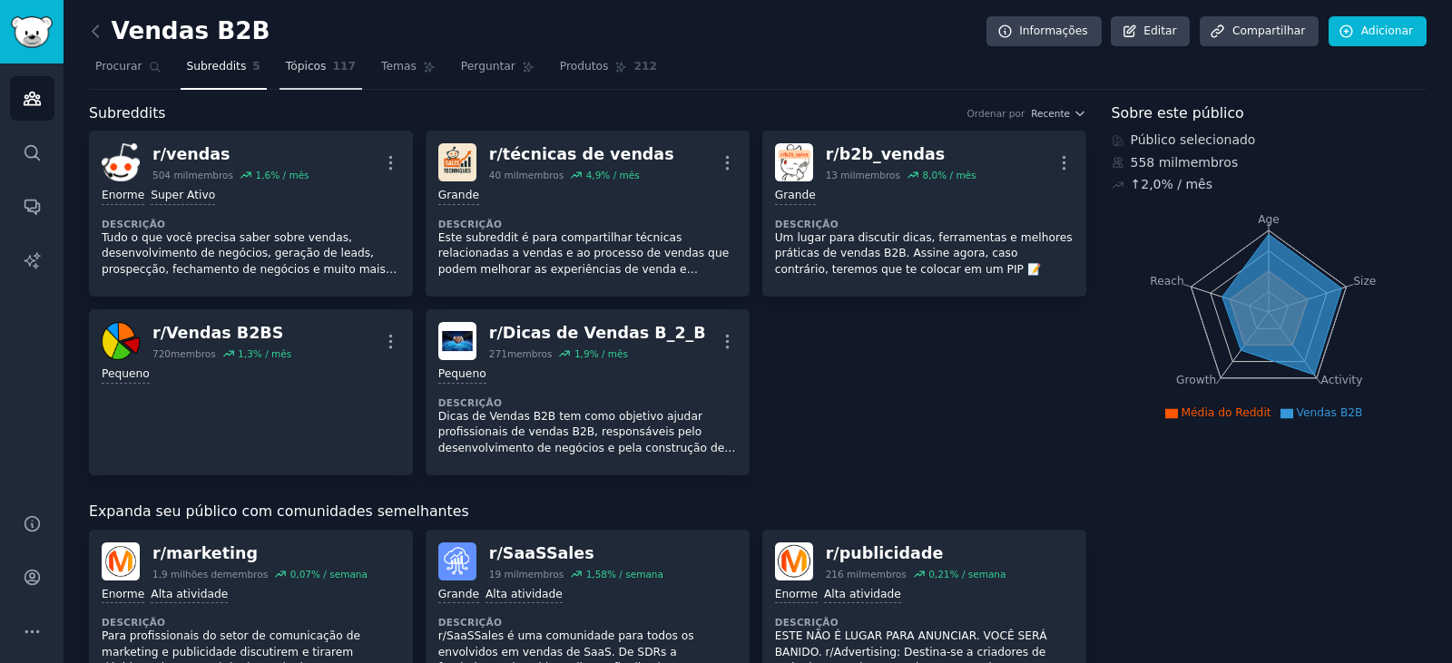
click at [286, 72] on font "Tópicos" at bounding box center [306, 66] width 41 height 13
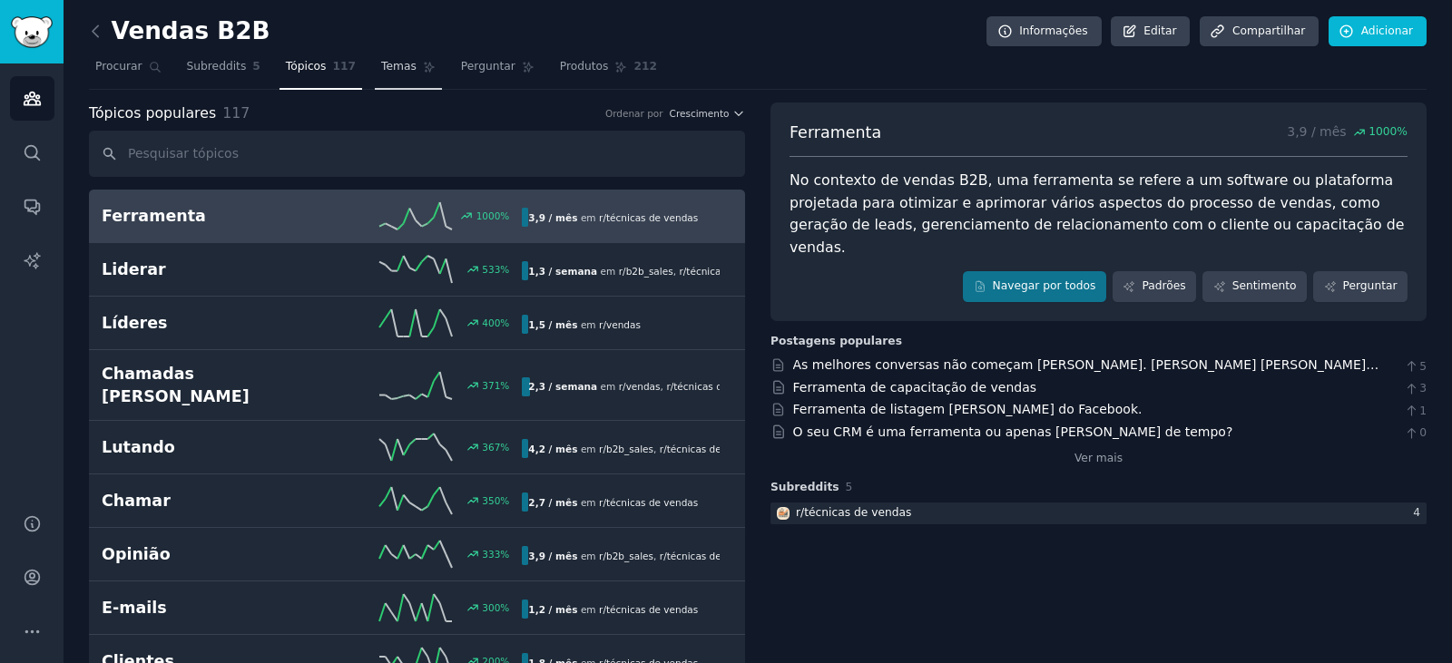
click at [381, 65] on font "Temas" at bounding box center [398, 66] width 35 height 13
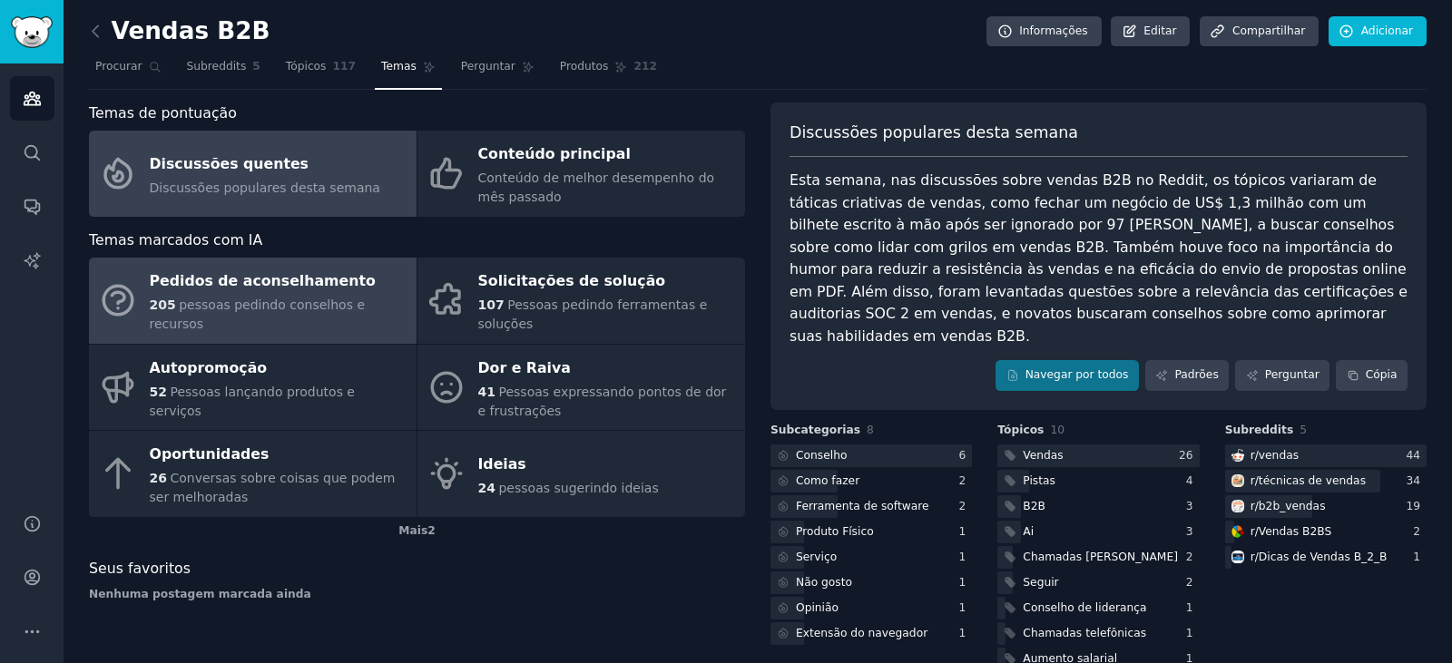
click at [310, 293] on div "Pedidos de aconselhamento" at bounding box center [279, 282] width 258 height 29
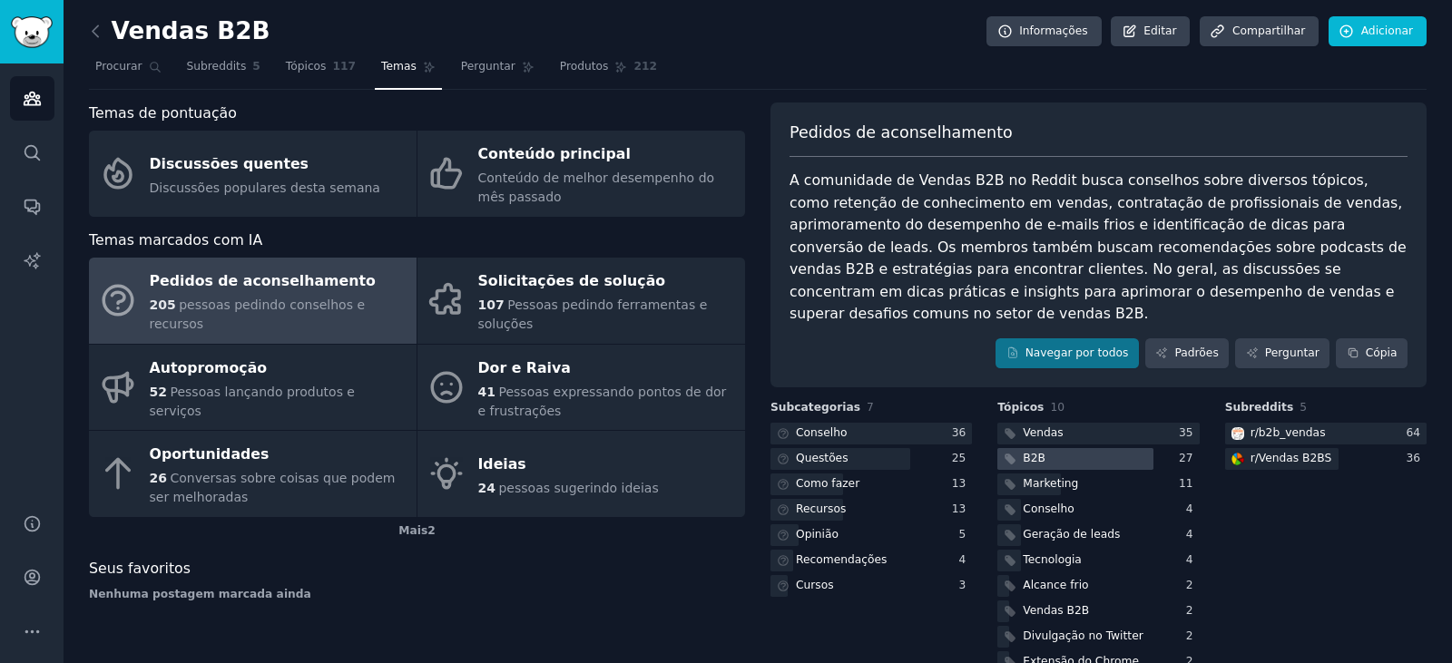
click at [1049, 448] on div at bounding box center [1075, 459] width 156 height 23
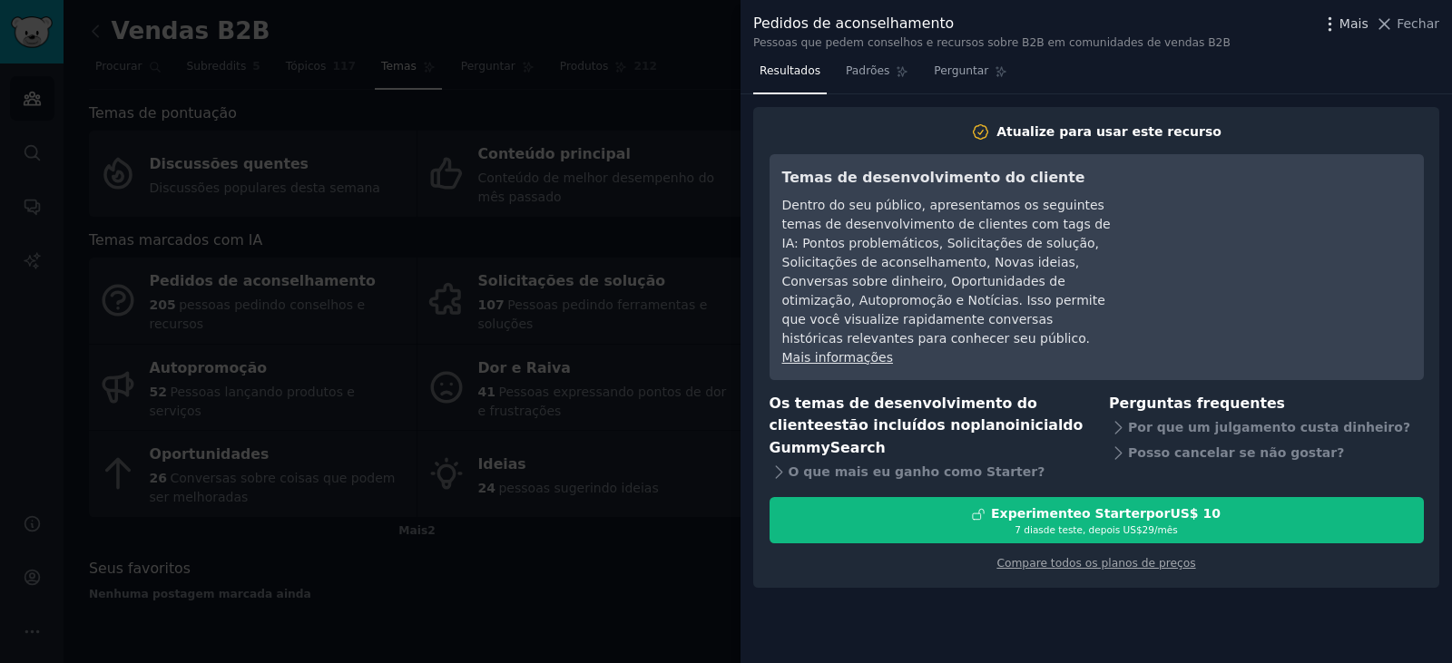
click at [1350, 25] on font "Mais" at bounding box center [1354, 23] width 29 height 15
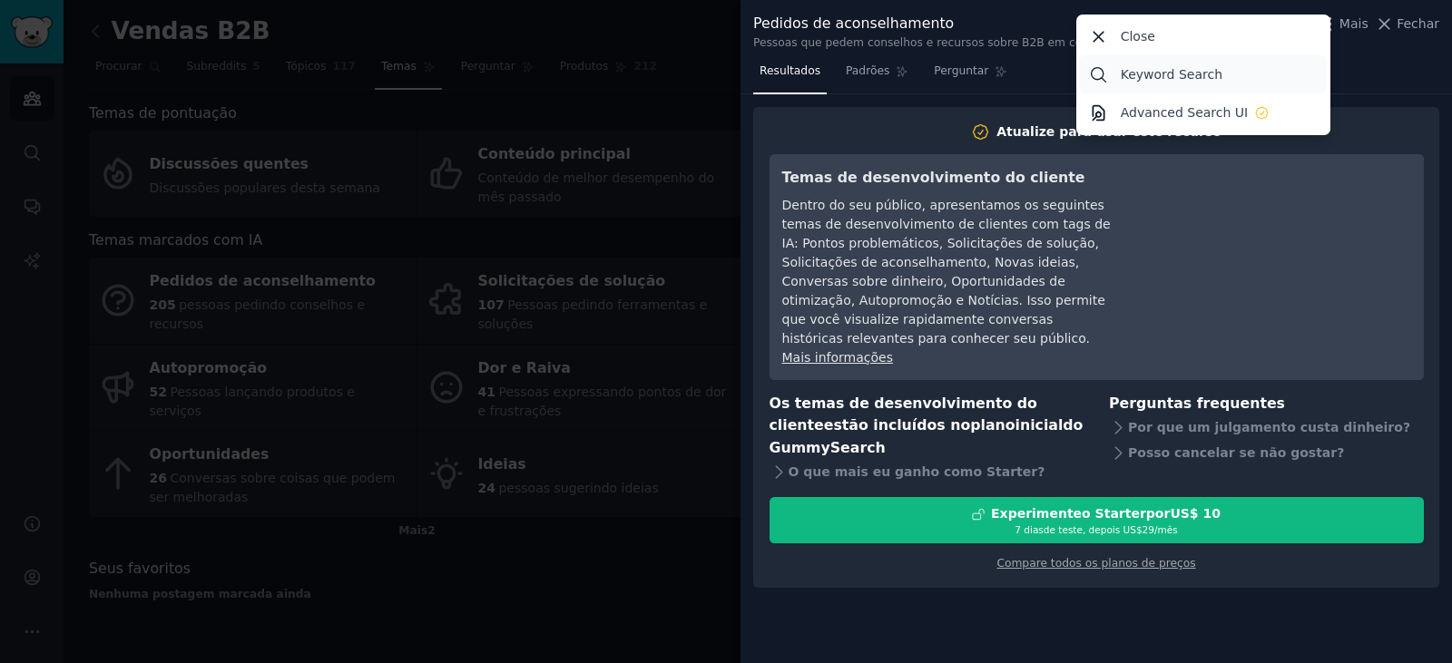
click at [1176, 76] on p "Keyword Search" at bounding box center [1172, 74] width 102 height 19
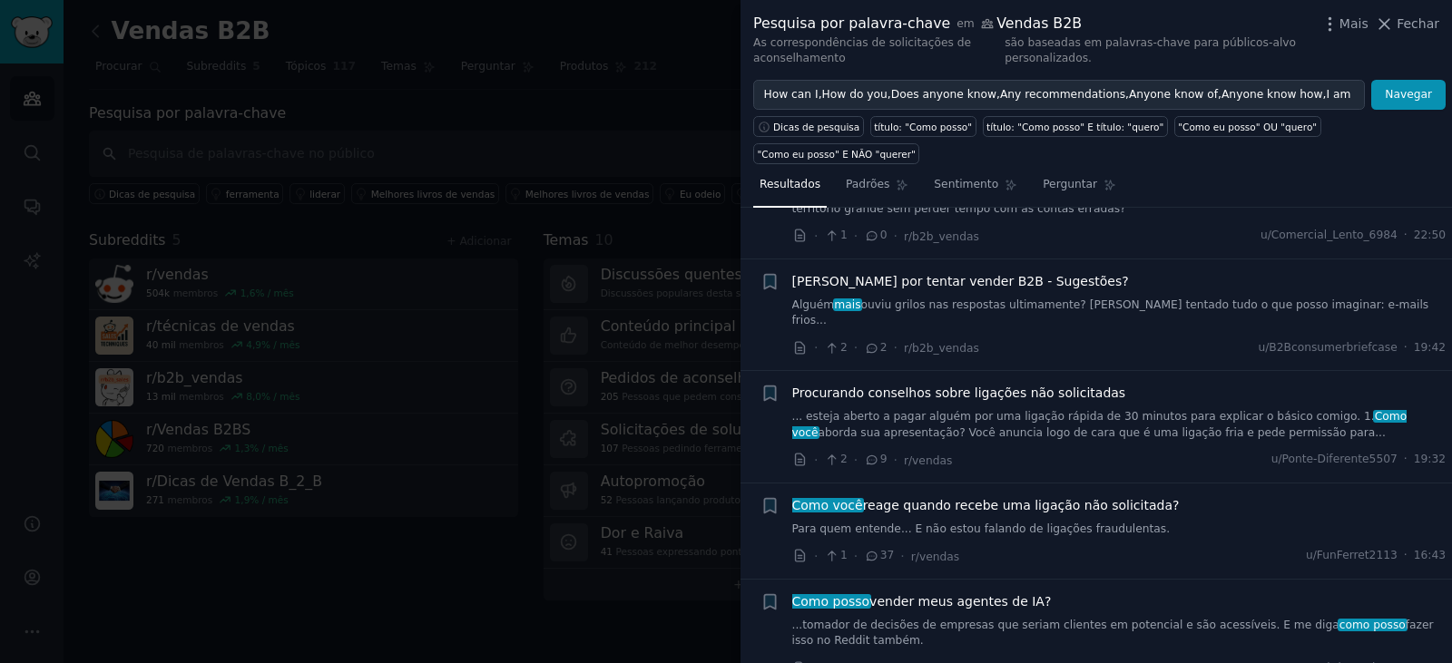
scroll to position [90, 0]
click at [1091, 298] on font "ouviu grilos nas respostas ultimamente? [PERSON_NAME] tentado tudo o que posso …" at bounding box center [1110, 312] width 637 height 29
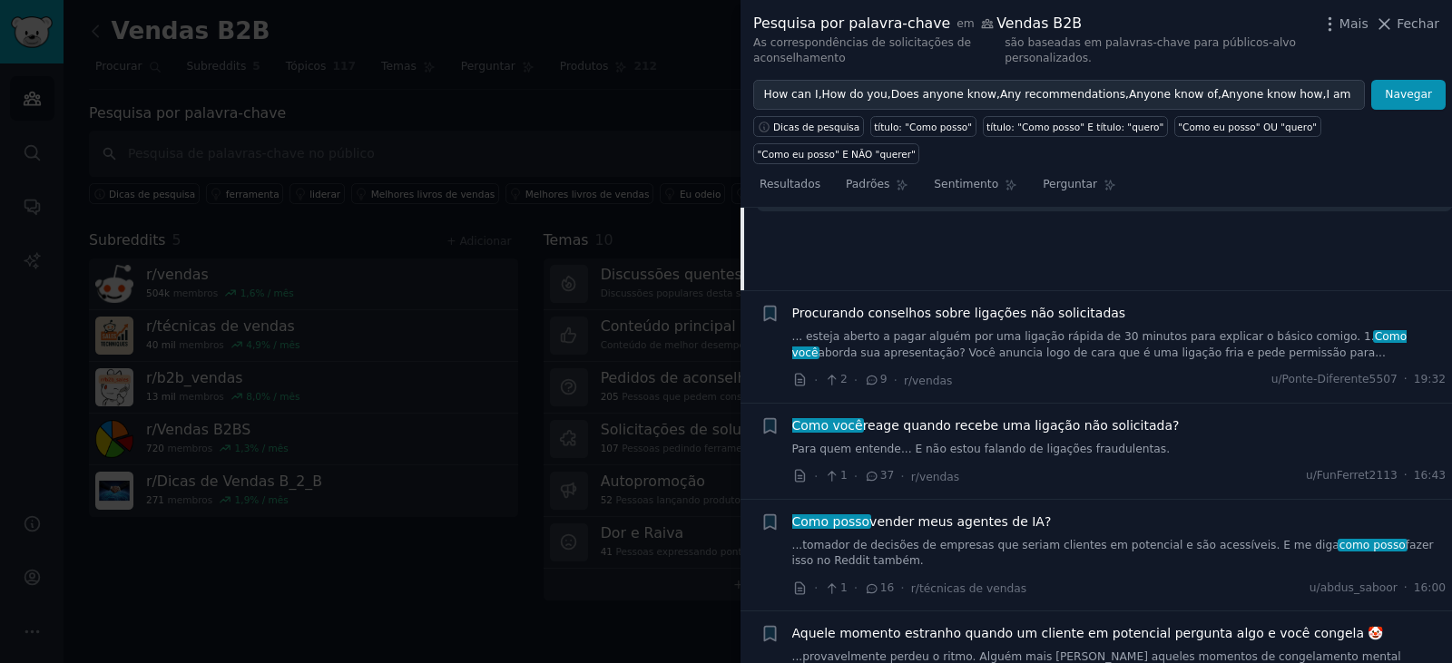
scroll to position [442, 0]
click at [1111, 442] on font "Para quem entende... E não estou falando de ligações fraudulentas." at bounding box center [981, 448] width 378 height 13
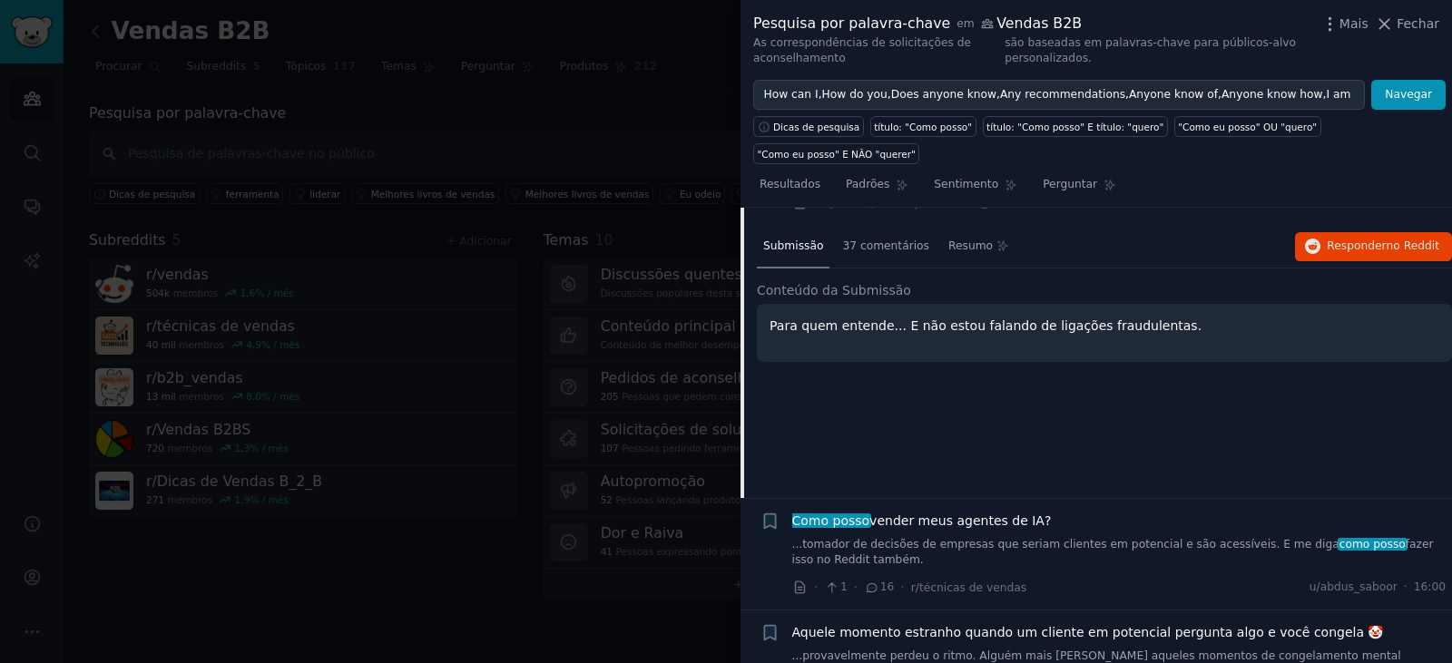
scroll to position [349, 0]
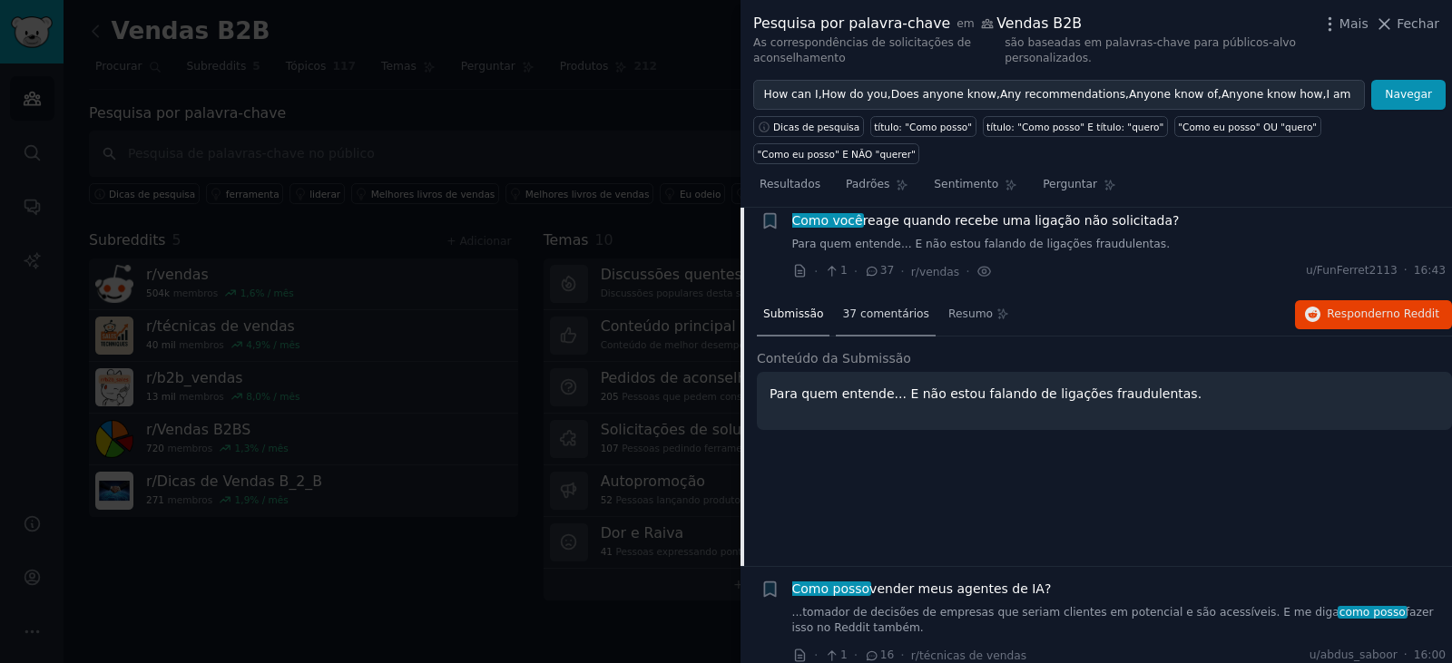
click at [874, 294] on div "37 comentários" at bounding box center [886, 316] width 100 height 44
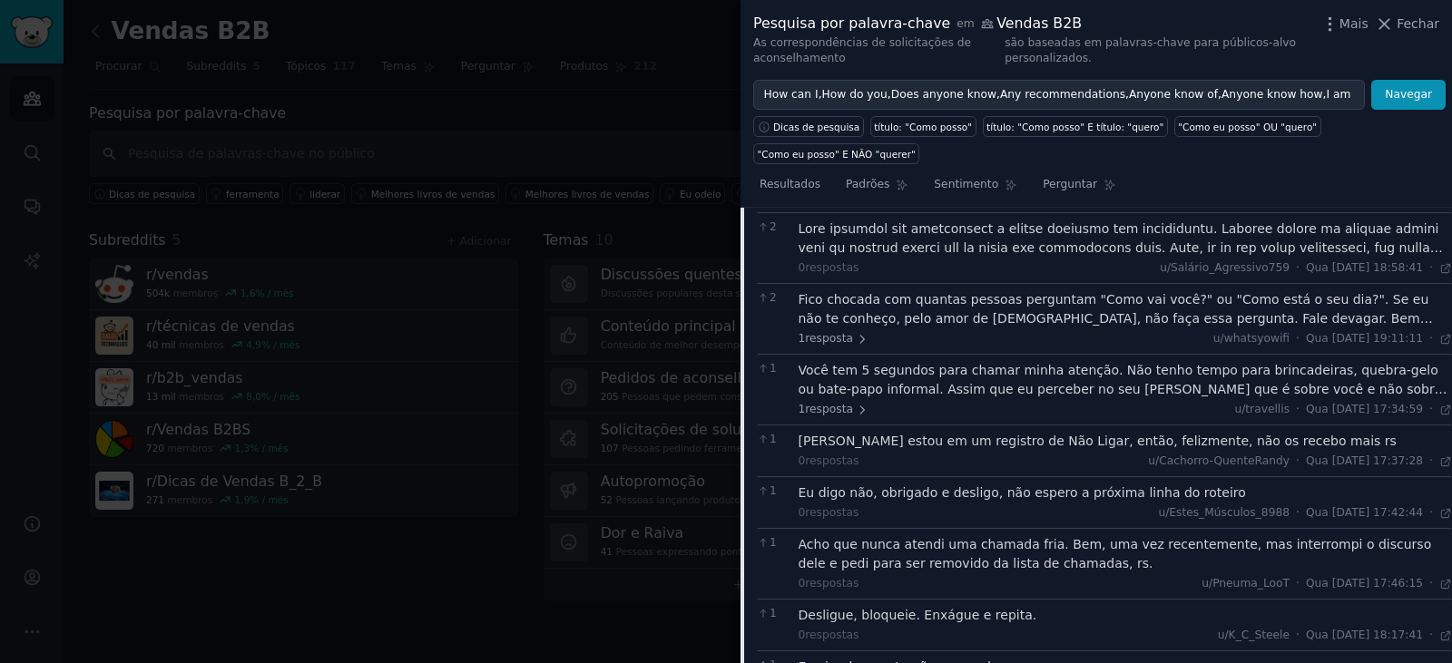
scroll to position [1043, 0]
click at [659, 74] on div at bounding box center [726, 331] width 1452 height 663
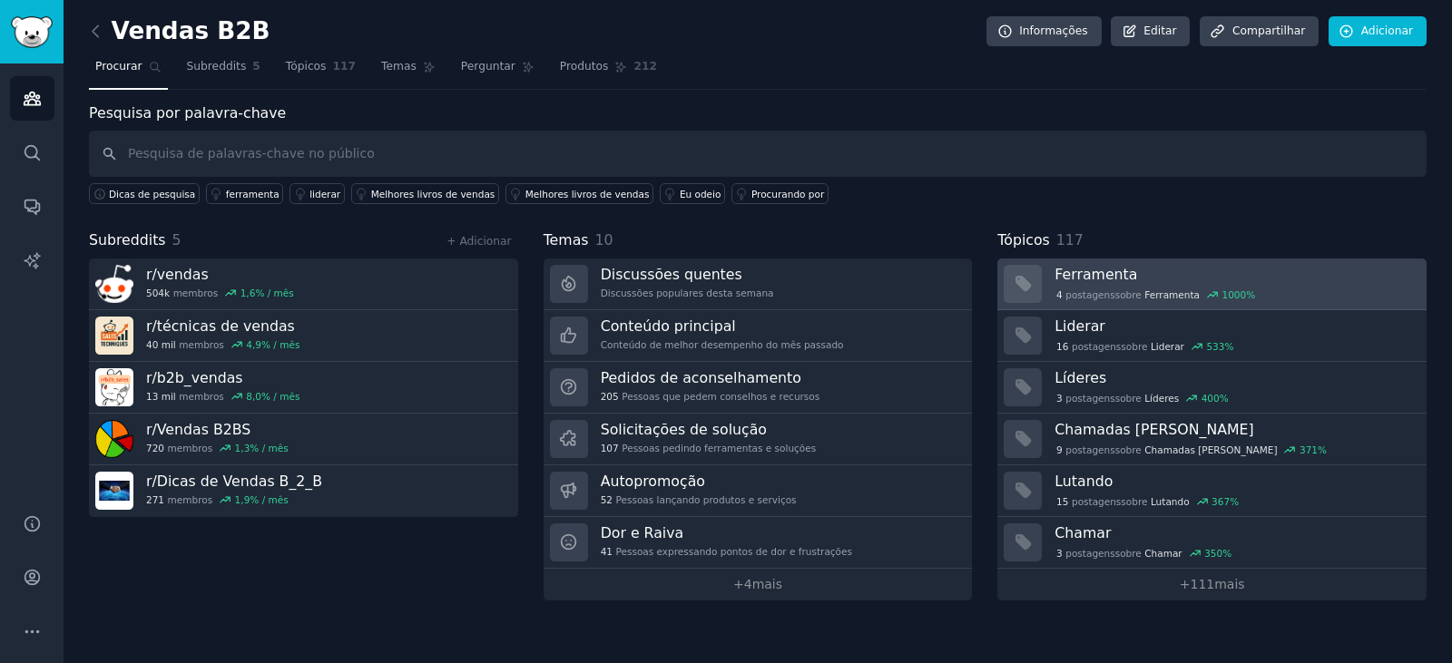
click at [1160, 280] on h3 "Ferramenta" at bounding box center [1234, 274] width 359 height 19
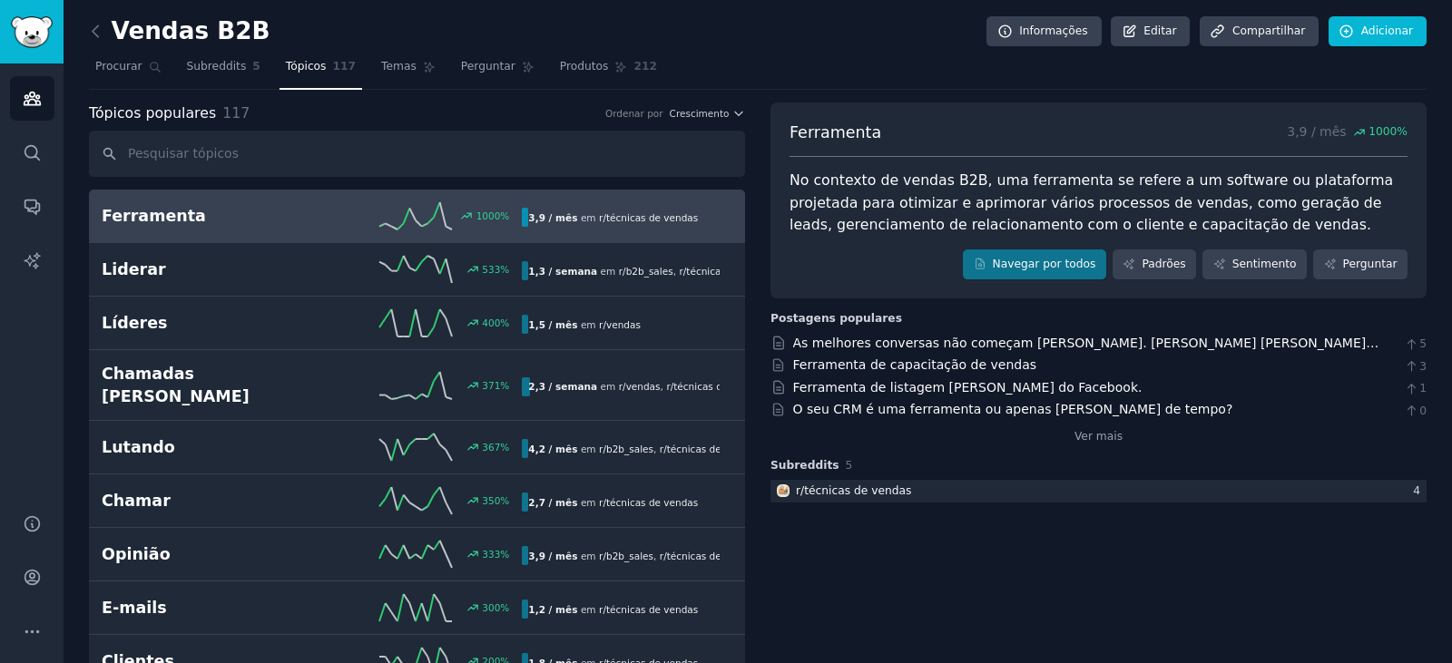
click at [584, 218] on font "em" at bounding box center [588, 217] width 15 height 11
click at [379, 77] on link "Temas" at bounding box center [408, 71] width 67 height 37
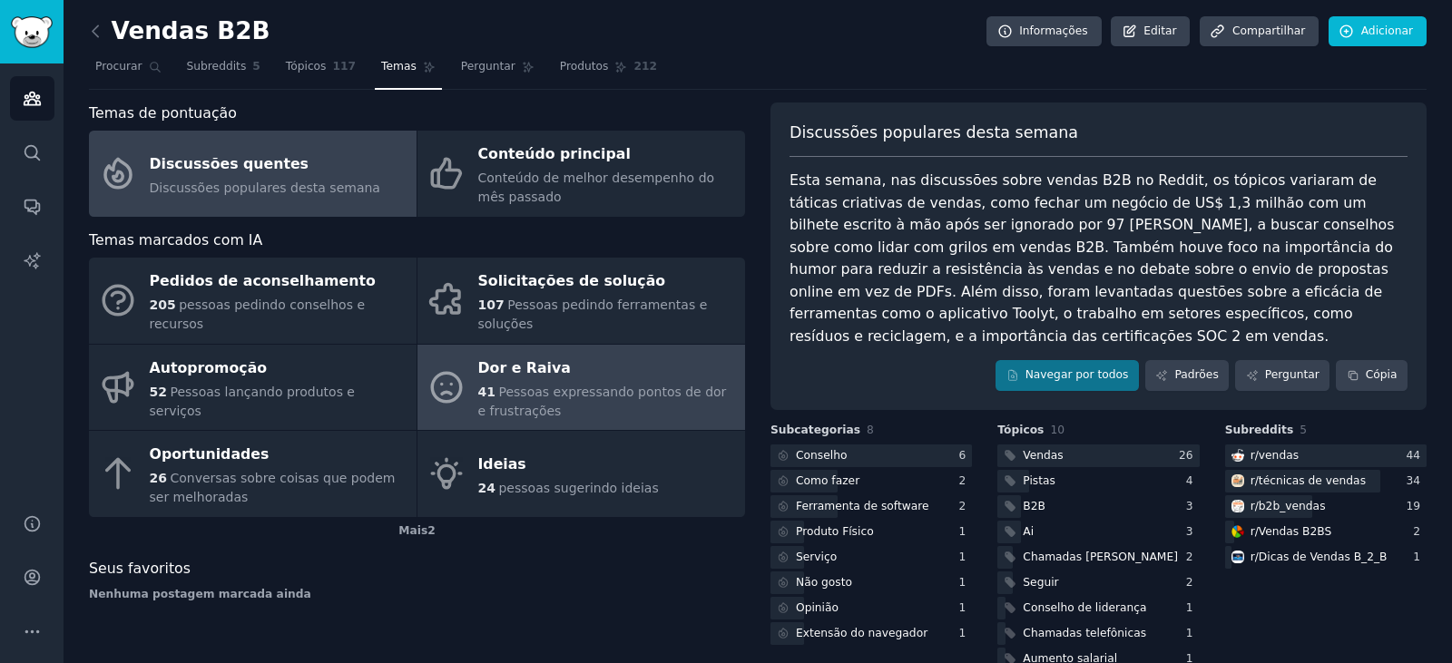
click at [569, 385] on font "Pessoas expressando pontos de dor e frustrações" at bounding box center [602, 402] width 249 height 34
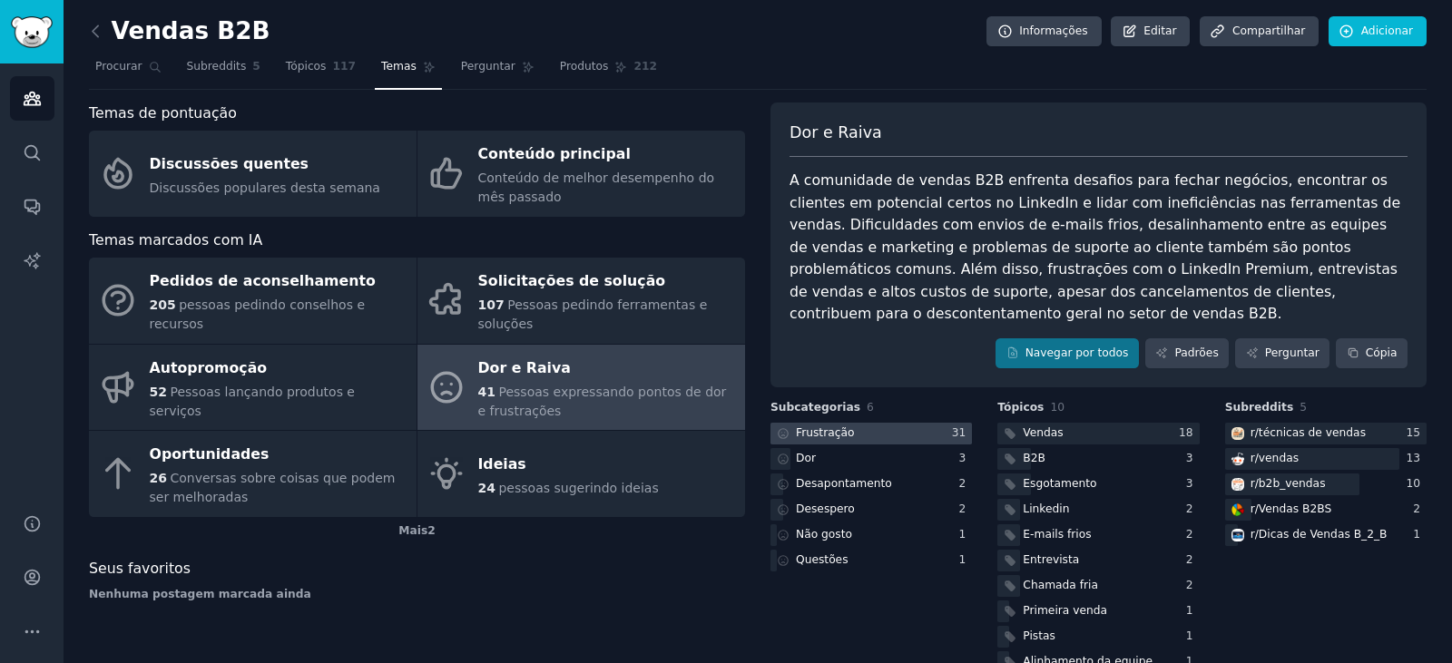
click at [830, 427] on font "Frustração" at bounding box center [825, 433] width 58 height 13
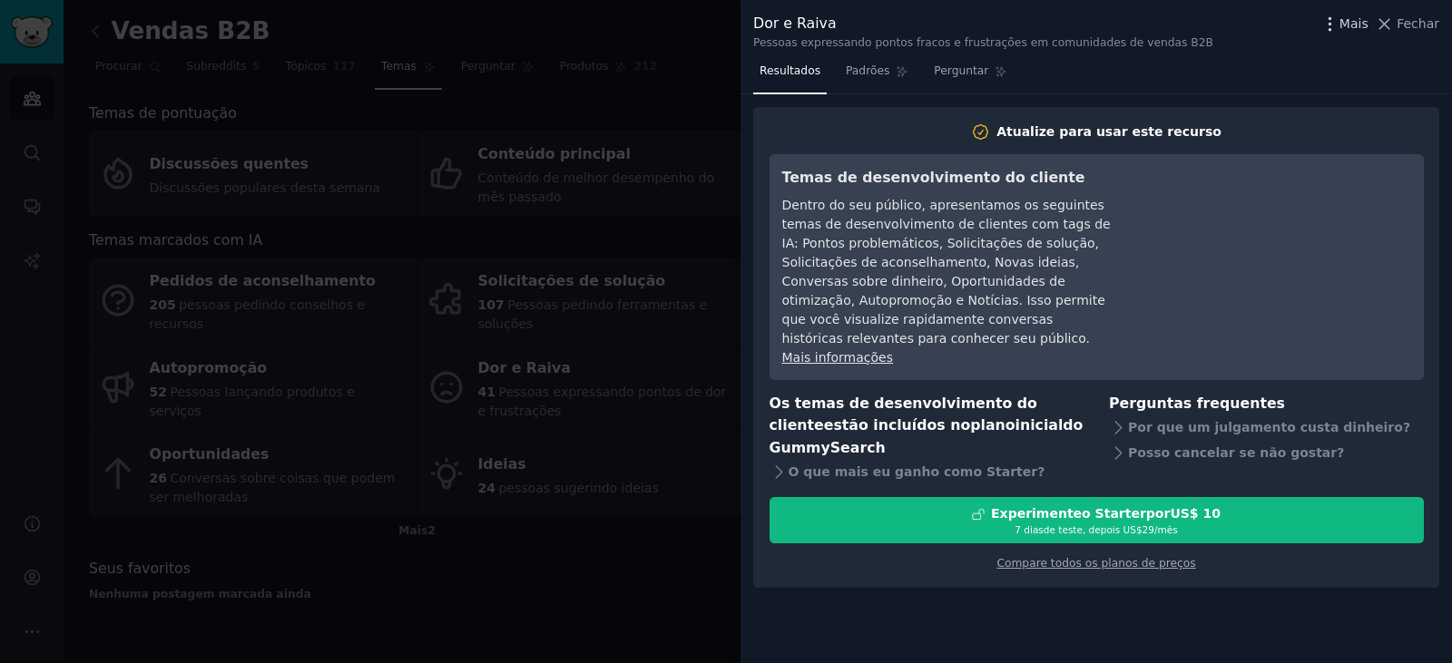
click at [1330, 25] on icon "button" at bounding box center [1330, 23] width 2 height 13
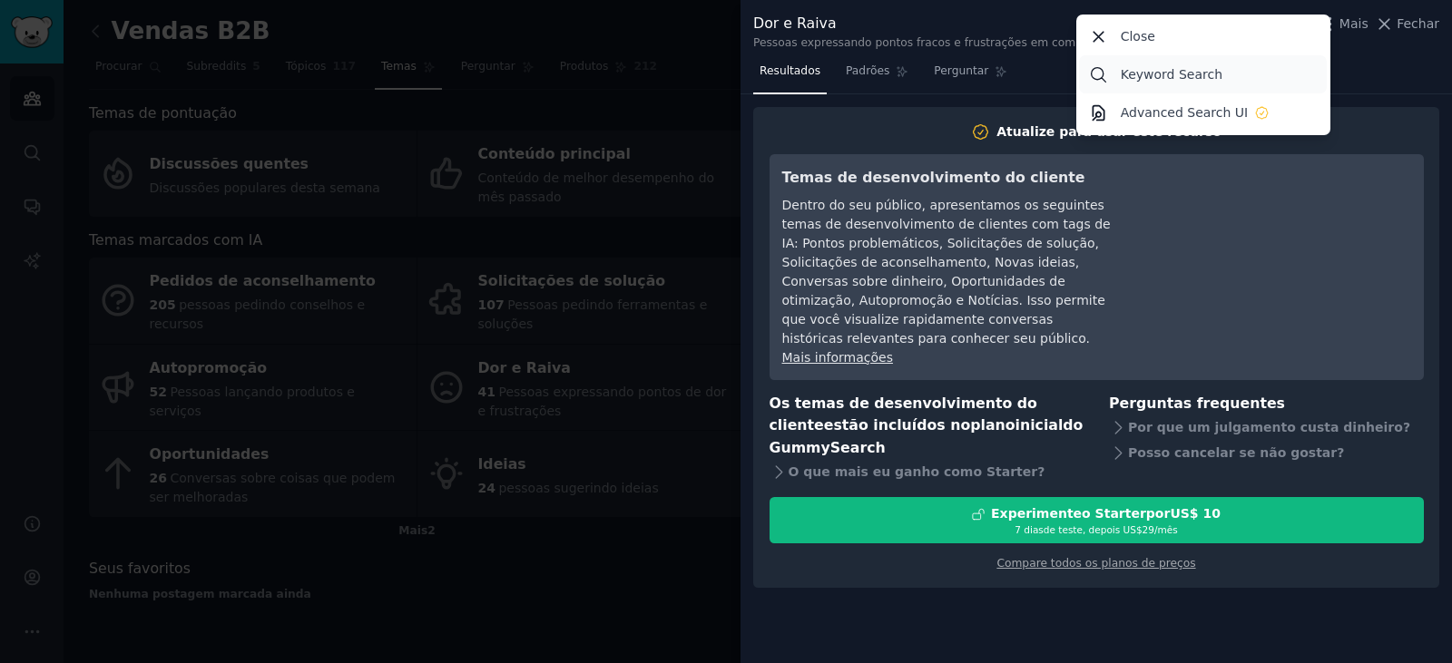
click at [1152, 74] on p "Keyword Search" at bounding box center [1172, 74] width 102 height 19
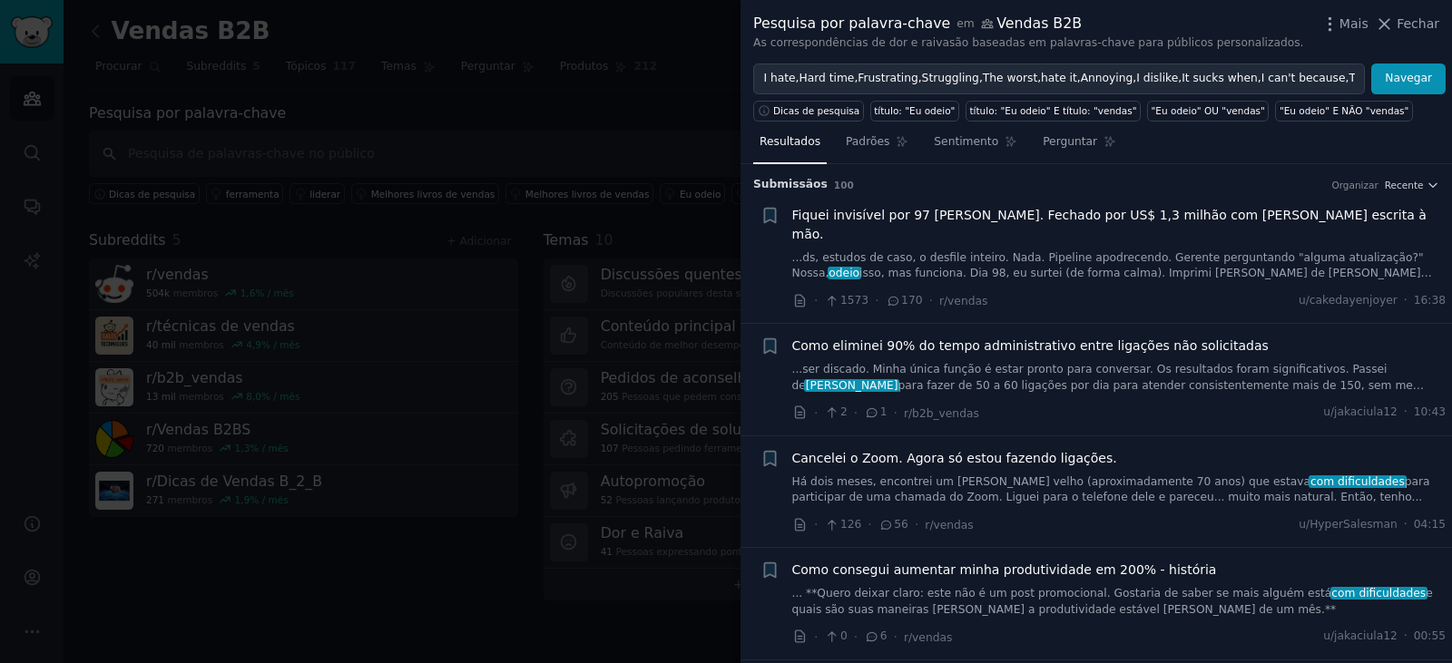
click at [1103, 251] on font "...ds, estudos de caso, o desfile inteiro. Nada. Pipeline apodrecendo. Gerente …" at bounding box center [1108, 265] width 632 height 29
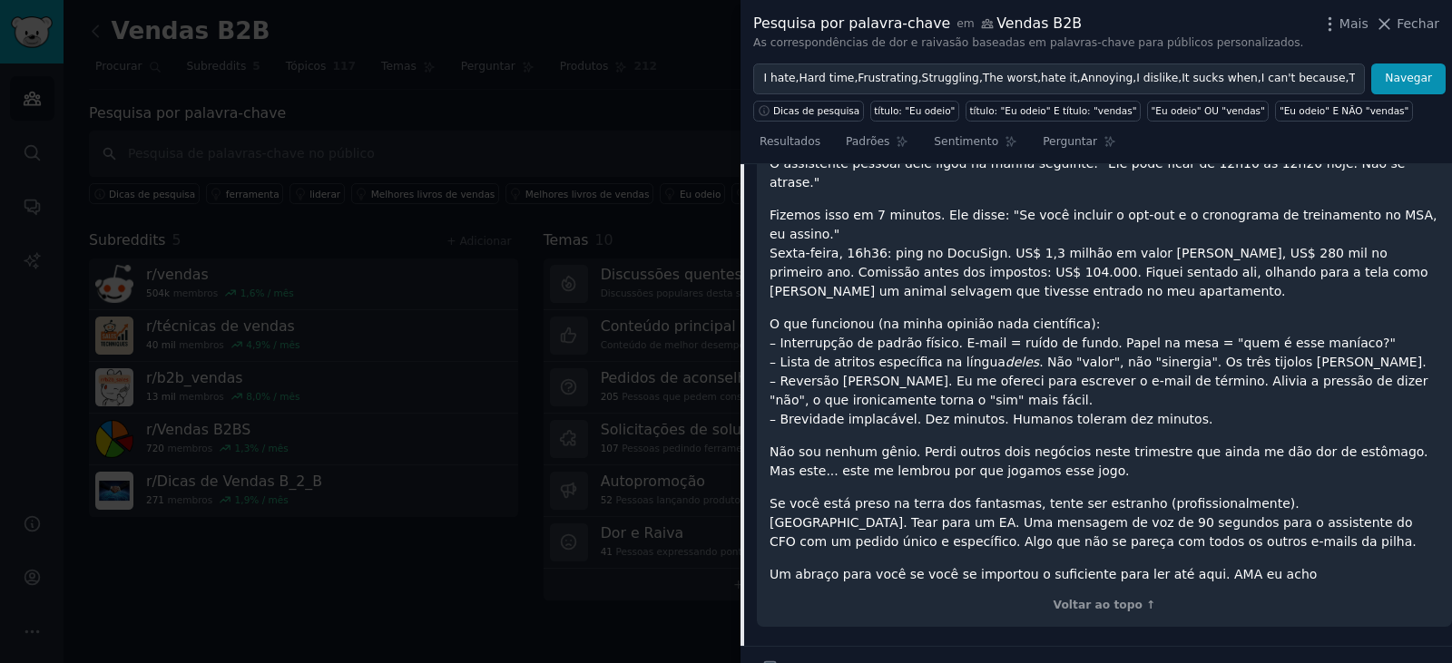
scroll to position [723, 0]
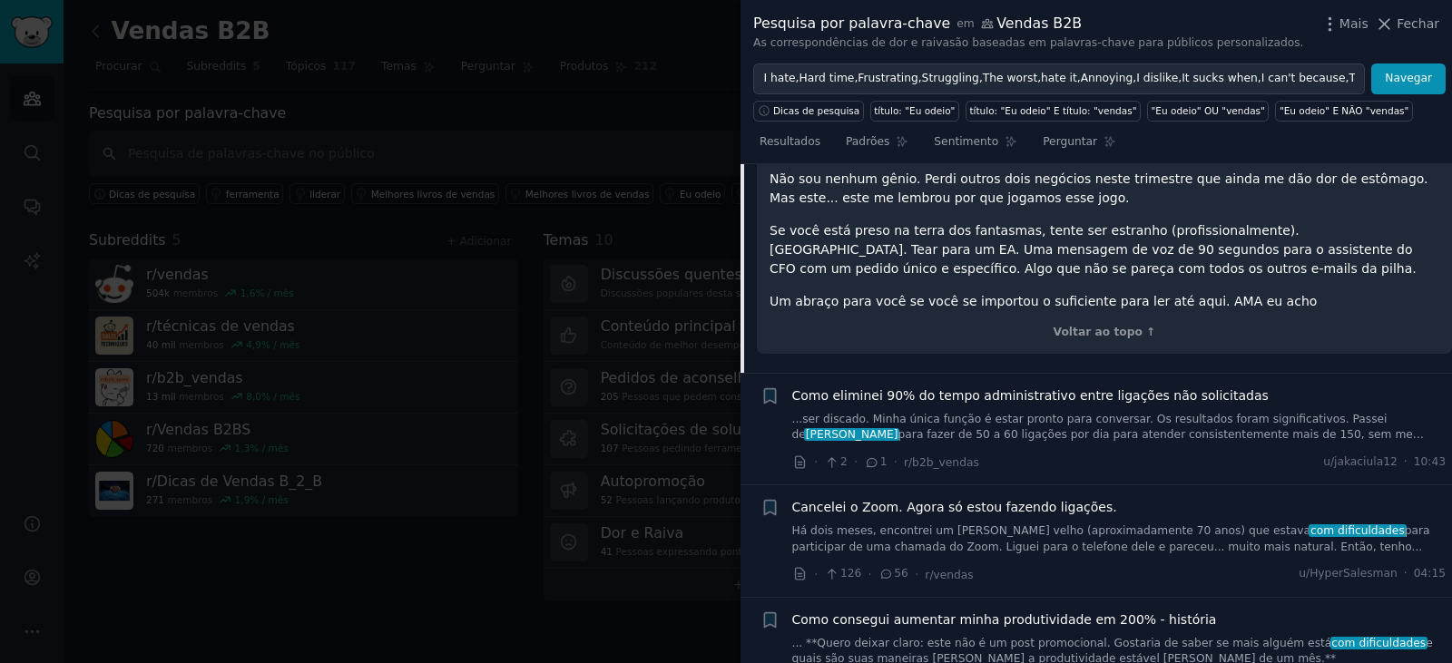
click at [1055, 428] on font "para fazer de 50 a 60 ligações por dia para atender consistentemente mais de 15…" at bounding box center [1108, 442] width 633 height 29
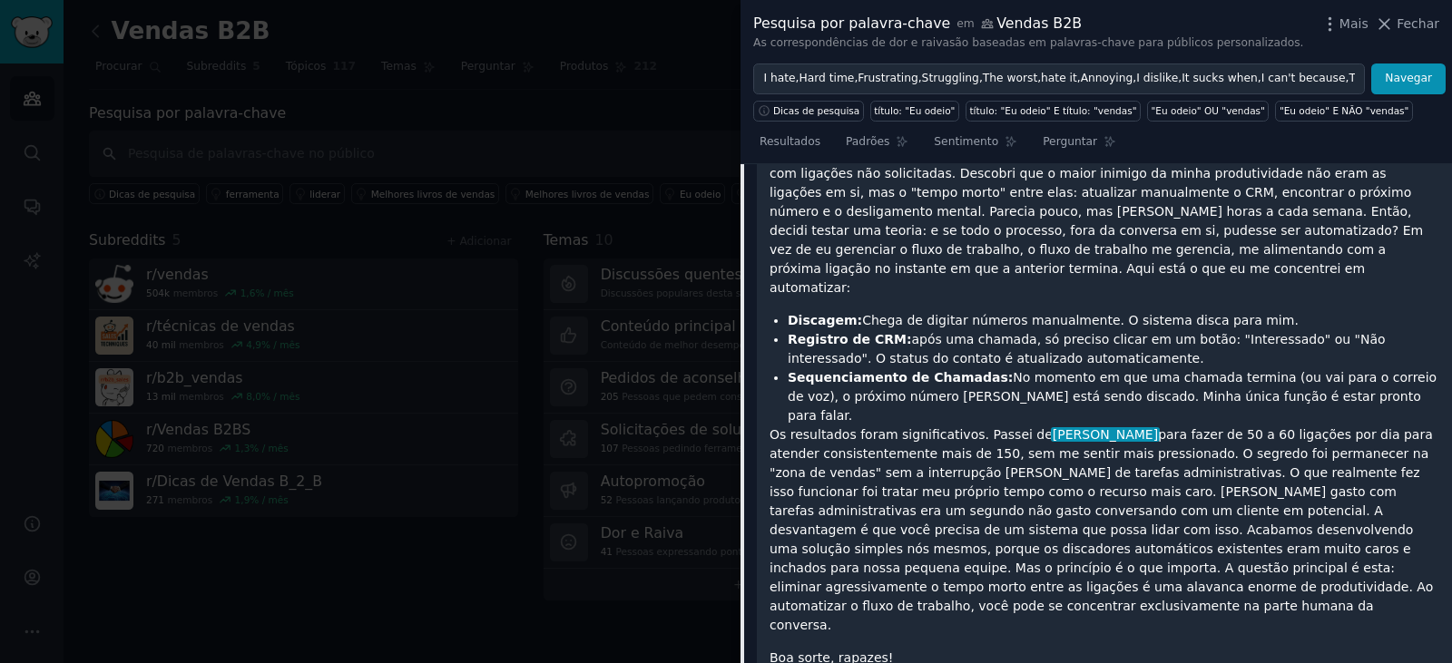
scroll to position [382, 0]
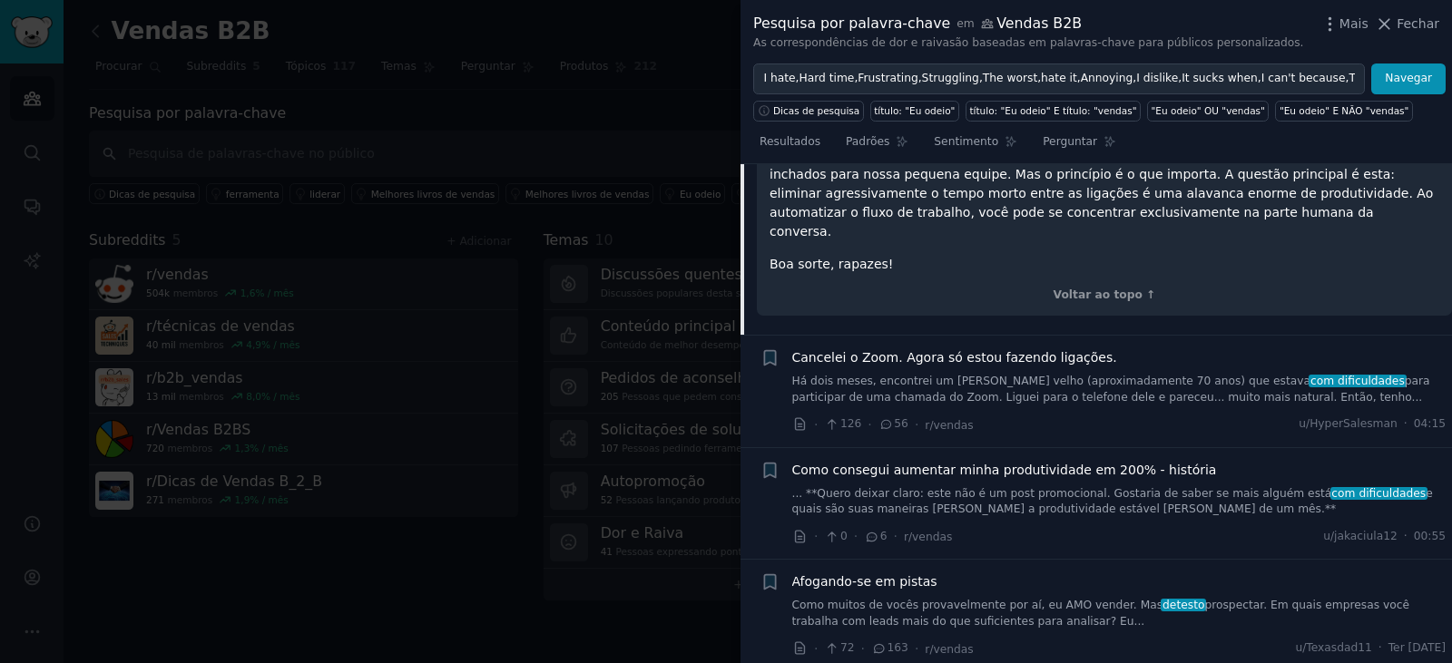
click at [1039, 463] on font "Como consegui aumentar minha produtividade em 200% - história" at bounding box center [1004, 470] width 425 height 15
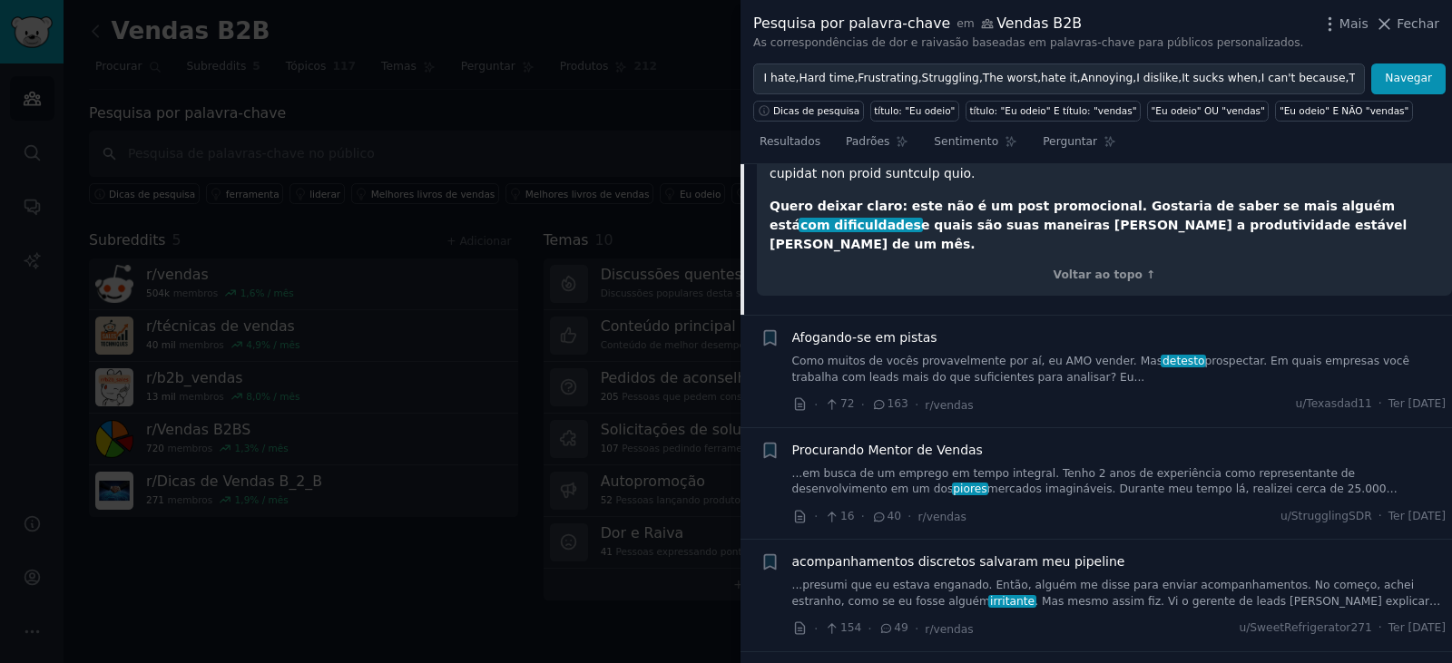
scroll to position [849, 0]
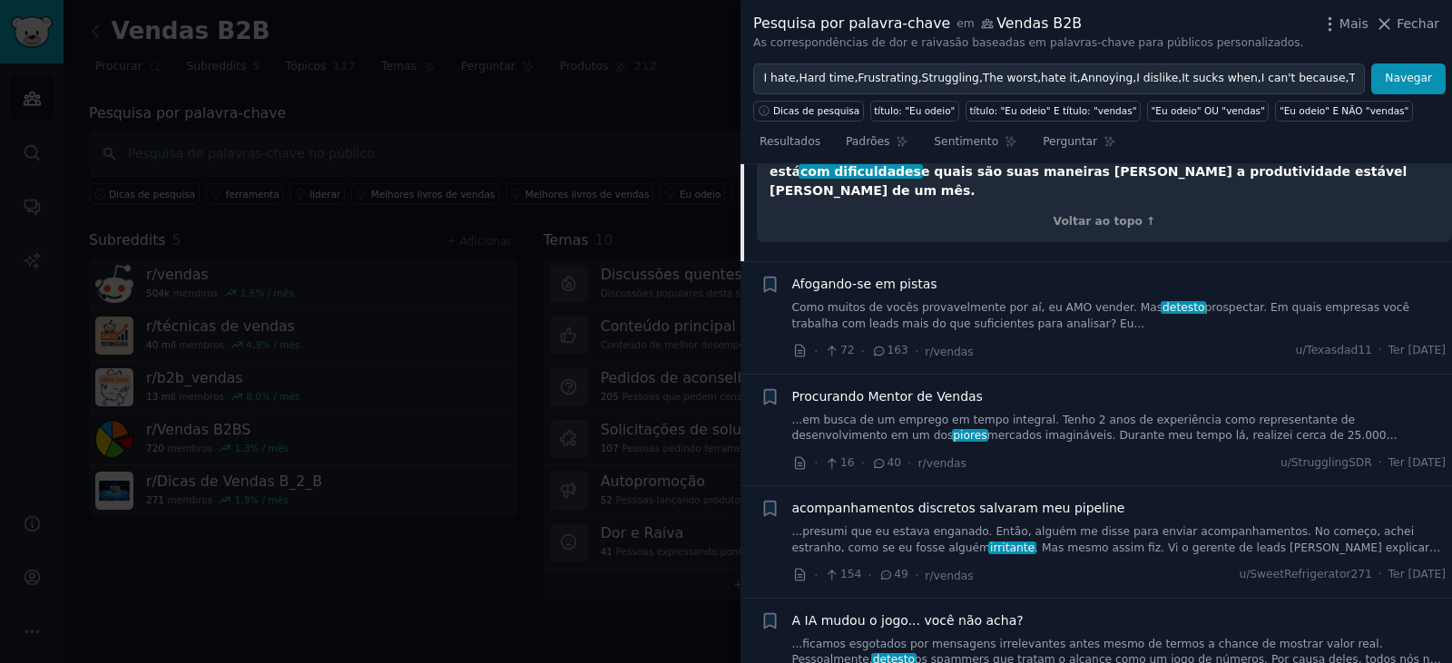
click at [1103, 429] on font "mercados imagináveis. Durante meu tempo lá, realizei cerca de 25.000 ligações/e…" at bounding box center [1094, 443] width 605 height 29
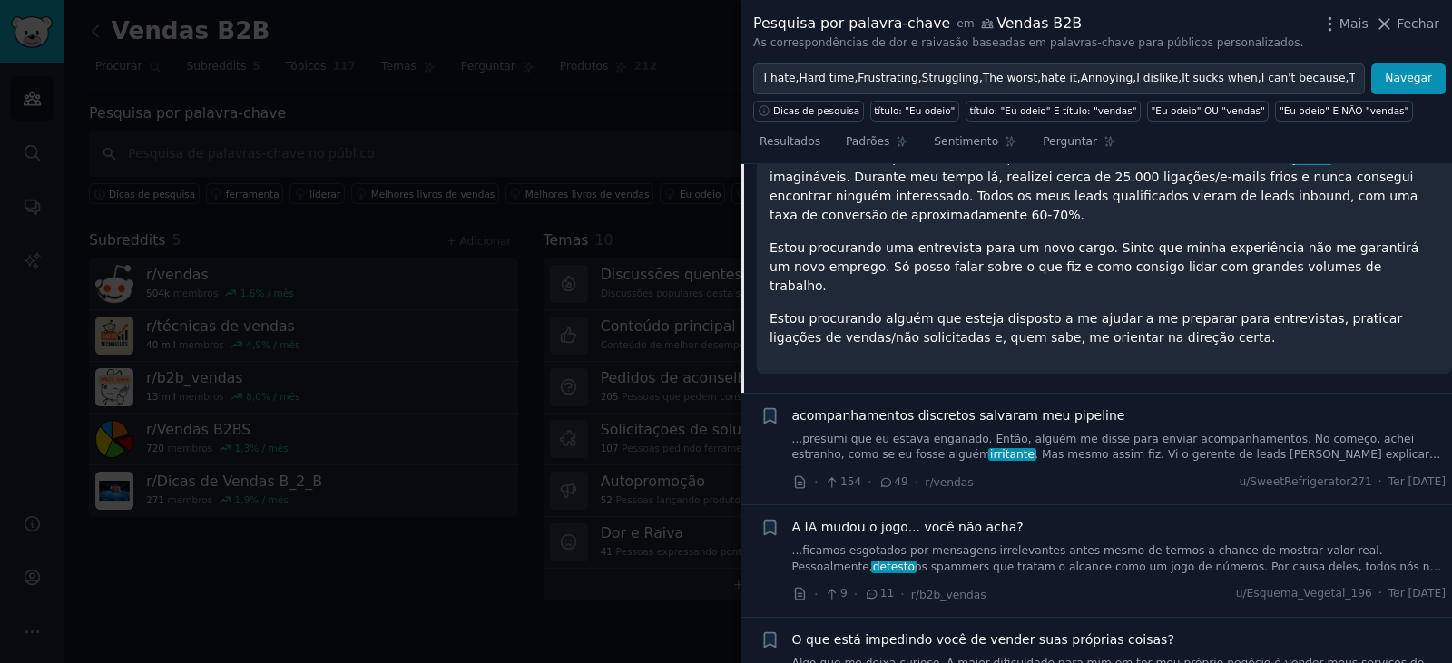
scroll to position [879, 0]
drag, startPoint x: 641, startPoint y: 101, endPoint x: 653, endPoint y: 97, distance: 12.3
click at [641, 100] on div at bounding box center [726, 331] width 1452 height 663
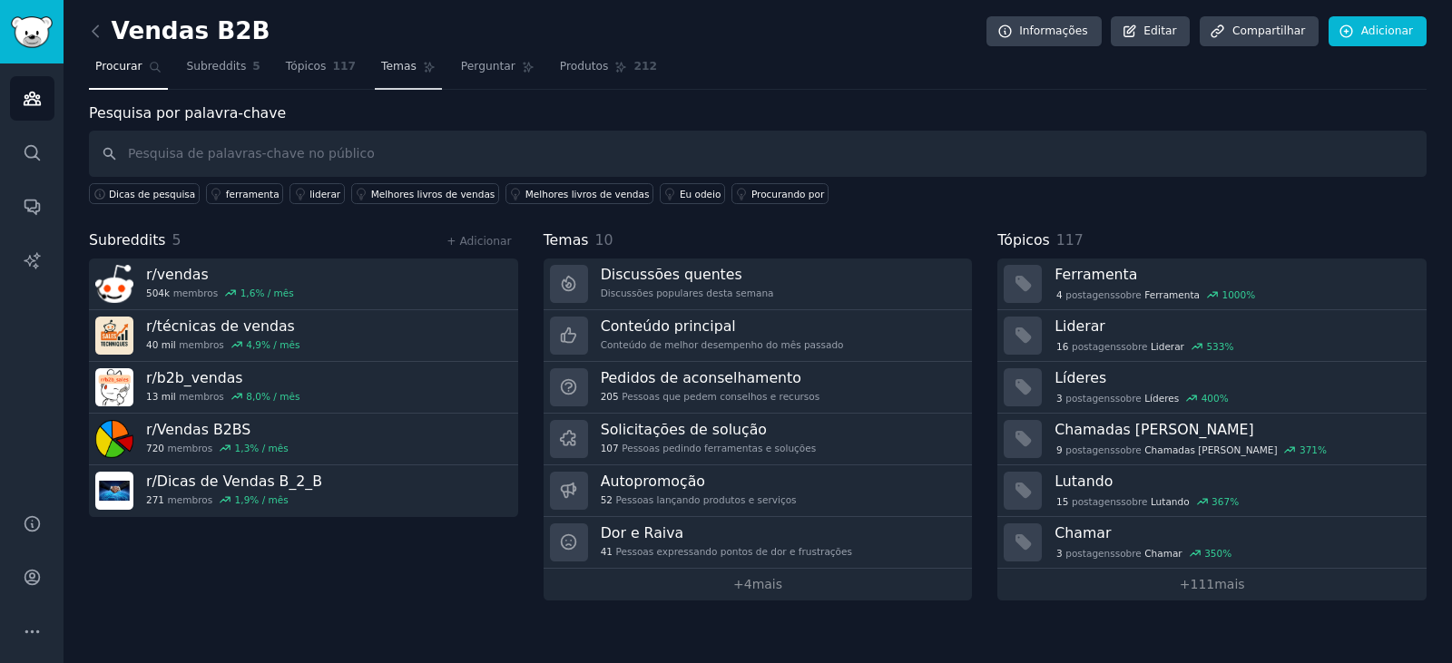
click at [381, 66] on font "Temas" at bounding box center [398, 66] width 35 height 13
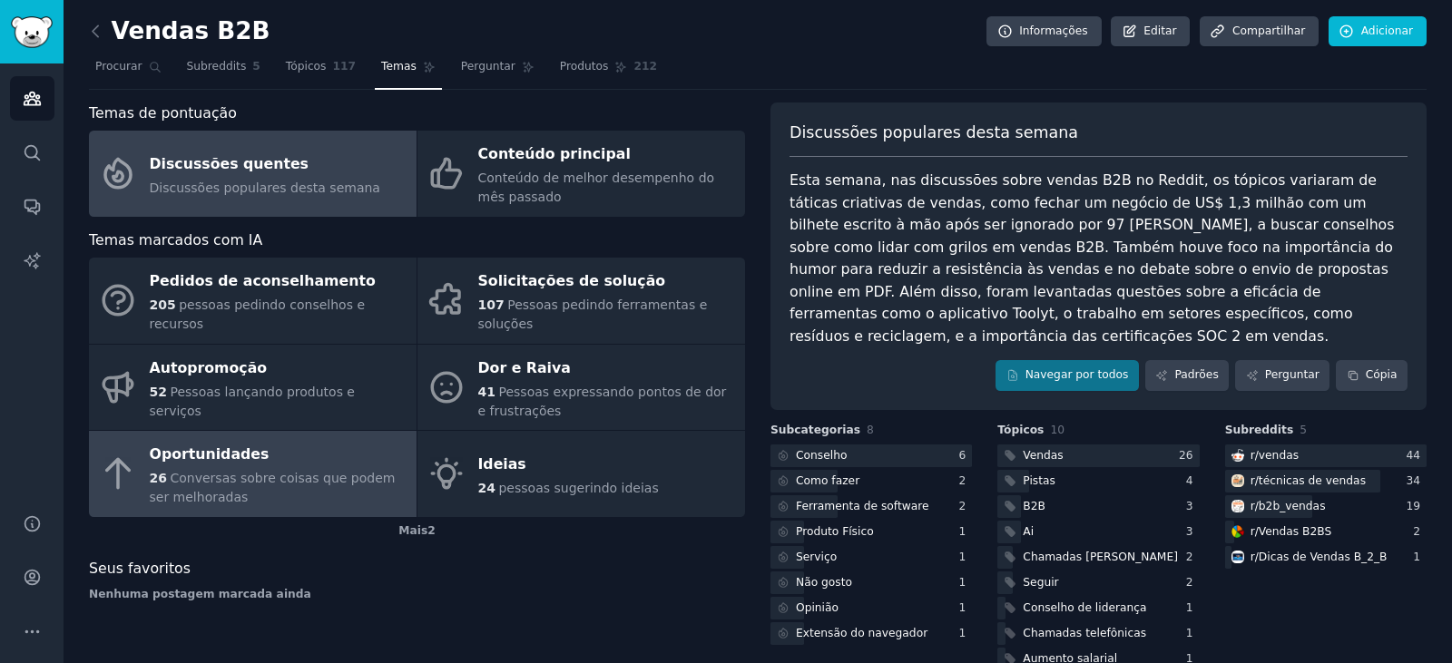
click at [238, 474] on div "26 Conversas sobre coisas que podem ser melhoradas" at bounding box center [279, 488] width 258 height 38
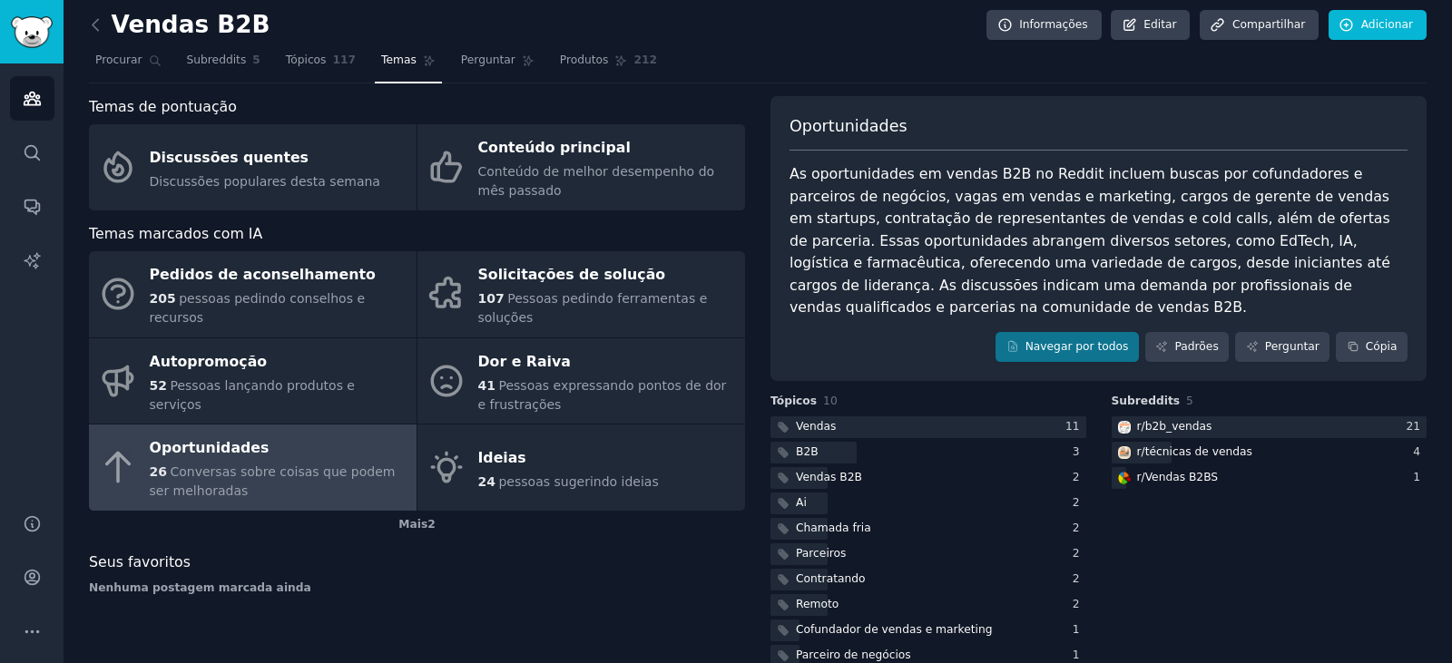
scroll to position [16, 0]
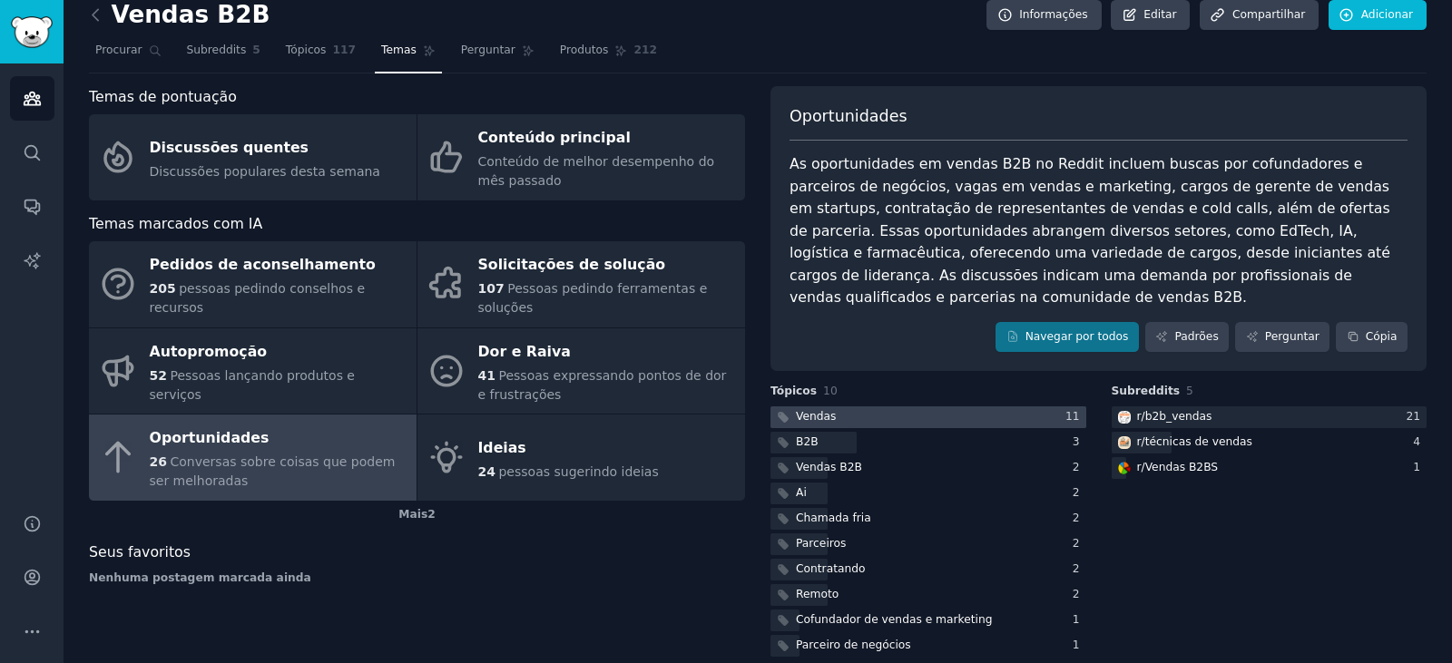
click at [816, 410] on font "Vendas" at bounding box center [816, 416] width 40 height 13
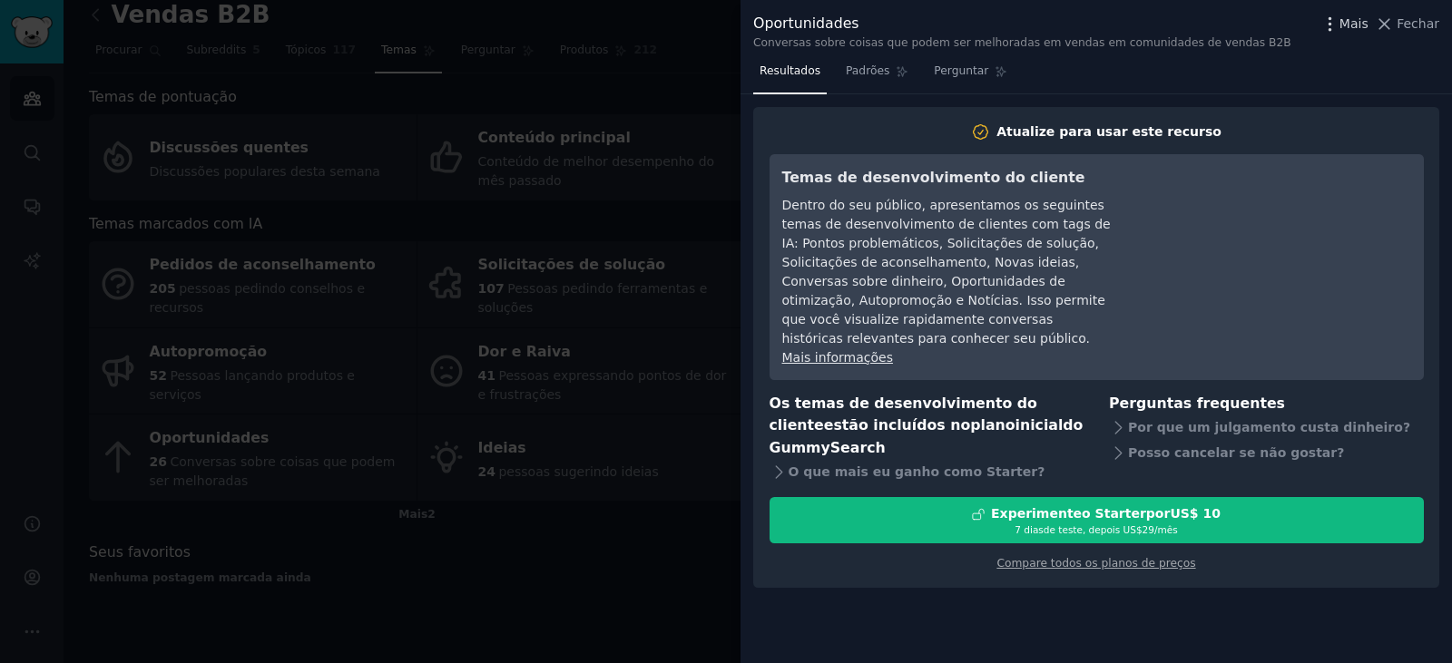
click at [1347, 21] on font "Mais" at bounding box center [1354, 23] width 29 height 15
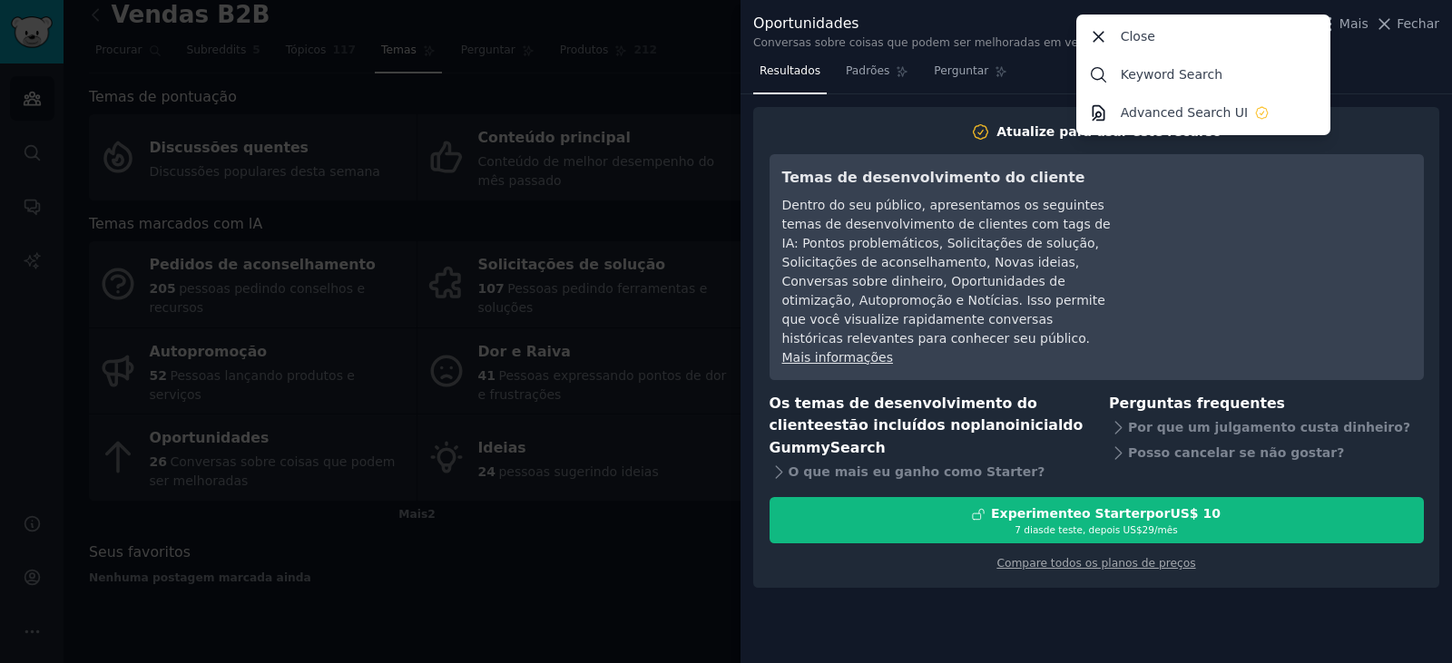
click at [711, 27] on div at bounding box center [726, 331] width 1452 height 663
